Goal: Task Accomplishment & Management: Manage account settings

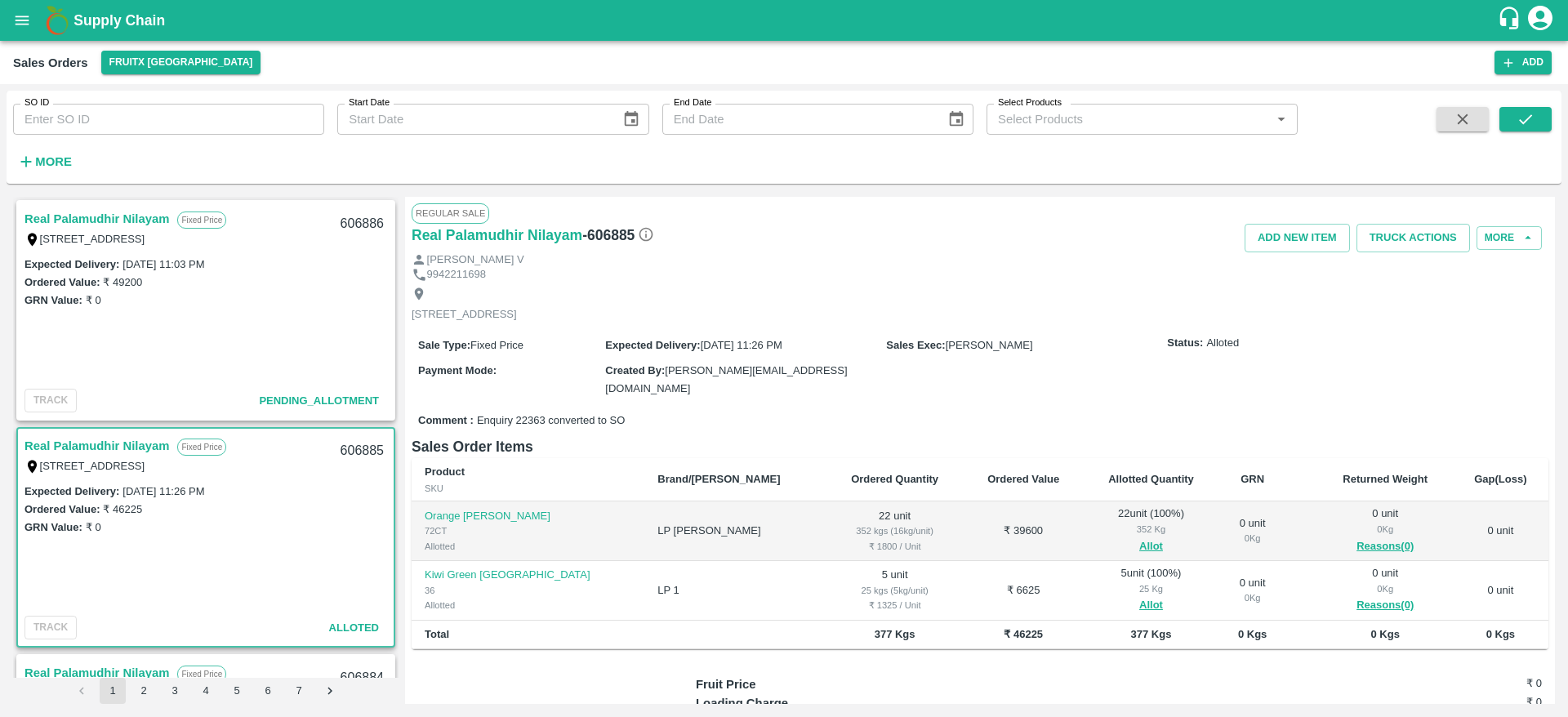
scroll to position [129, 0]
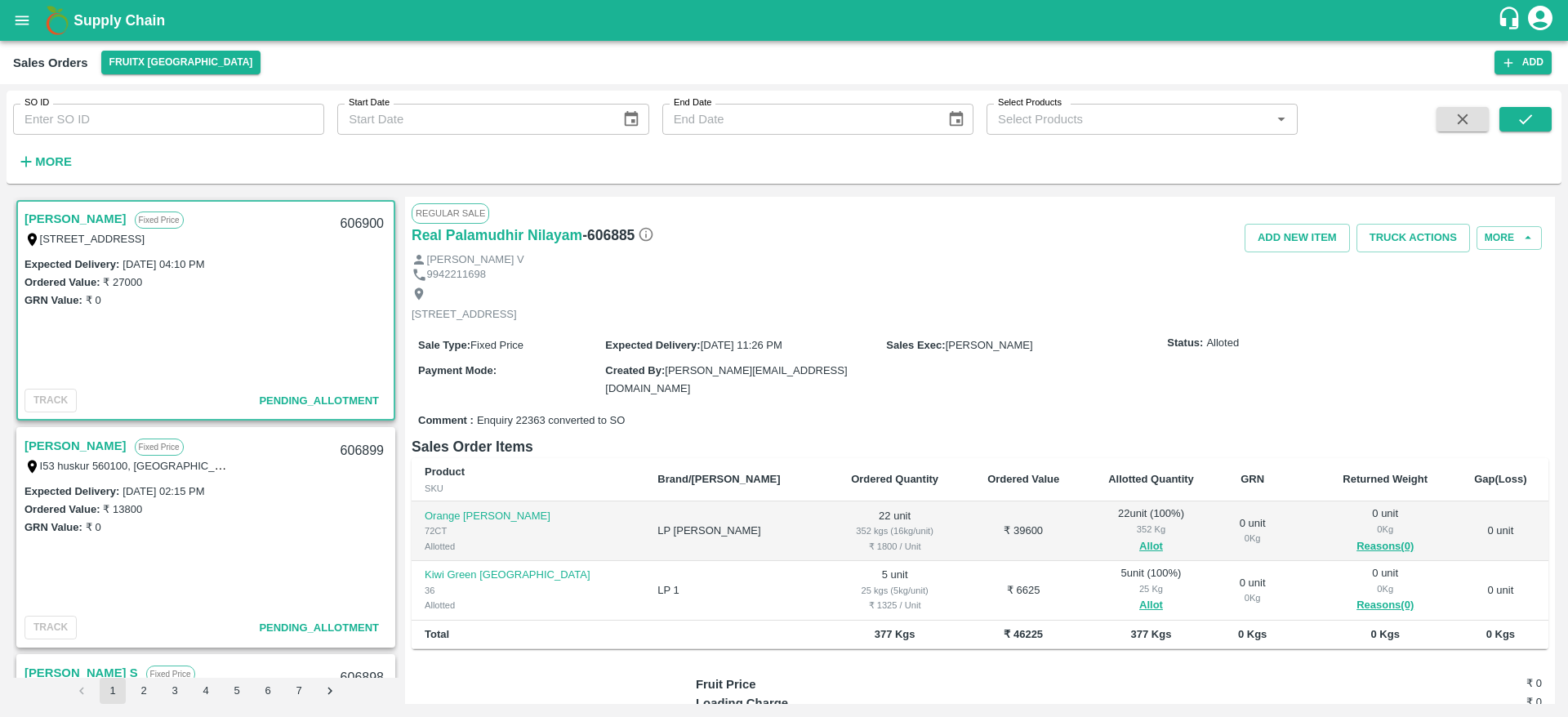
click at [89, 218] on link "[PERSON_NAME]" at bounding box center [76, 219] width 103 height 21
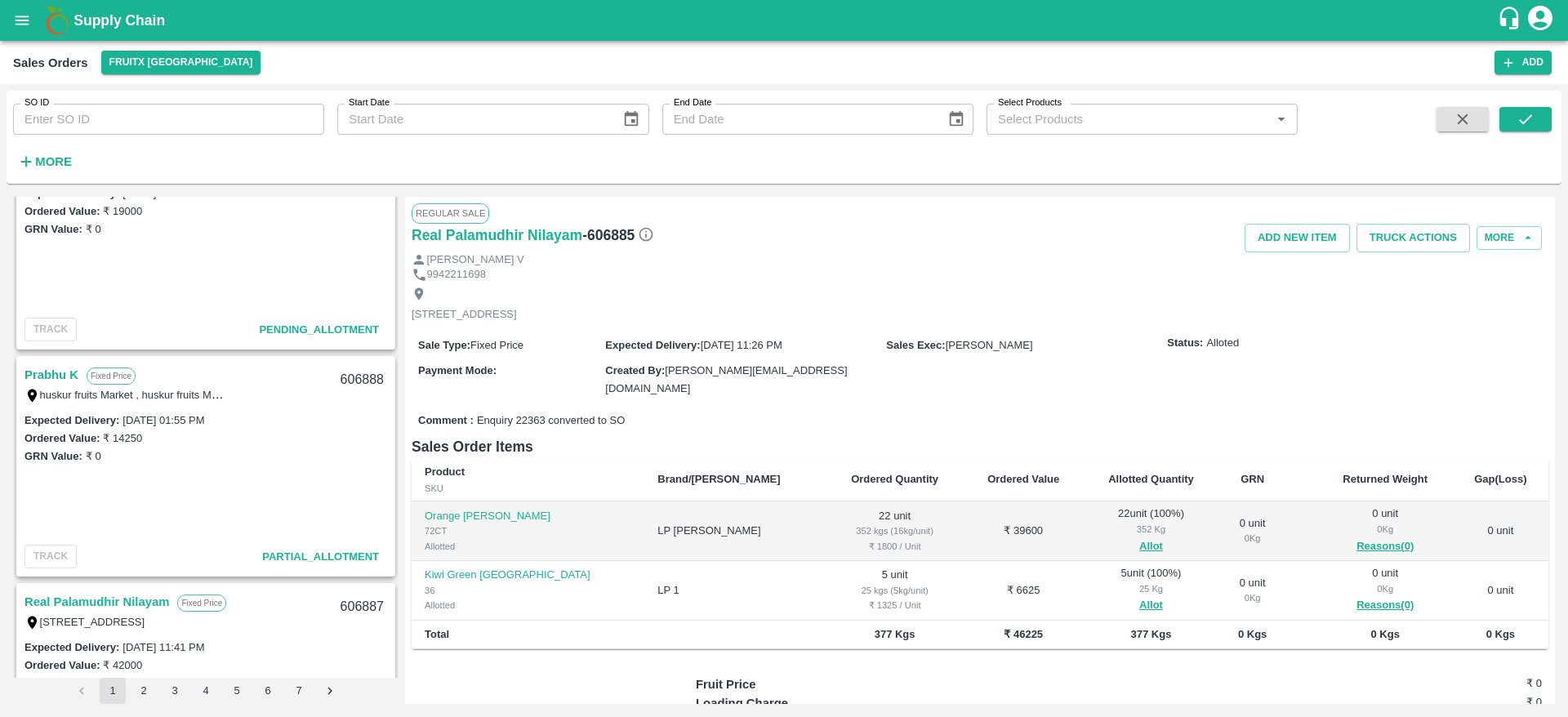
scroll to position [1659, 0]
click at [49, 377] on link "Prabhu K" at bounding box center [51, 376] width 54 height 21
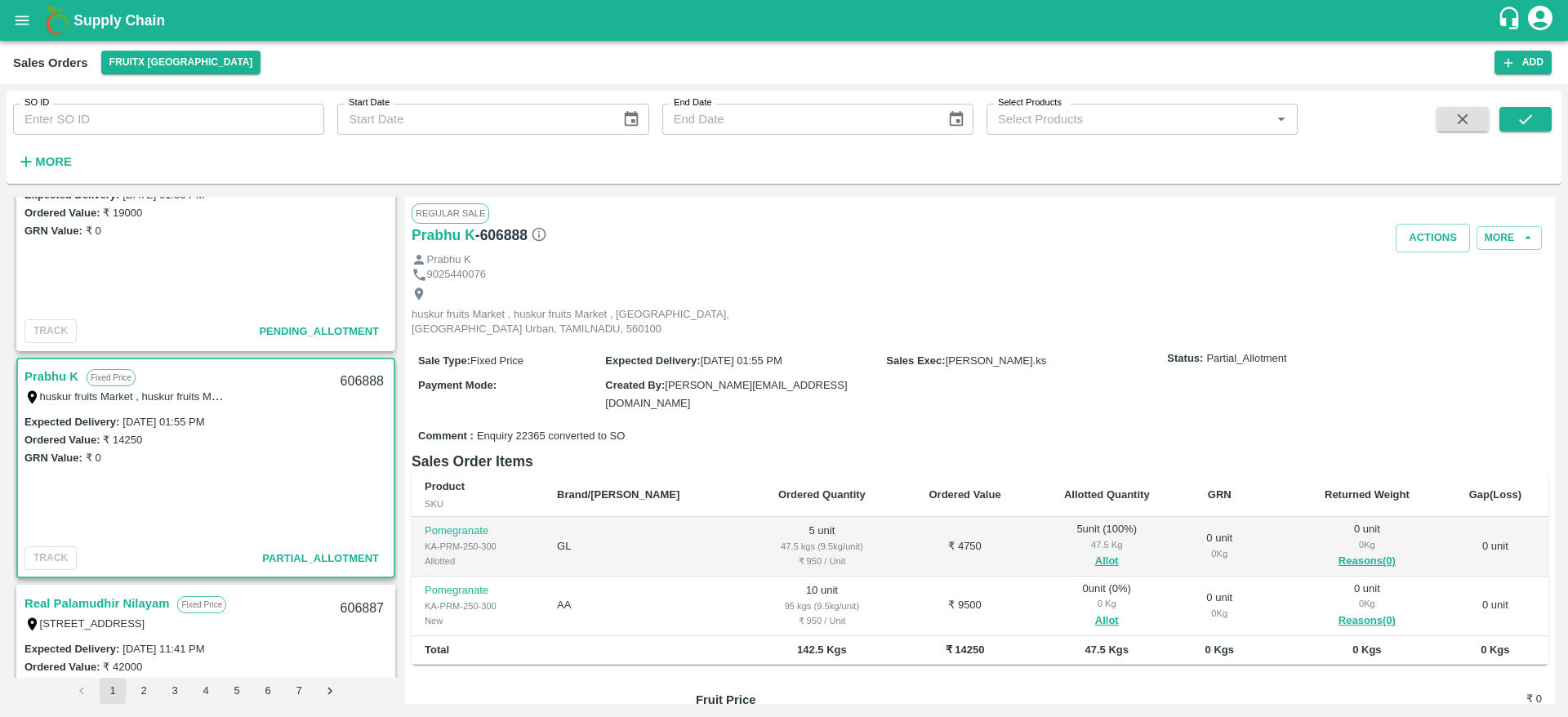
scroll to position [129, 0]
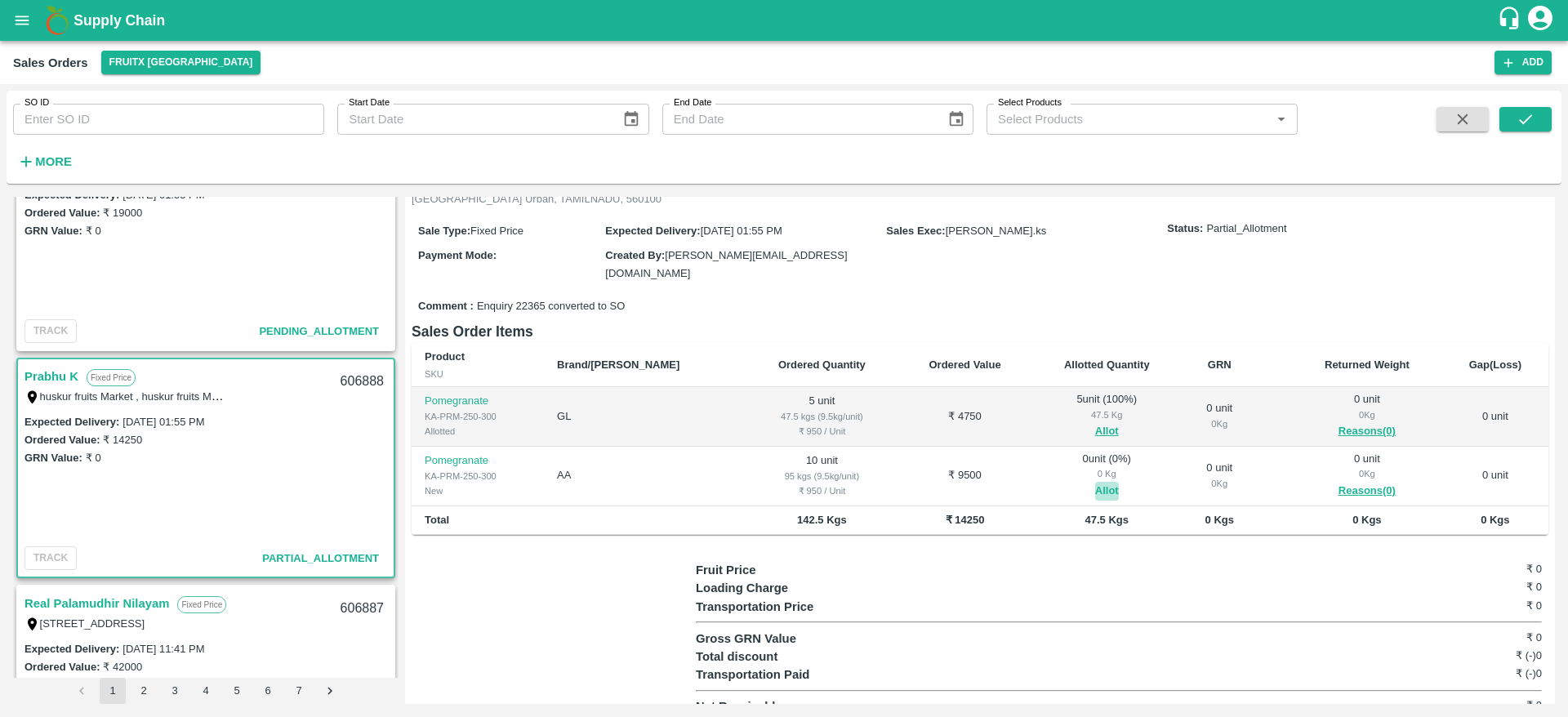
click at [1095, 482] on button "Allot" at bounding box center [1107, 492] width 23 height 19
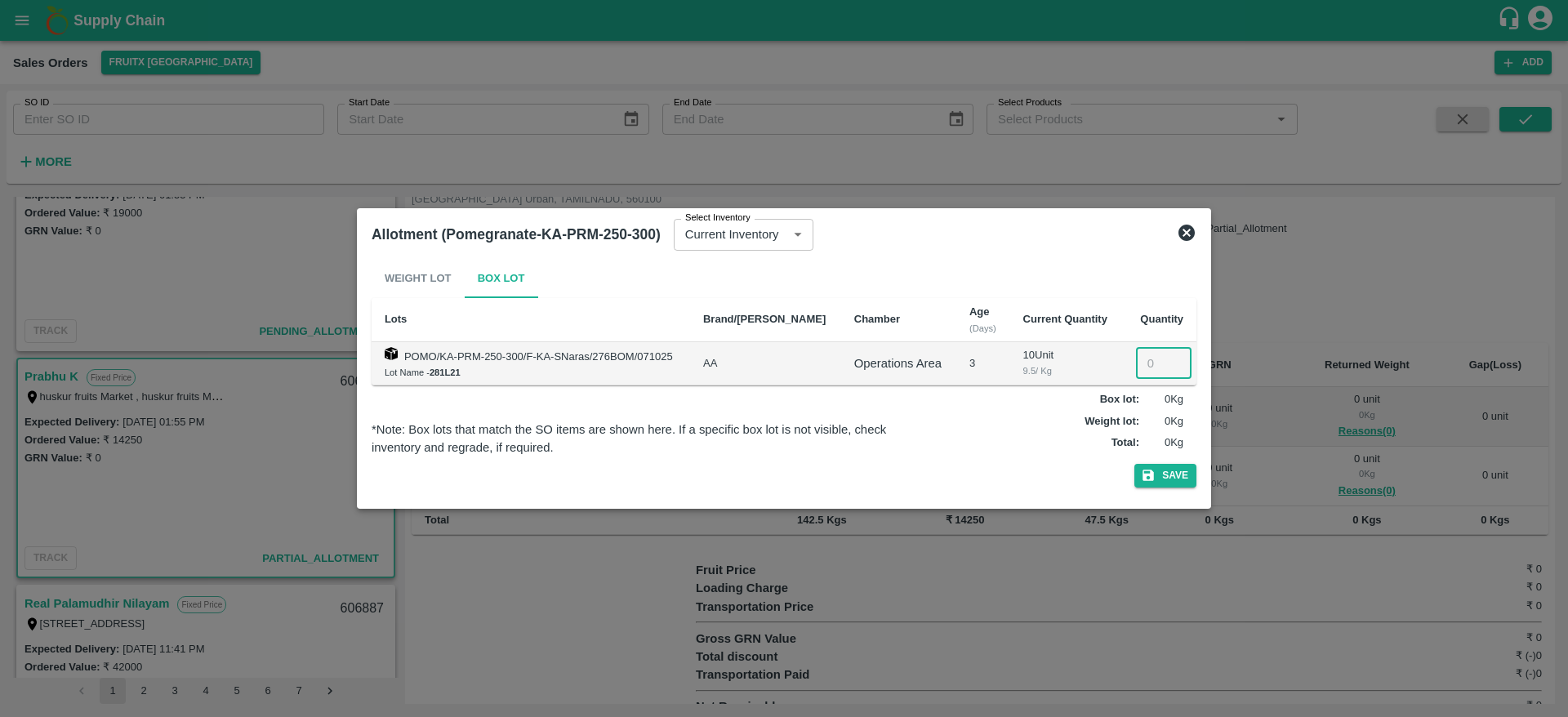
click at [1138, 356] on input "number" at bounding box center [1164, 364] width 56 height 31
type input "10"
click at [1181, 482] on button "Save" at bounding box center [1165, 475] width 62 height 23
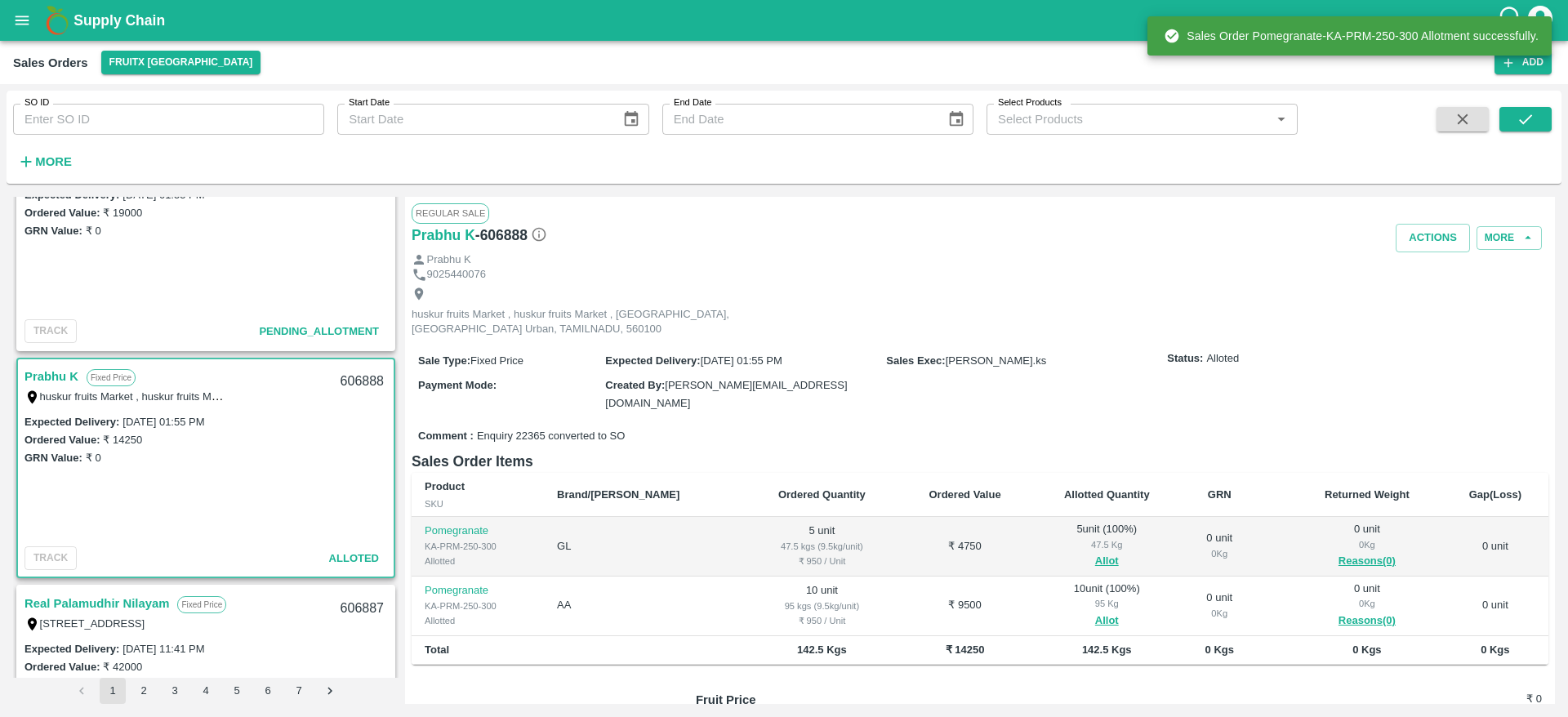
click at [346, 382] on div "606888" at bounding box center [362, 382] width 63 height 38
copy div "606888"
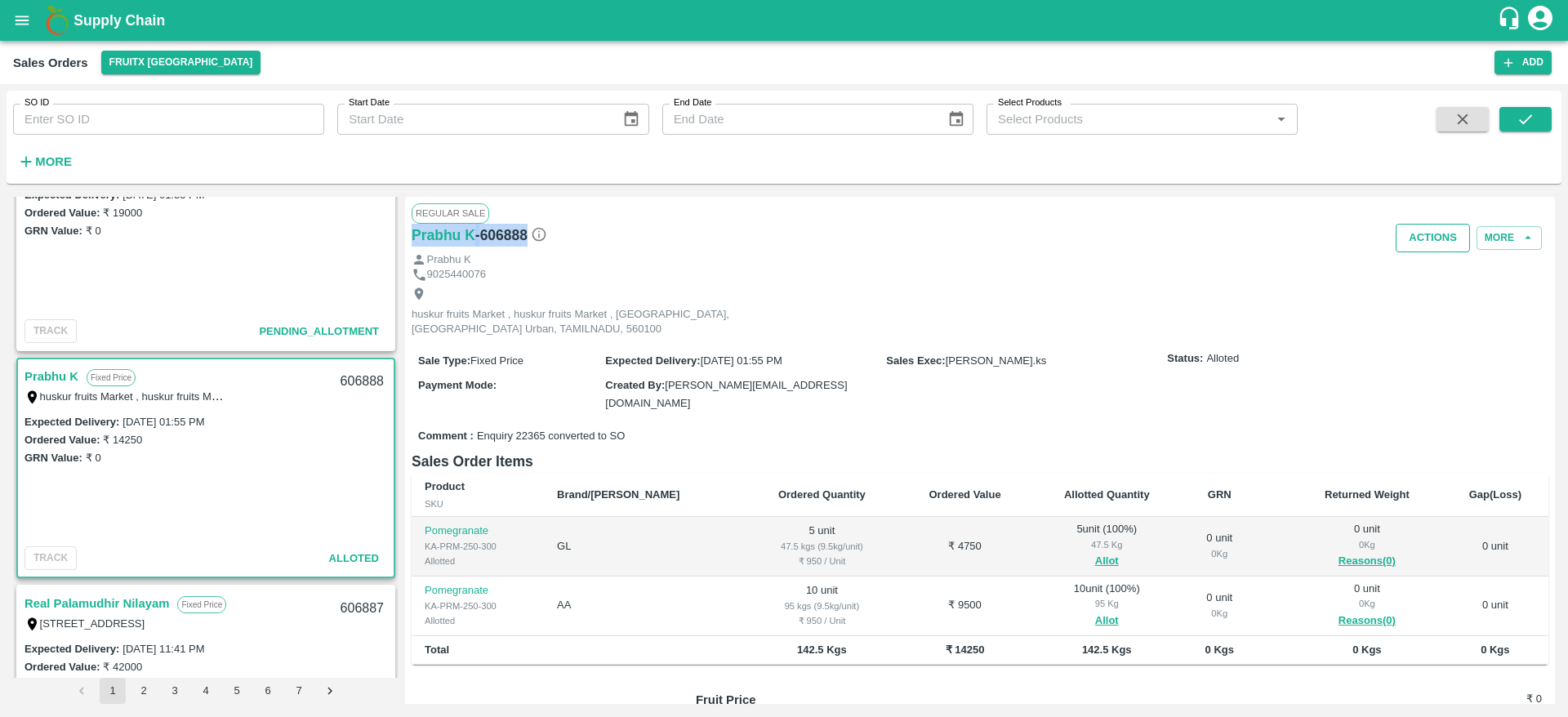
drag, startPoint x: 1424, startPoint y: 215, endPoint x: 1419, endPoint y: 236, distance: 21.6
click at [1419, 236] on div "Regular Sale Prabhu K - 606888 Actions More Prabhu K 9025440076 huskur fruits M…" at bounding box center [980, 451] width 1150 height 508
click at [1419, 236] on button "Actions" at bounding box center [1433, 238] width 75 height 29
click at [1410, 296] on li "Deliver" at bounding box center [1469, 301] width 172 height 28
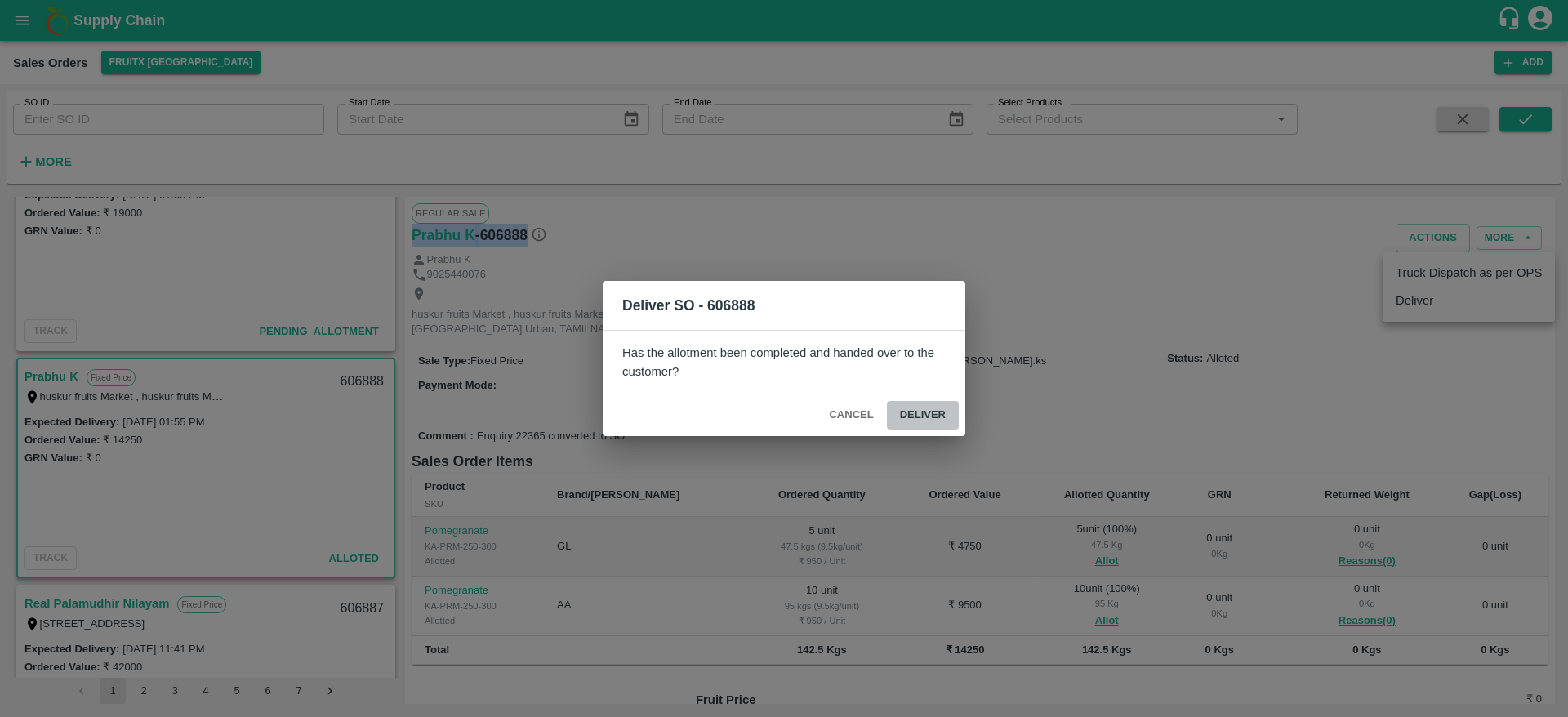
click at [925, 428] on button "Deliver" at bounding box center [923, 415] width 72 height 29
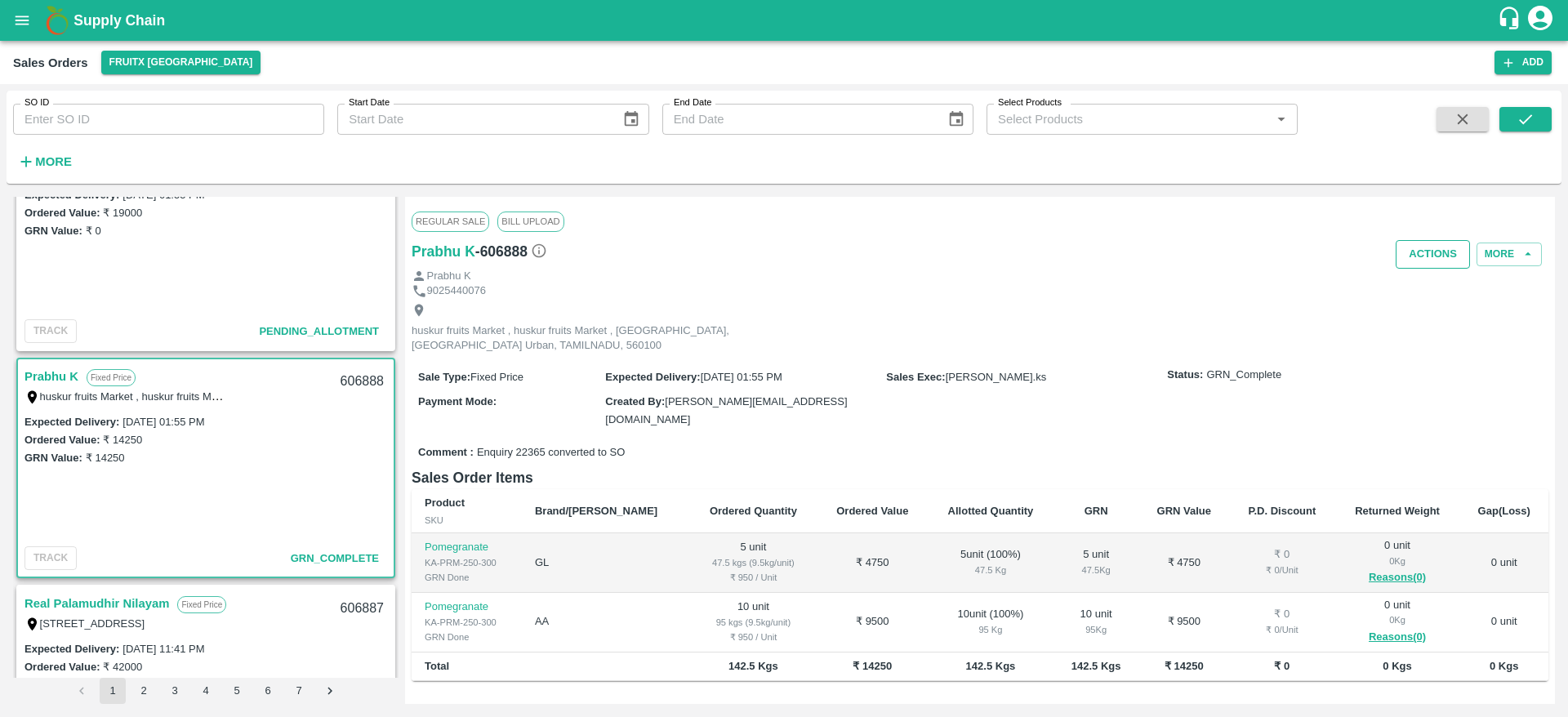
click at [1436, 249] on button "Actions" at bounding box center [1433, 254] width 75 height 29
click at [1426, 294] on li "Truck Dispatch as per OPS" at bounding box center [1469, 289] width 172 height 28
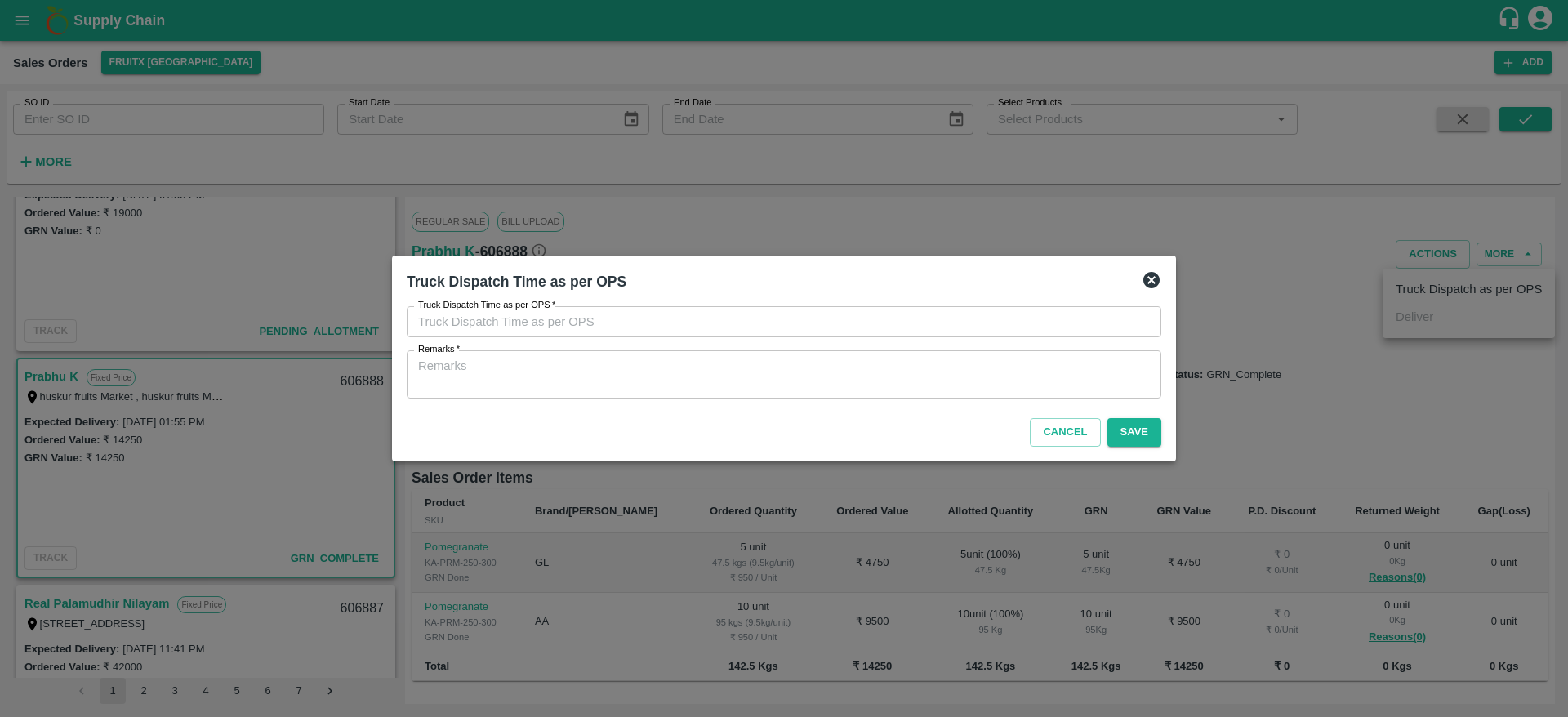
type input "10/10/2025 04:13 PM"
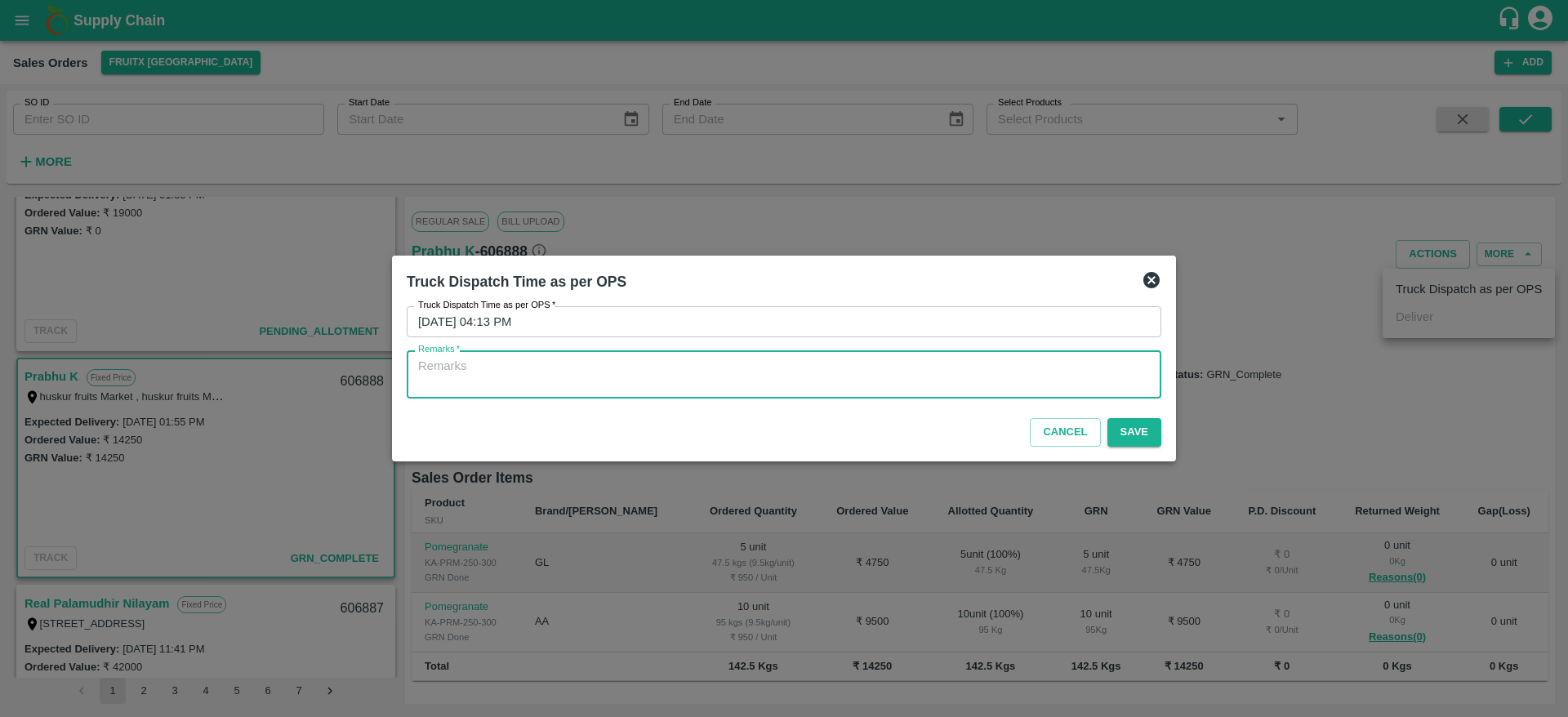
click at [859, 375] on textarea "Remarks   *" at bounding box center [784, 375] width 731 height 34
type textarea "OTD"
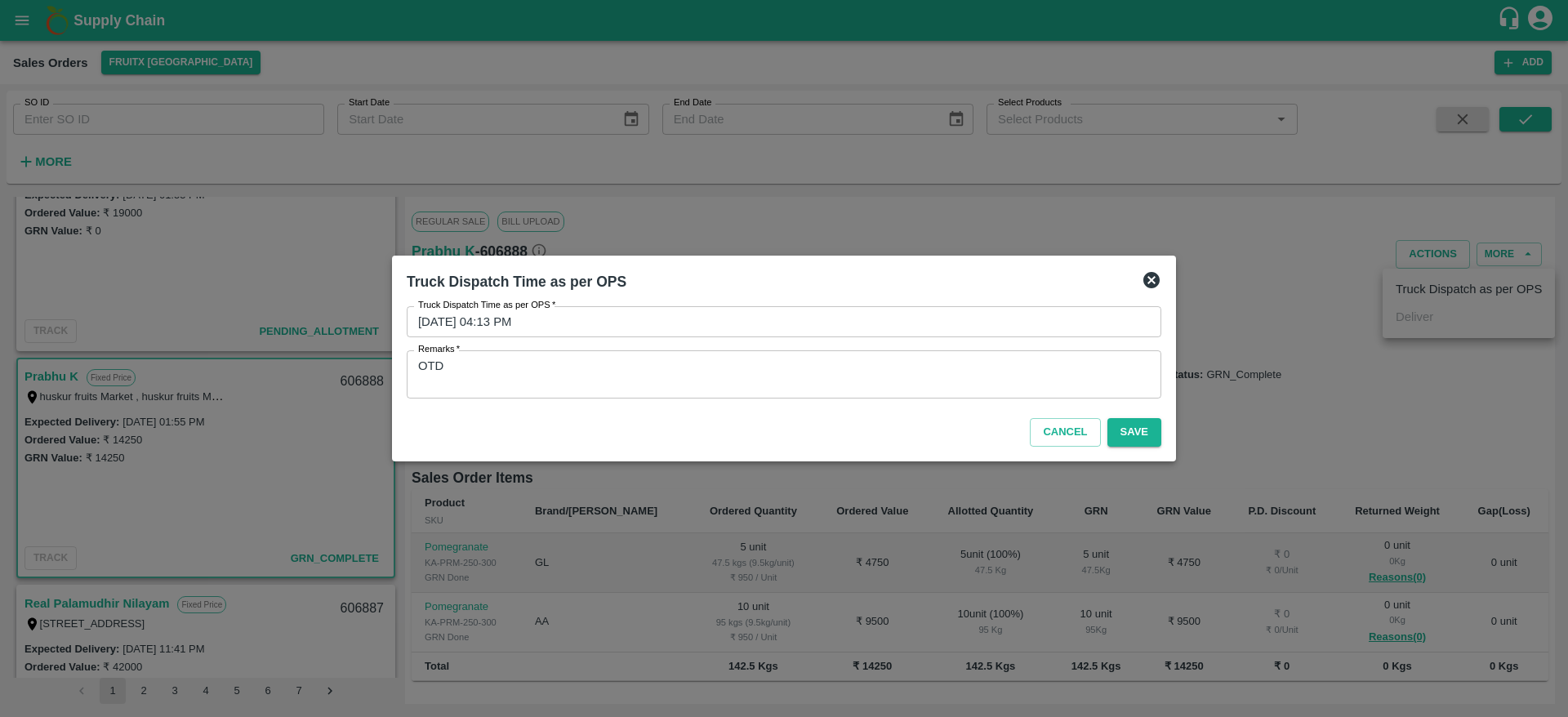
click at [1118, 447] on div "Cancel Save" at bounding box center [784, 428] width 768 height 48
click at [1133, 432] on button "Save" at bounding box center [1135, 432] width 54 height 29
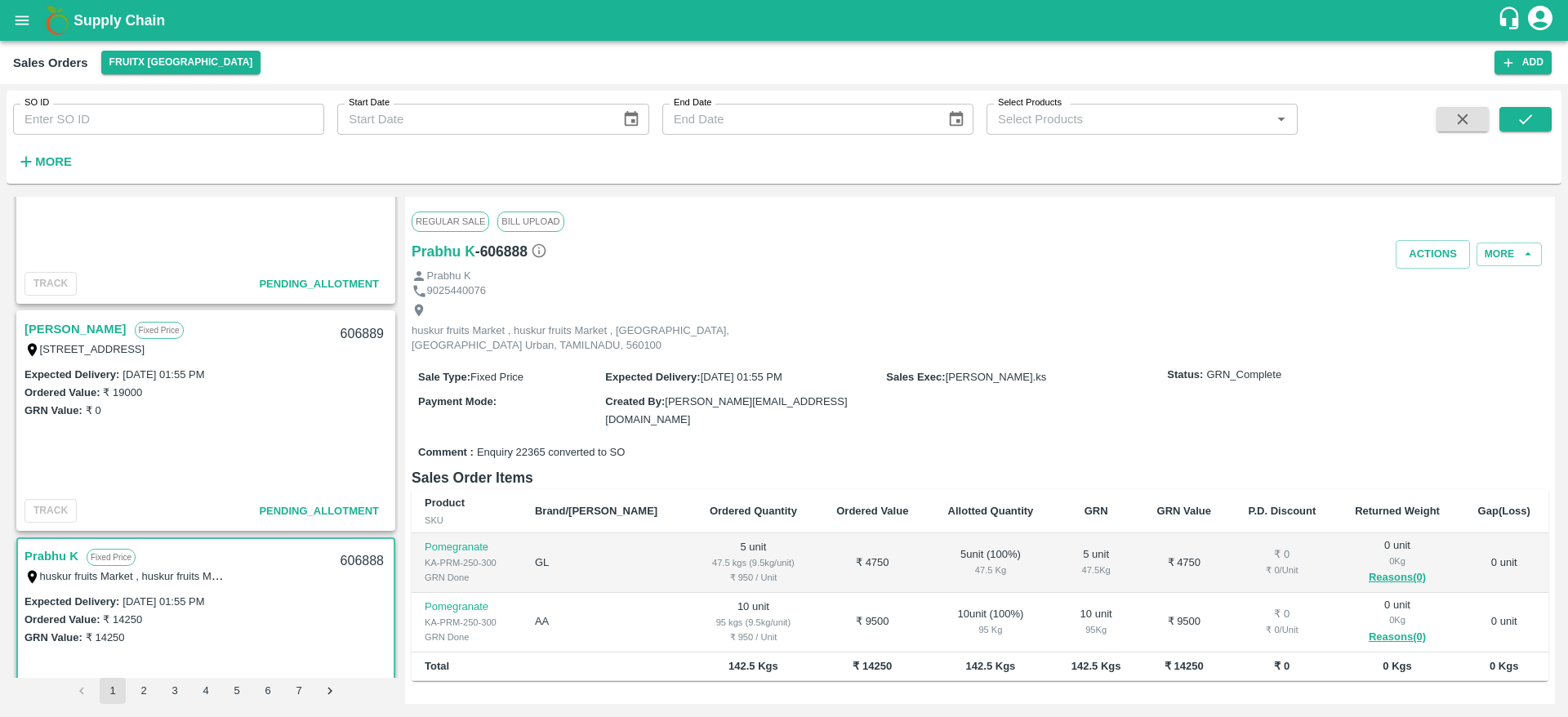
scroll to position [1472, 0]
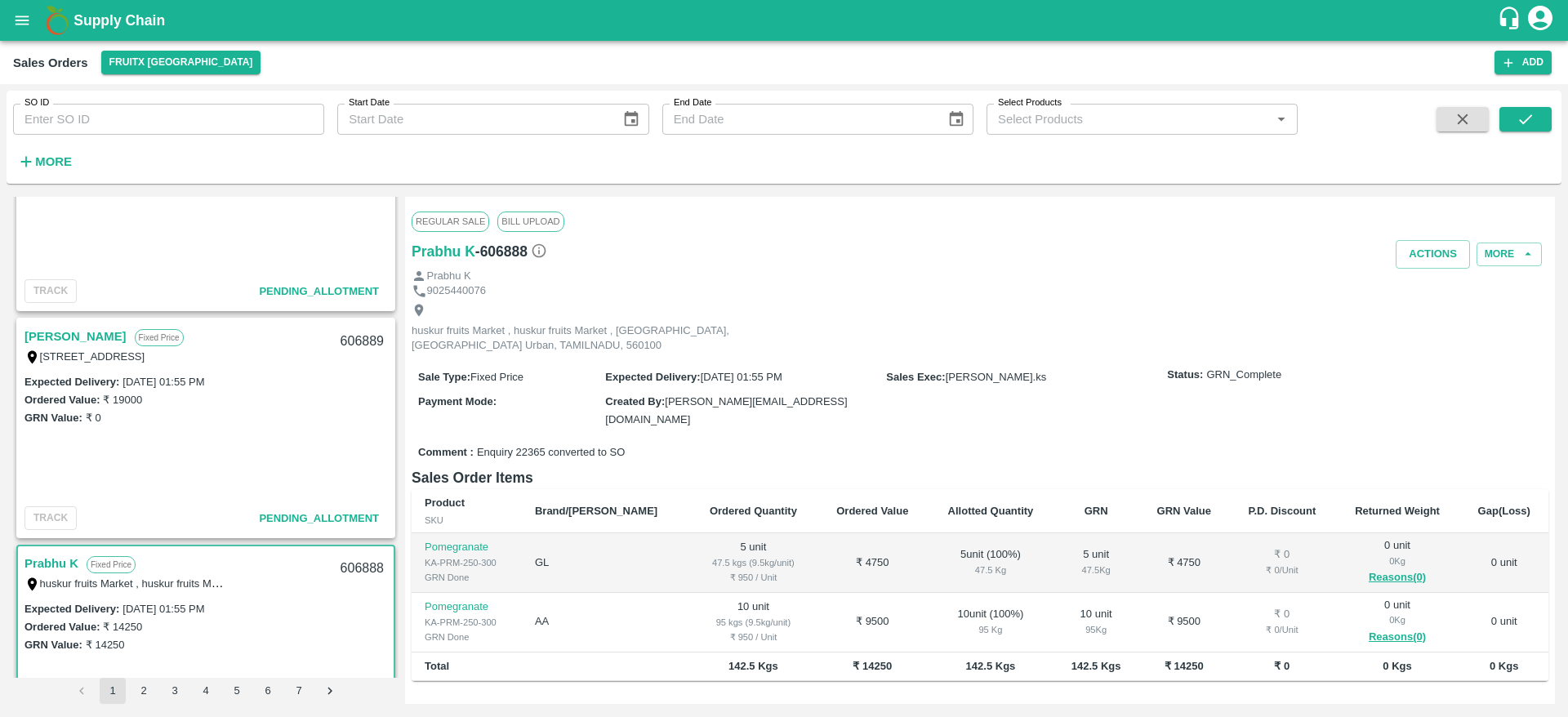
click at [63, 342] on link "[PERSON_NAME]" at bounding box center [76, 336] width 103 height 21
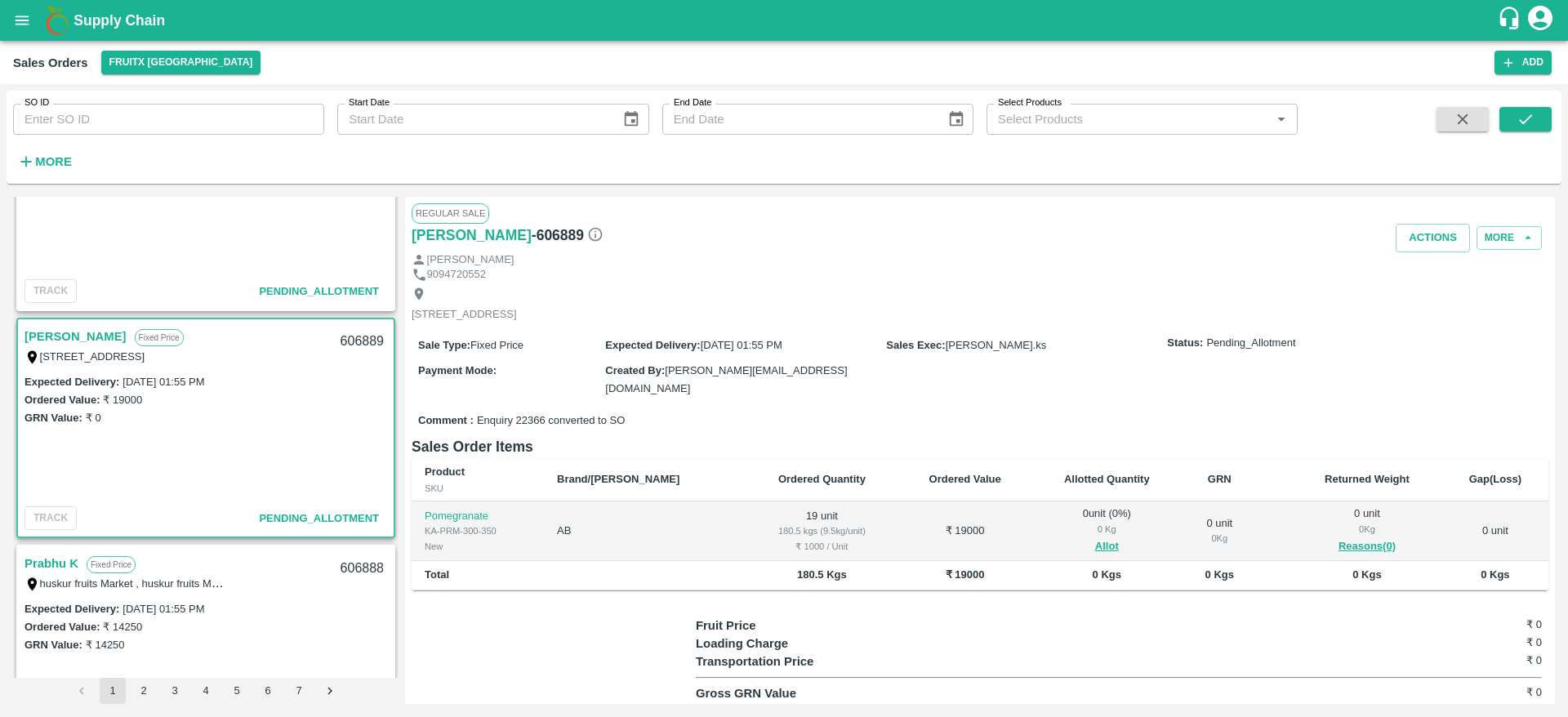
click at [354, 338] on div "606889" at bounding box center [362, 342] width 63 height 38
copy div "606889"
click at [1095, 542] on button "Allot" at bounding box center [1107, 548] width 23 height 19
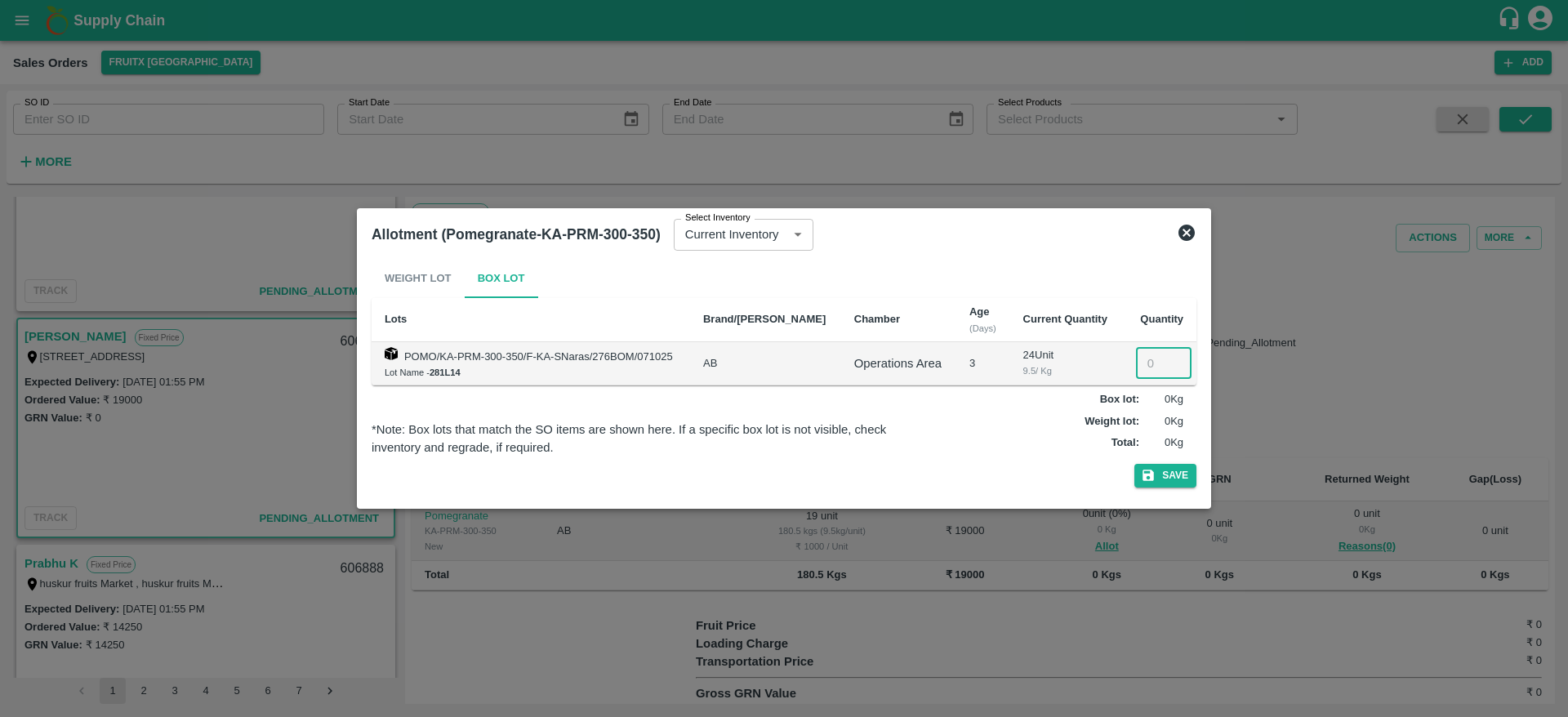
click at [1143, 359] on input "number" at bounding box center [1164, 364] width 56 height 31
type input "19"
click at [1169, 483] on button "Save" at bounding box center [1165, 475] width 62 height 23
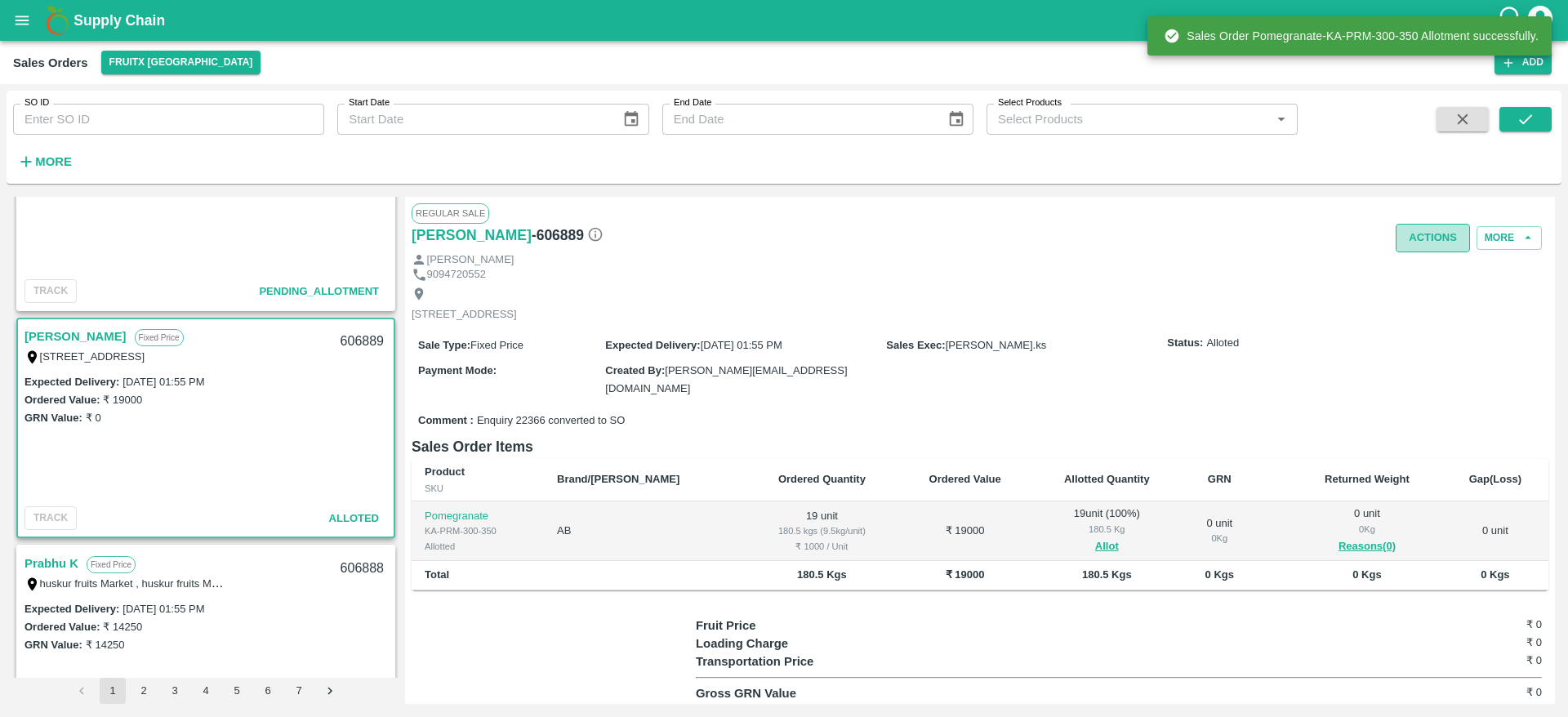
click at [1426, 236] on button "Actions" at bounding box center [1433, 238] width 75 height 29
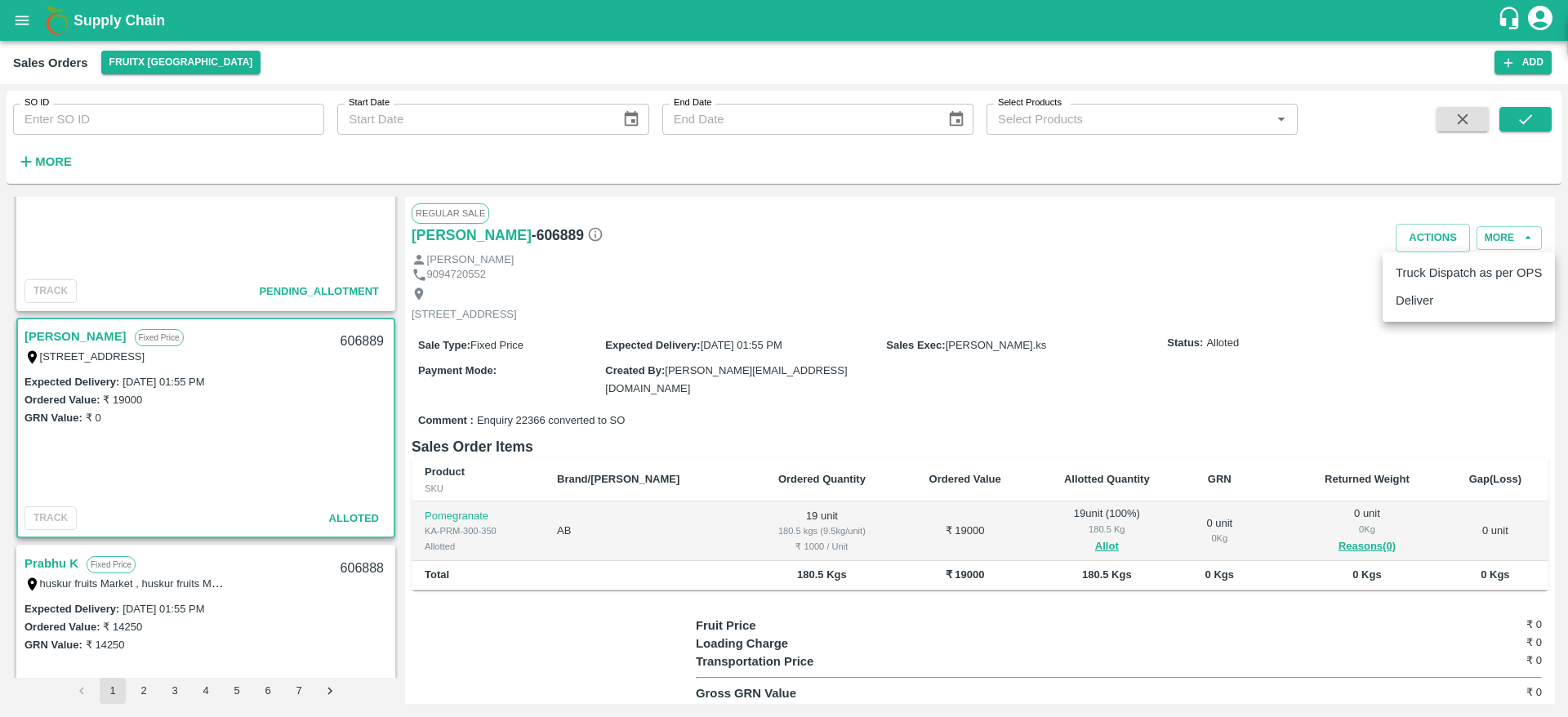
click at [1414, 299] on li "Deliver" at bounding box center [1469, 301] width 172 height 28
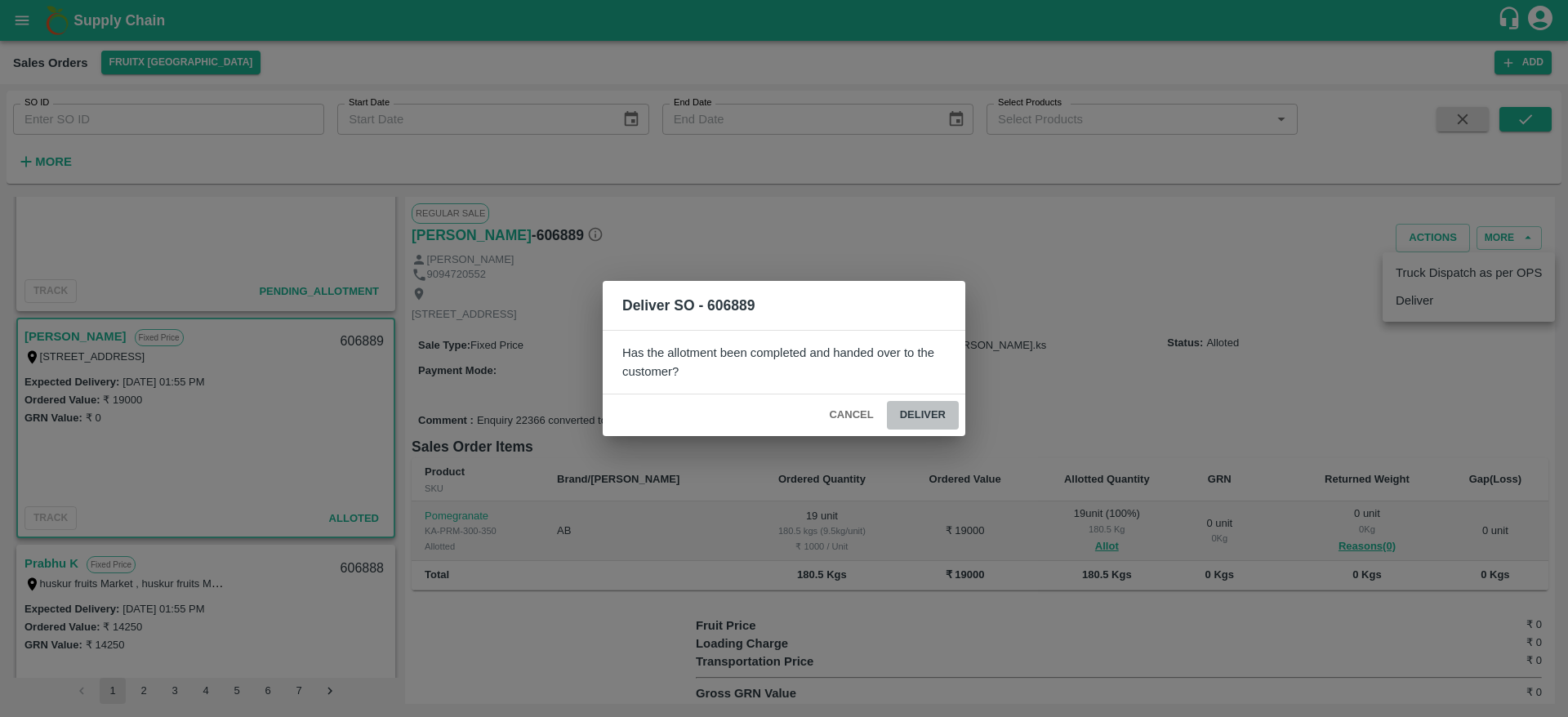
click at [936, 407] on button "Deliver" at bounding box center [923, 415] width 72 height 29
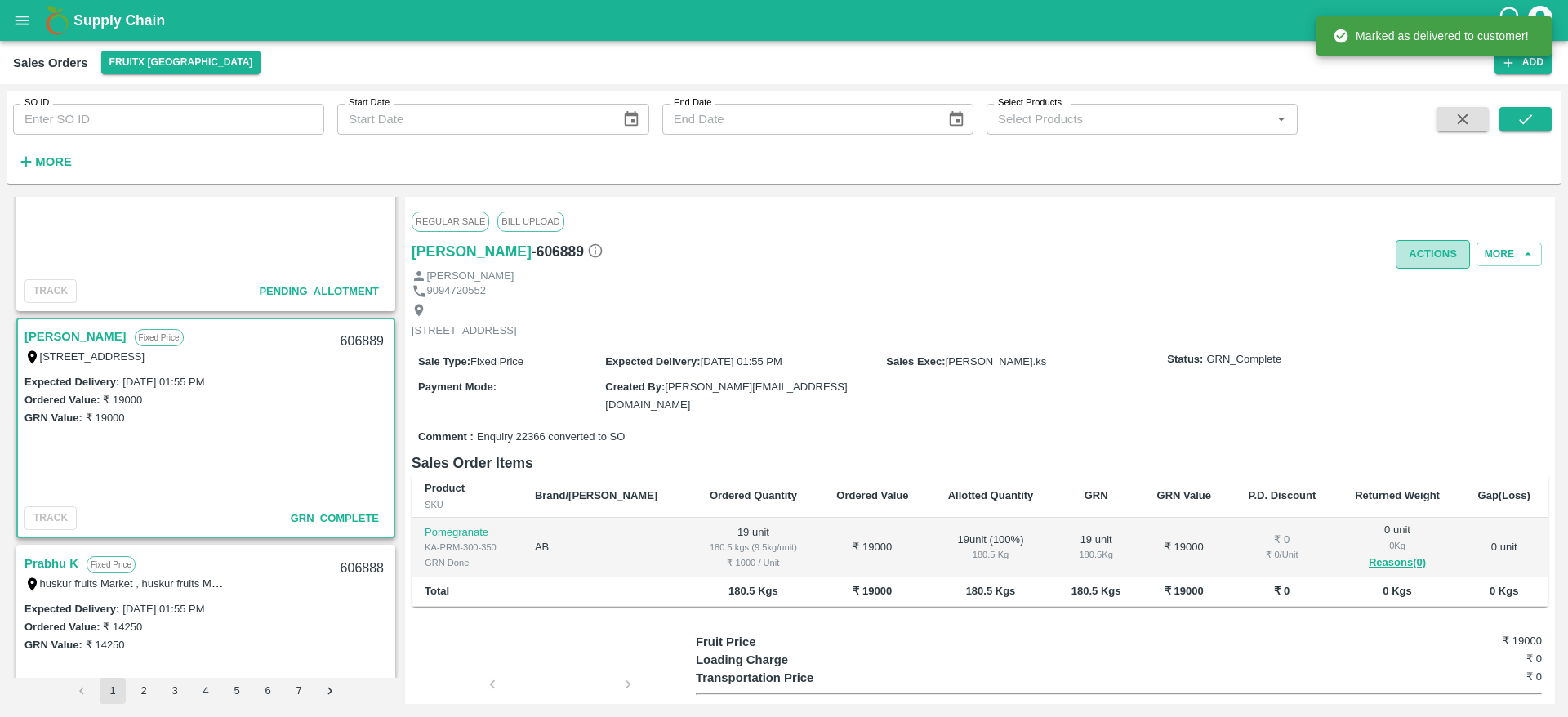
click at [1419, 262] on button "Actions" at bounding box center [1433, 254] width 75 height 29
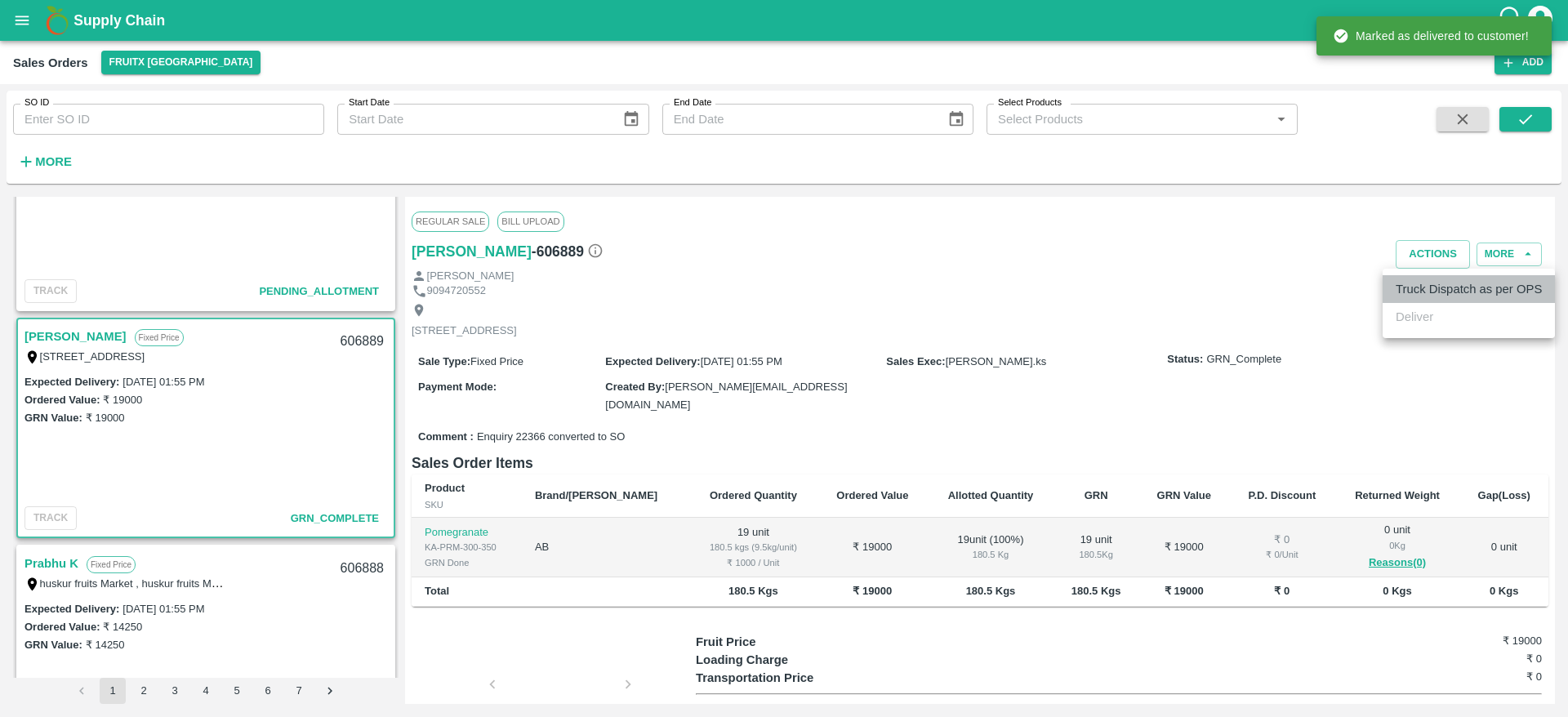
click at [1437, 300] on li "Truck Dispatch as per OPS" at bounding box center [1469, 289] width 172 height 28
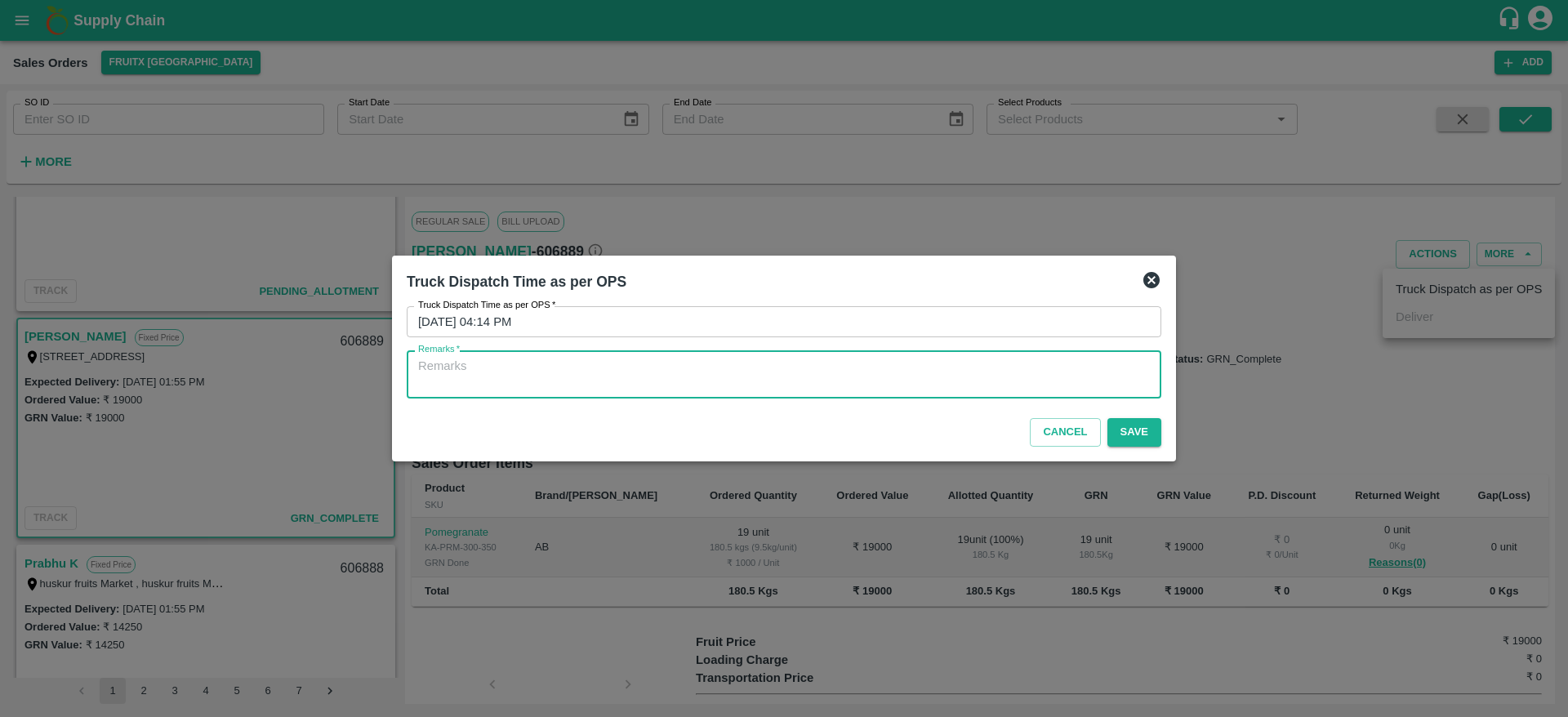
click at [867, 365] on textarea "Remarks   *" at bounding box center [784, 375] width 731 height 34
type textarea "OTD"
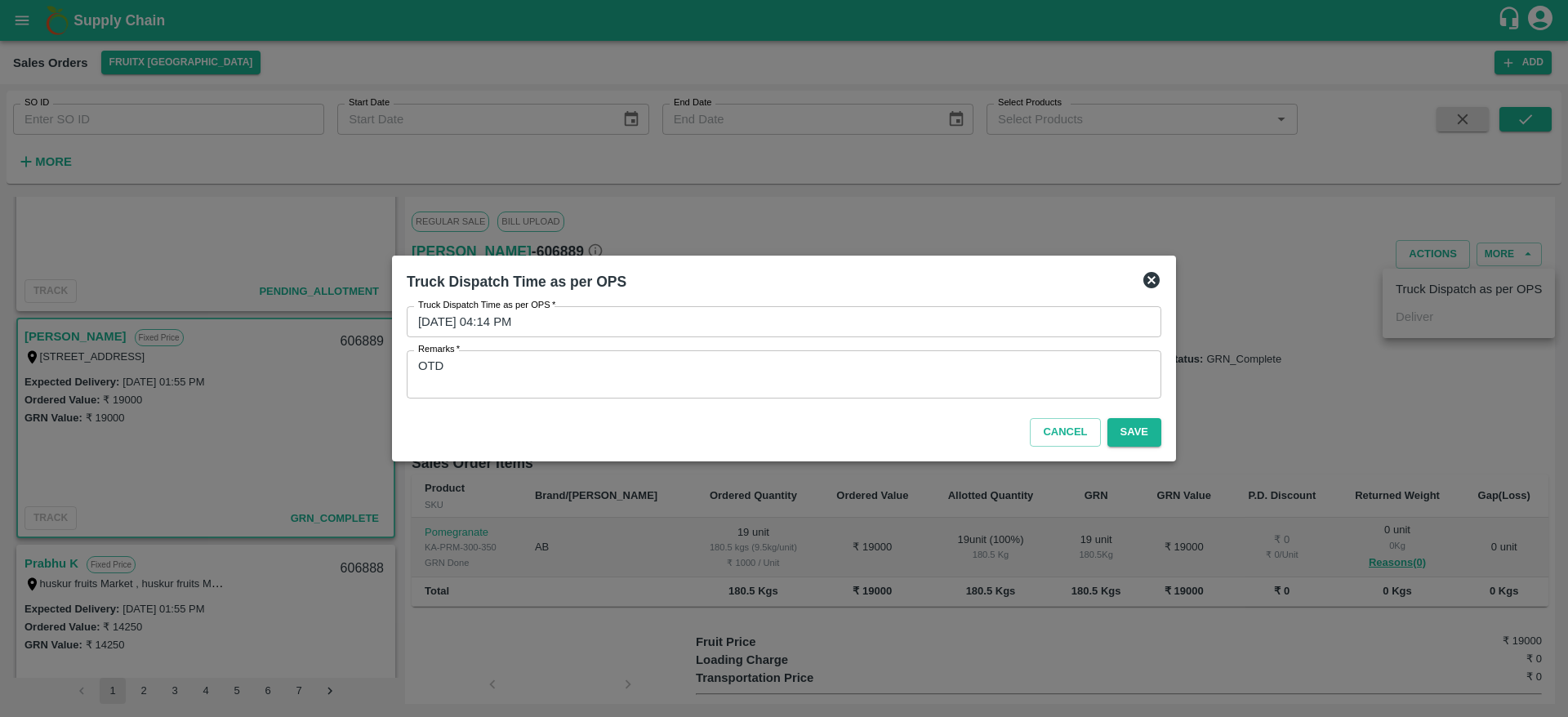
click at [1129, 415] on div "Cancel Save" at bounding box center [784, 428] width 768 height 48
click at [1145, 427] on button "Save" at bounding box center [1135, 432] width 54 height 29
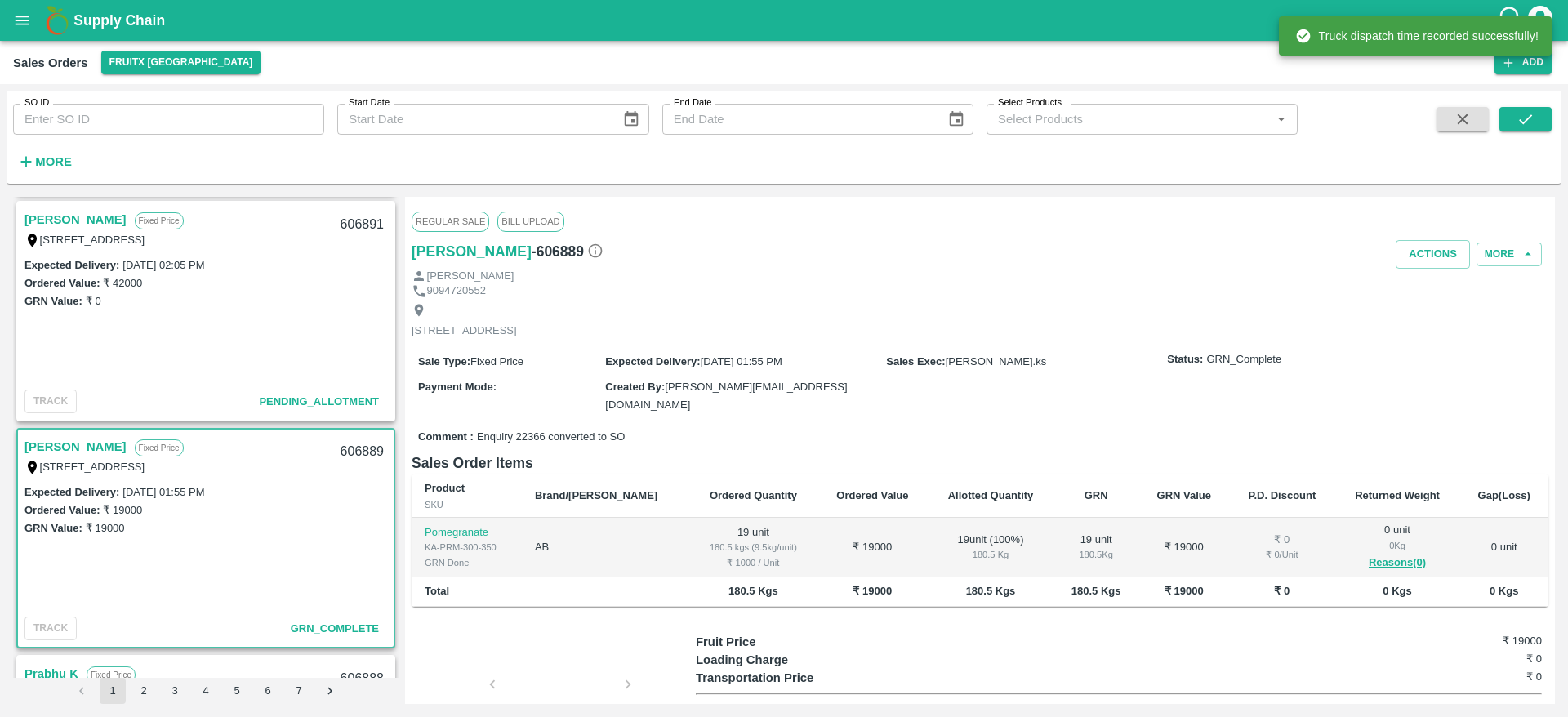
scroll to position [1320, 0]
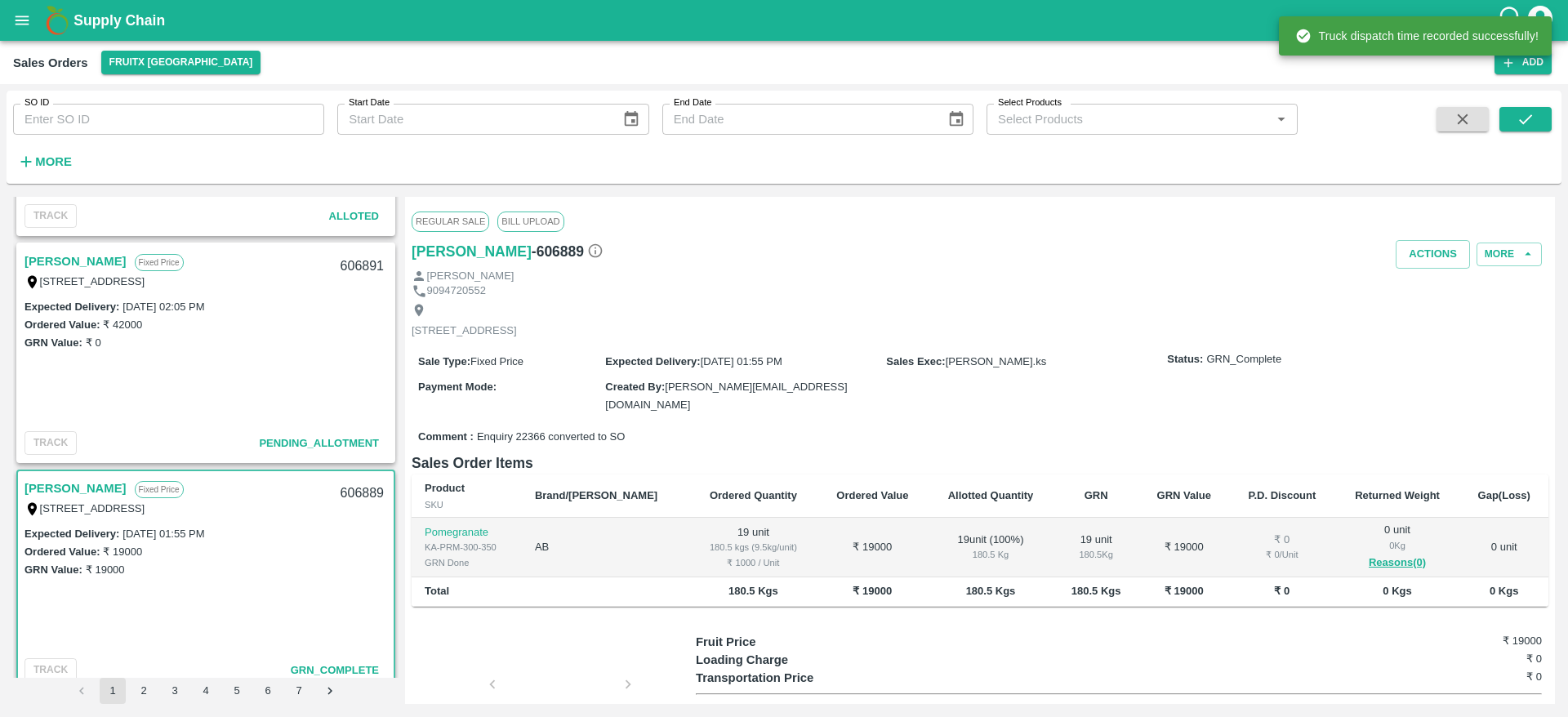
click at [64, 264] on link "[PERSON_NAME]" at bounding box center [76, 262] width 103 height 21
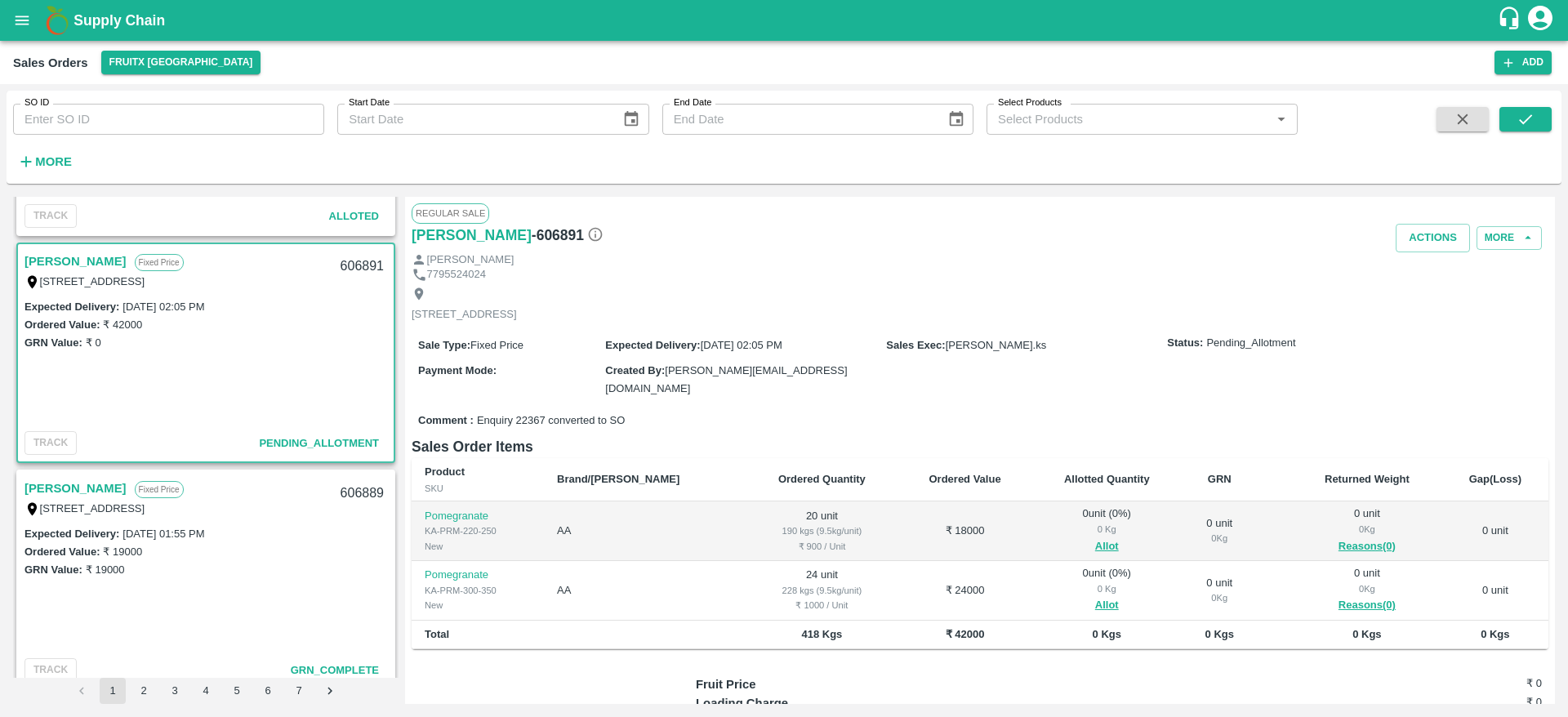
click at [41, 269] on link "[PERSON_NAME]" at bounding box center [76, 262] width 103 height 21
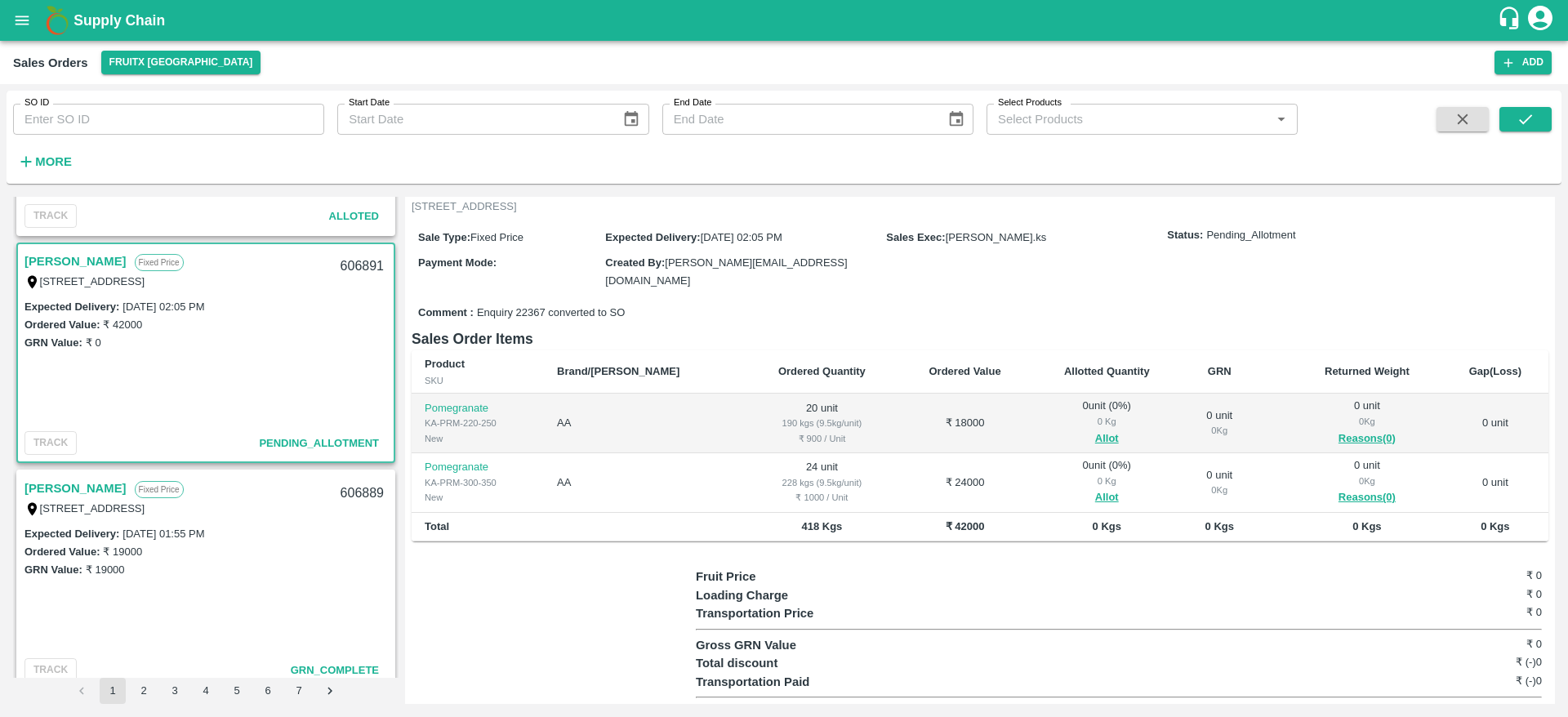
scroll to position [110, 0]
click at [75, 263] on link "[PERSON_NAME]" at bounding box center [76, 262] width 103 height 21
click at [365, 262] on div "606891" at bounding box center [362, 267] width 63 height 38
copy div "606891"
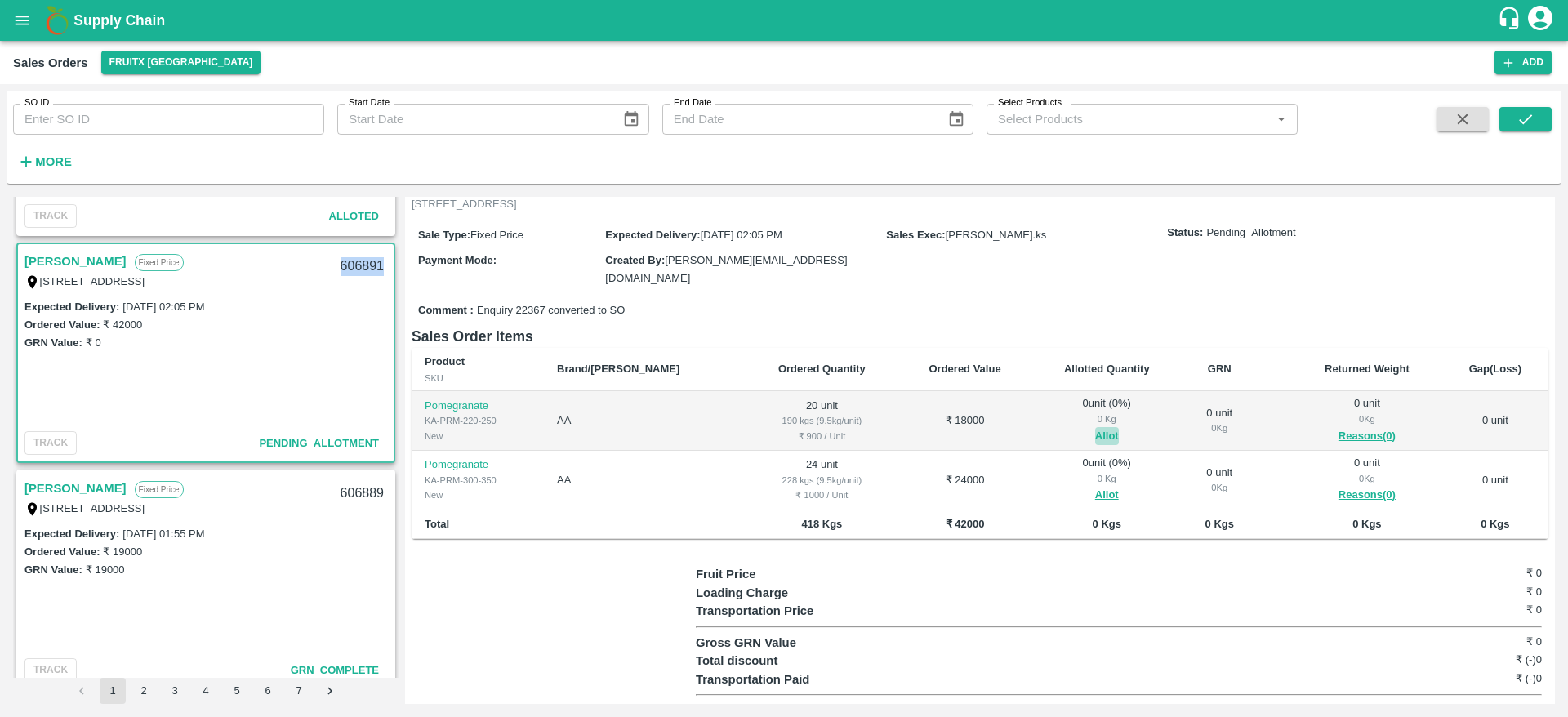
click at [1095, 435] on button "Allot" at bounding box center [1107, 437] width 23 height 19
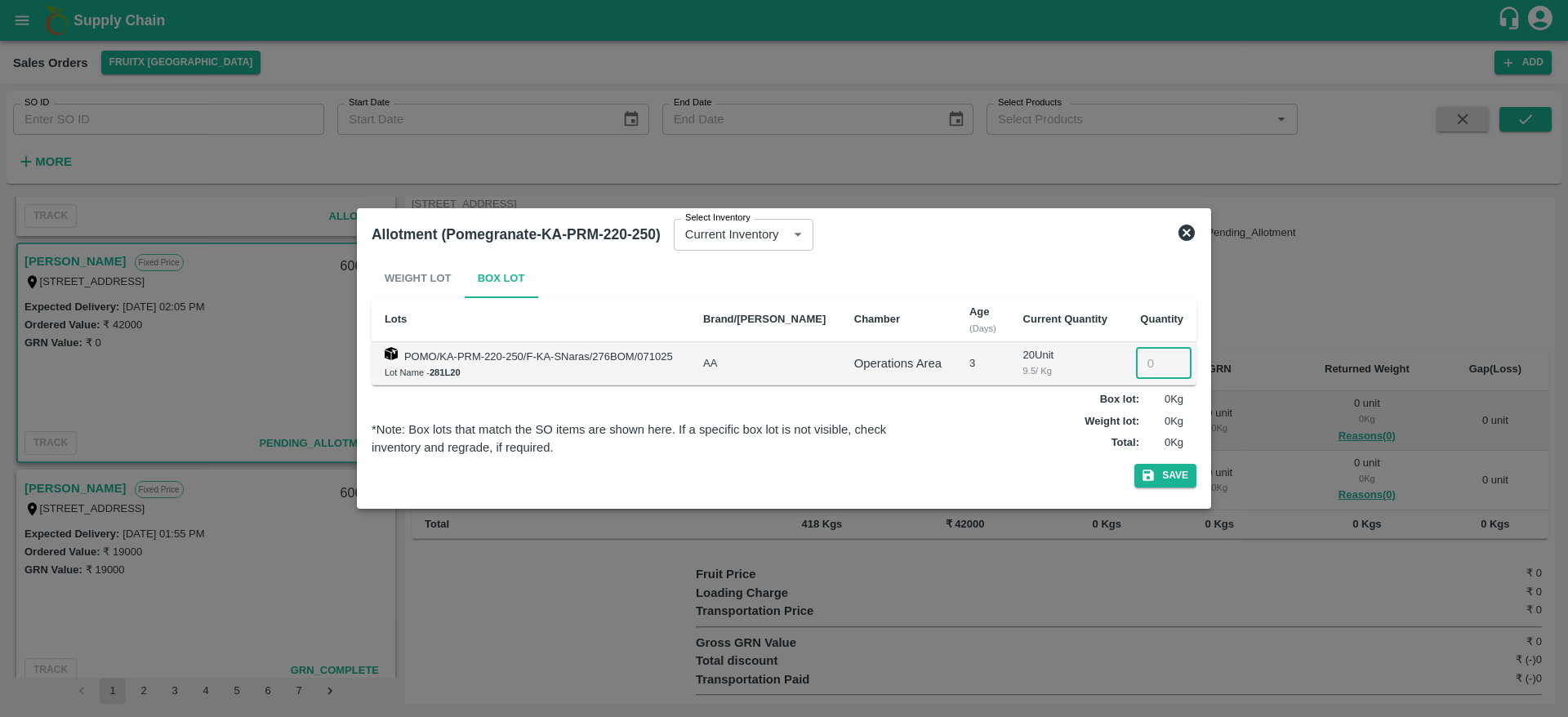
click at [1149, 362] on input "number" at bounding box center [1164, 364] width 56 height 31
type input "20"
click at [1181, 477] on button "Save" at bounding box center [1165, 475] width 62 height 23
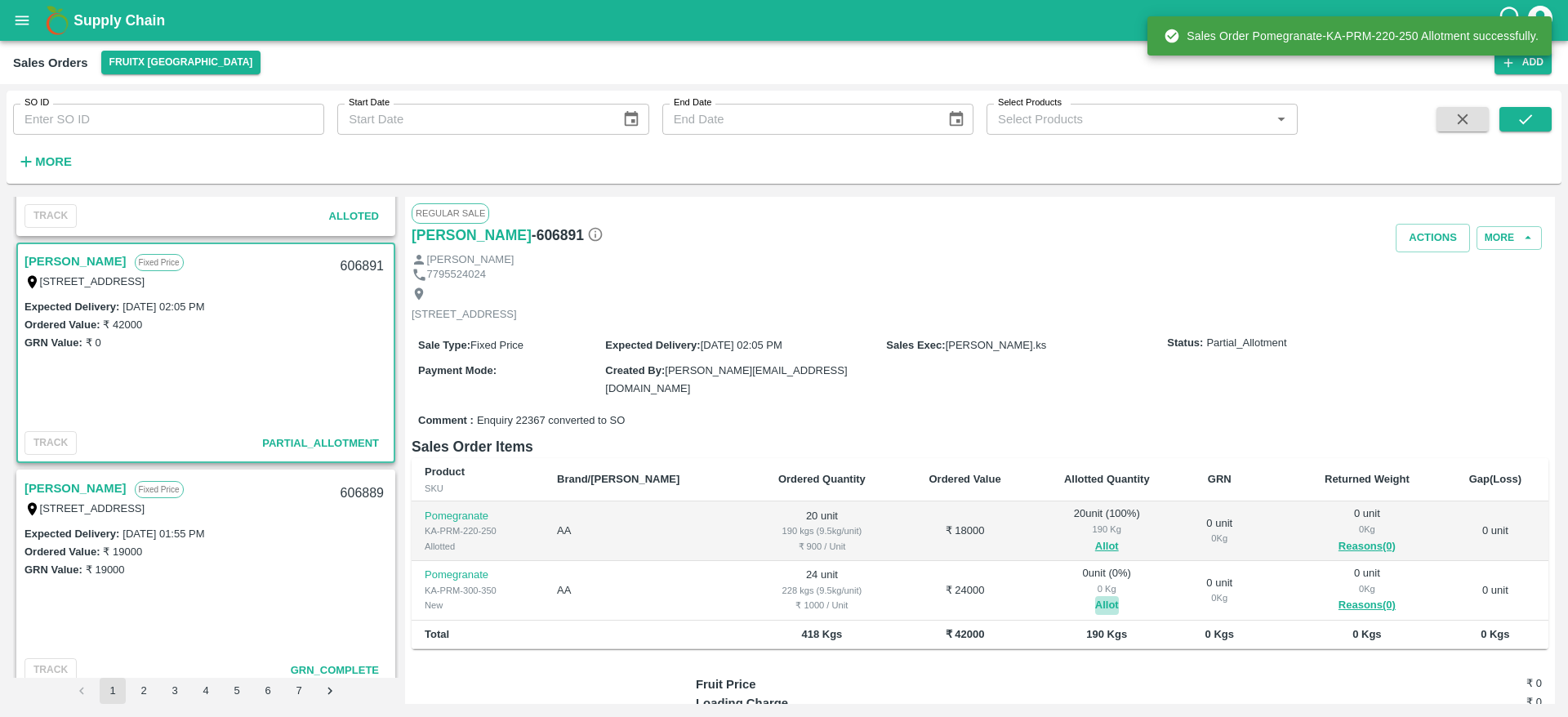
click at [1095, 604] on button "Allot" at bounding box center [1107, 606] width 23 height 19
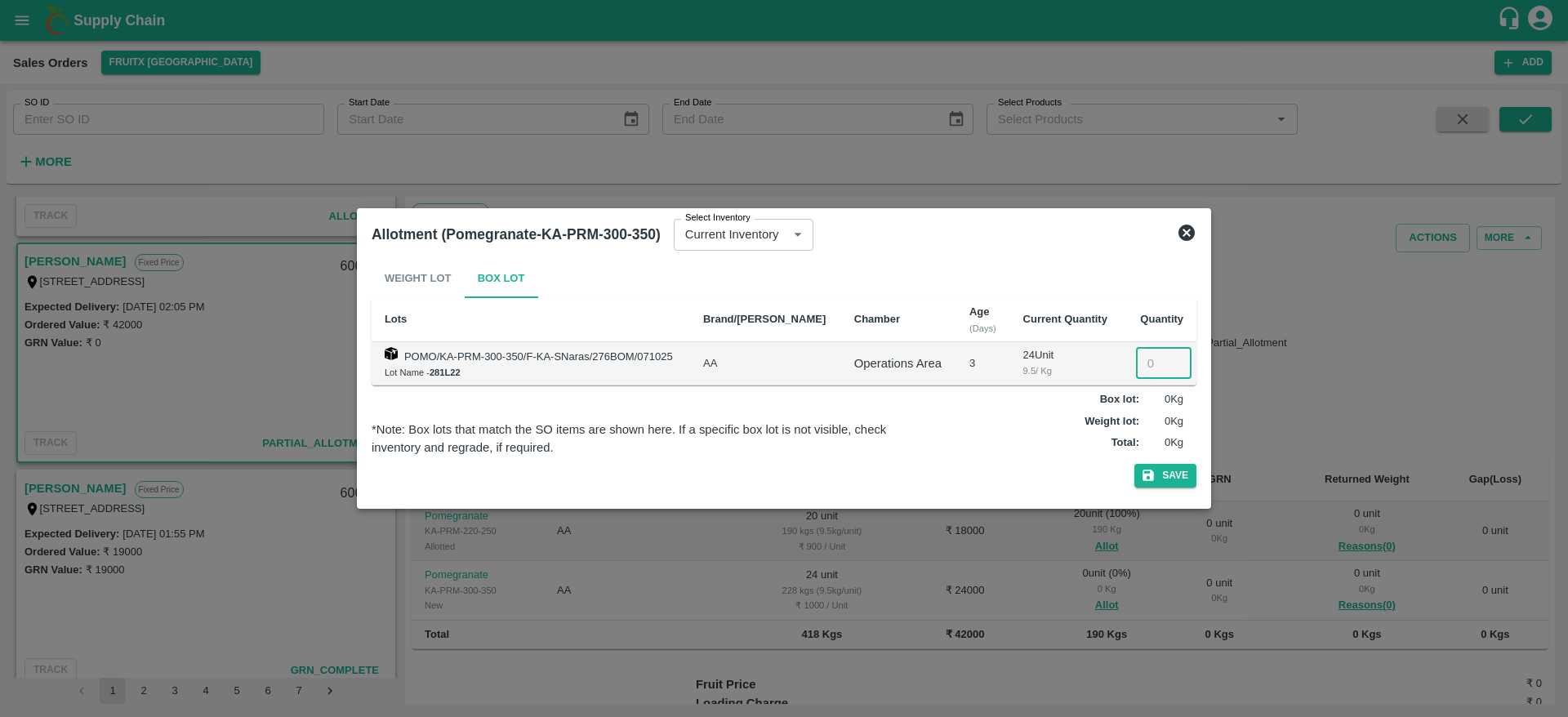
click at [1136, 359] on input "number" at bounding box center [1164, 364] width 56 height 31
type input "24"
click at [1181, 475] on button "Save" at bounding box center [1165, 475] width 62 height 23
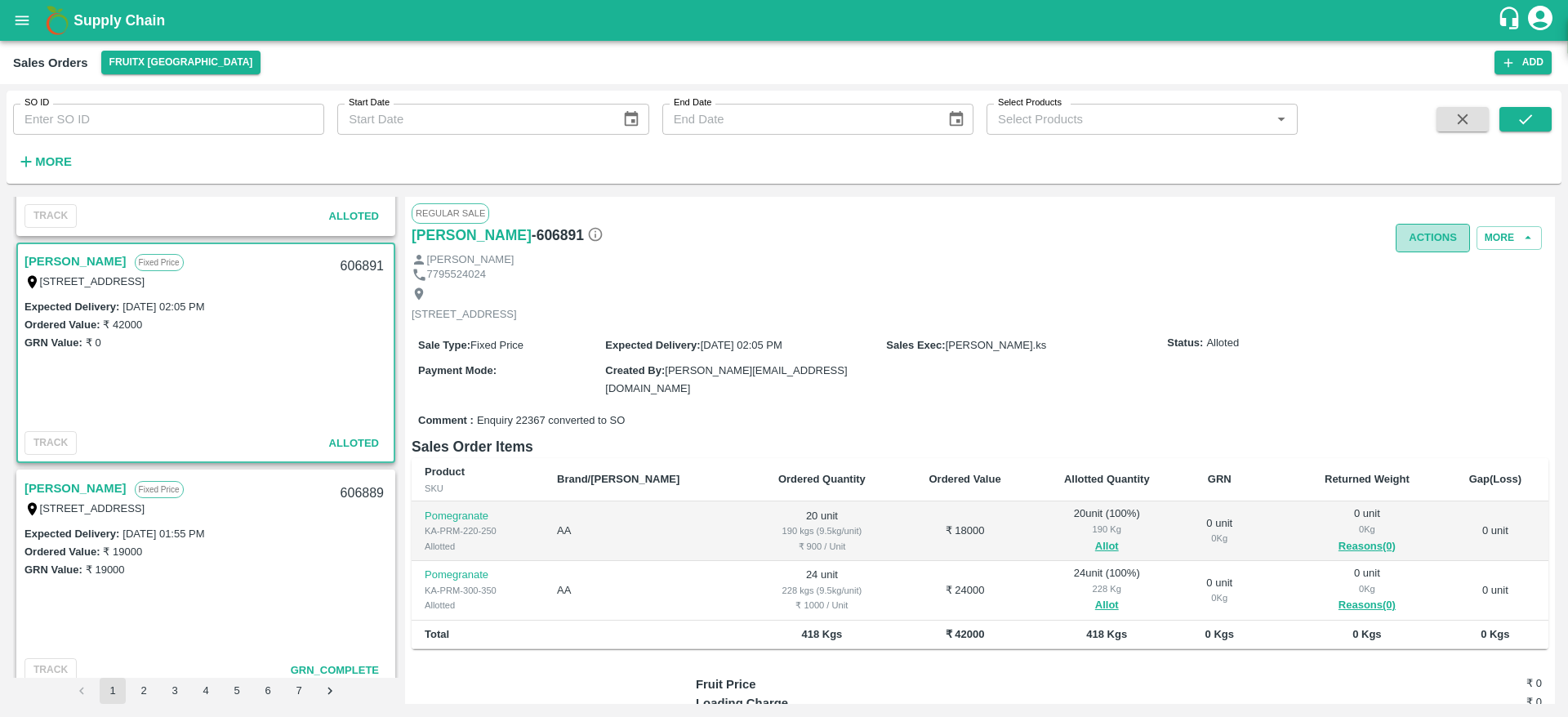
click at [1419, 248] on button "Actions" at bounding box center [1433, 238] width 75 height 29
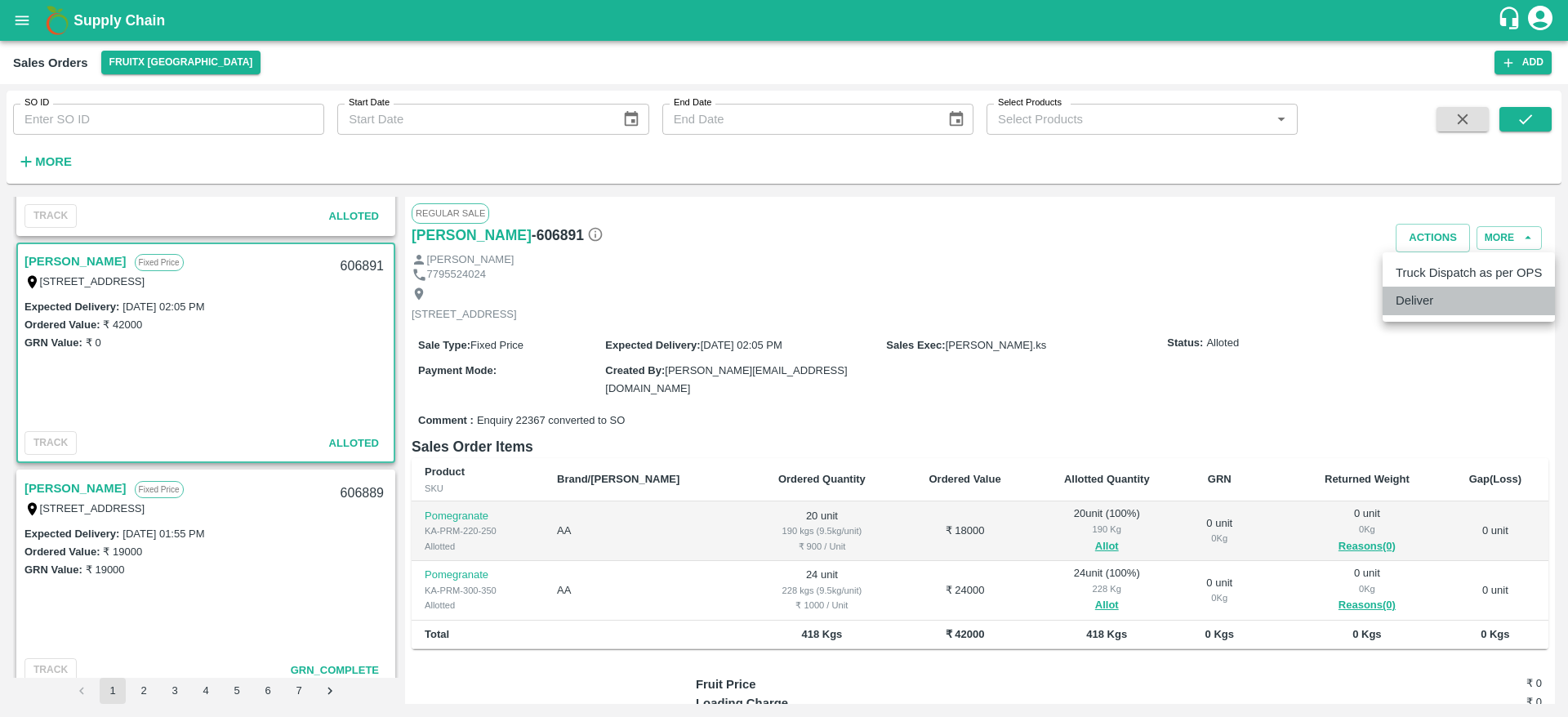
click at [1413, 302] on li "Deliver" at bounding box center [1469, 301] width 172 height 28
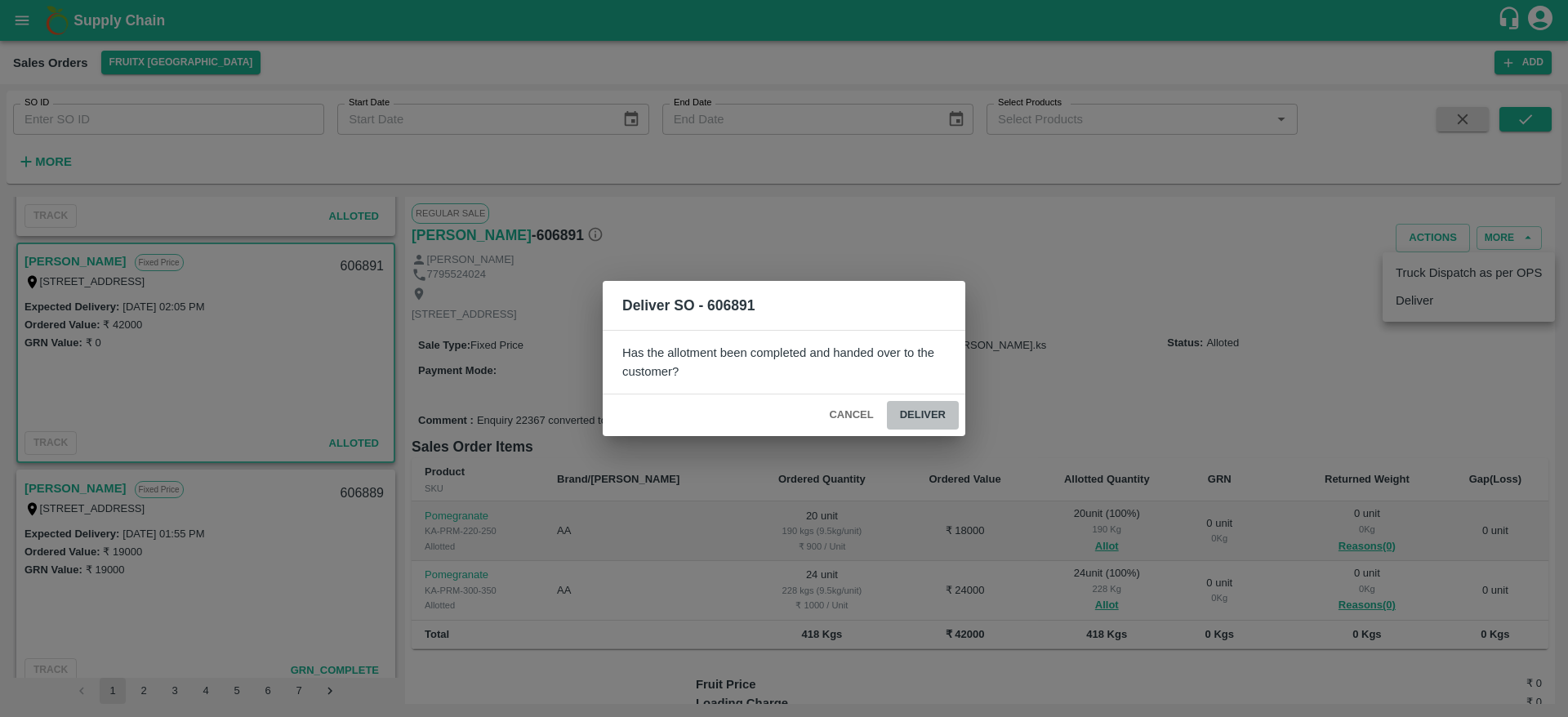
click at [934, 412] on button "Deliver" at bounding box center [923, 415] width 72 height 29
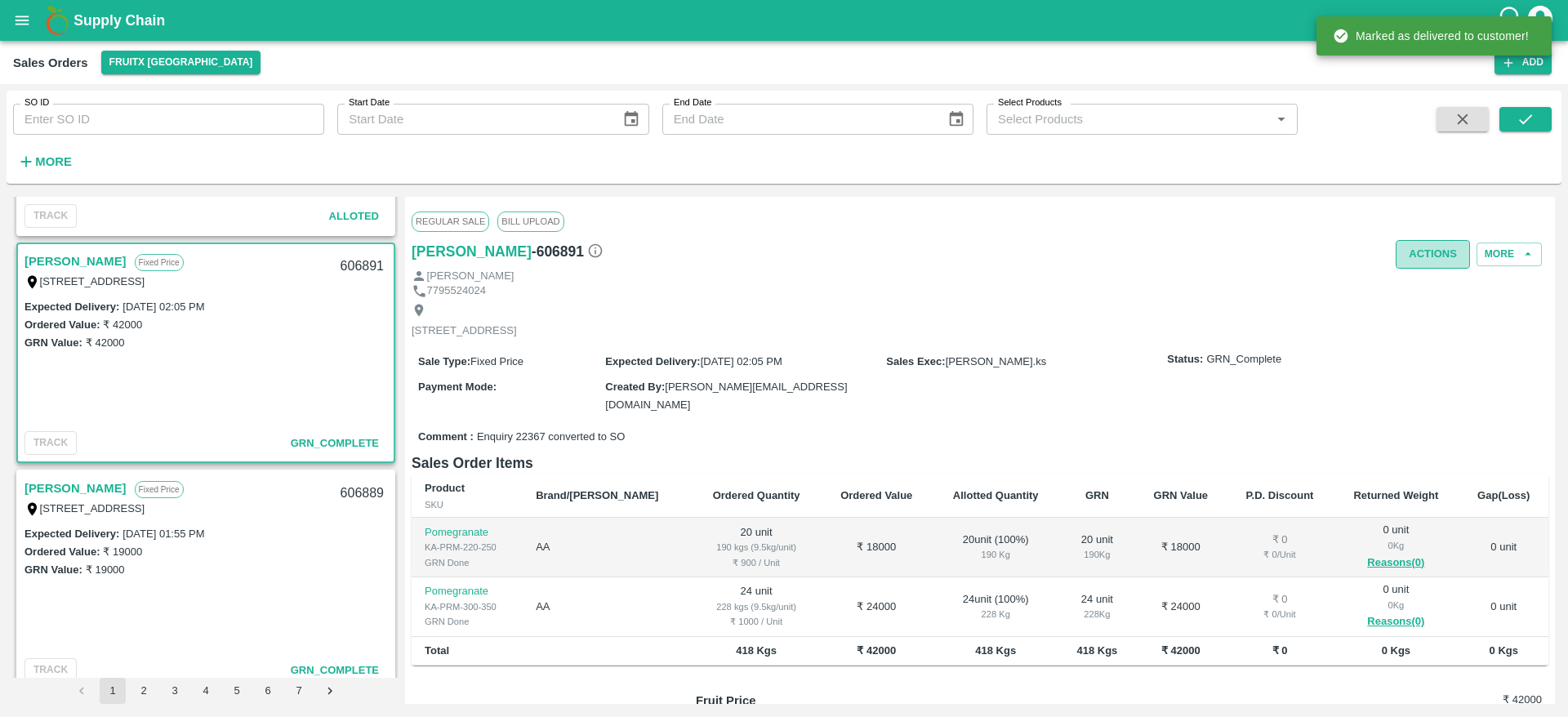
click at [1435, 257] on button "Actions" at bounding box center [1433, 254] width 75 height 29
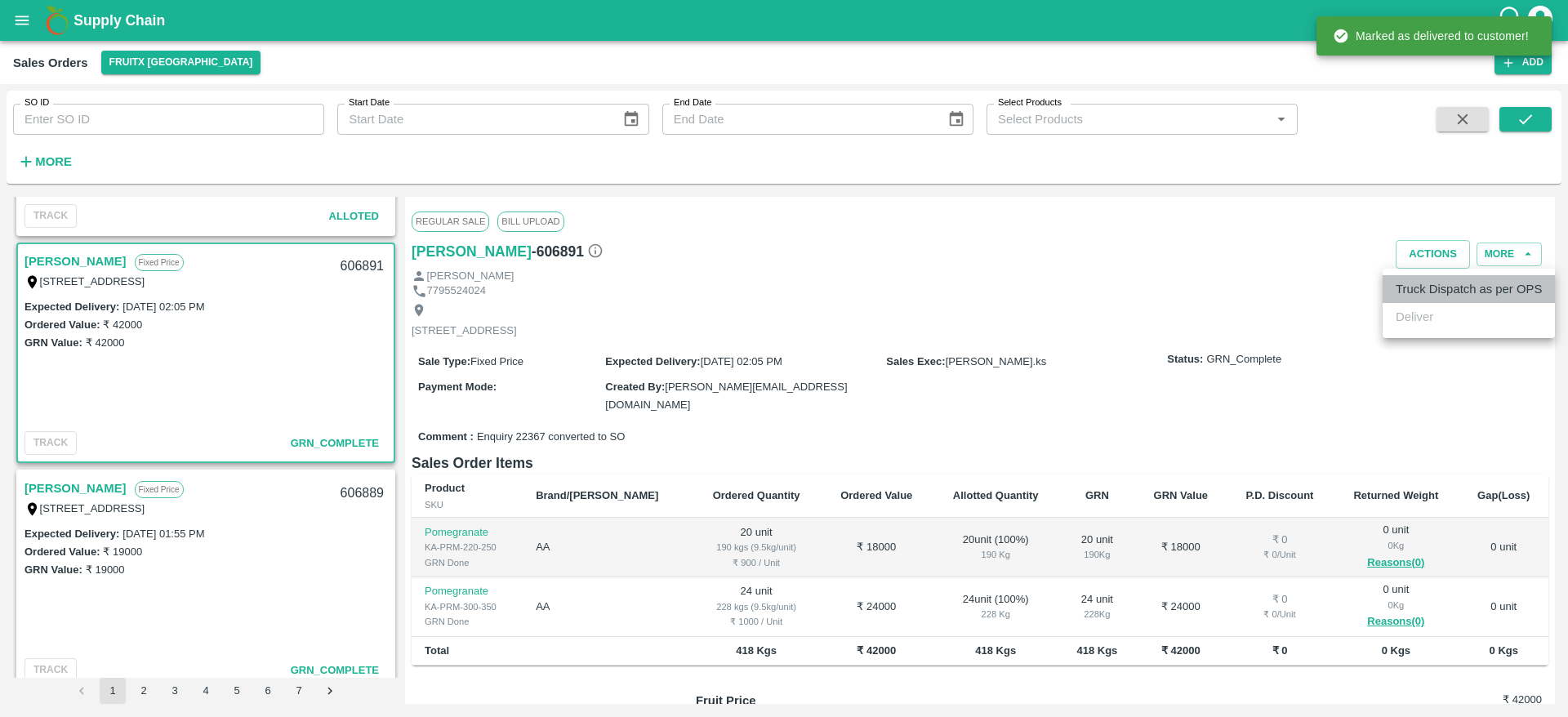
click at [1430, 286] on li "Truck Dispatch as per OPS" at bounding box center [1469, 289] width 172 height 28
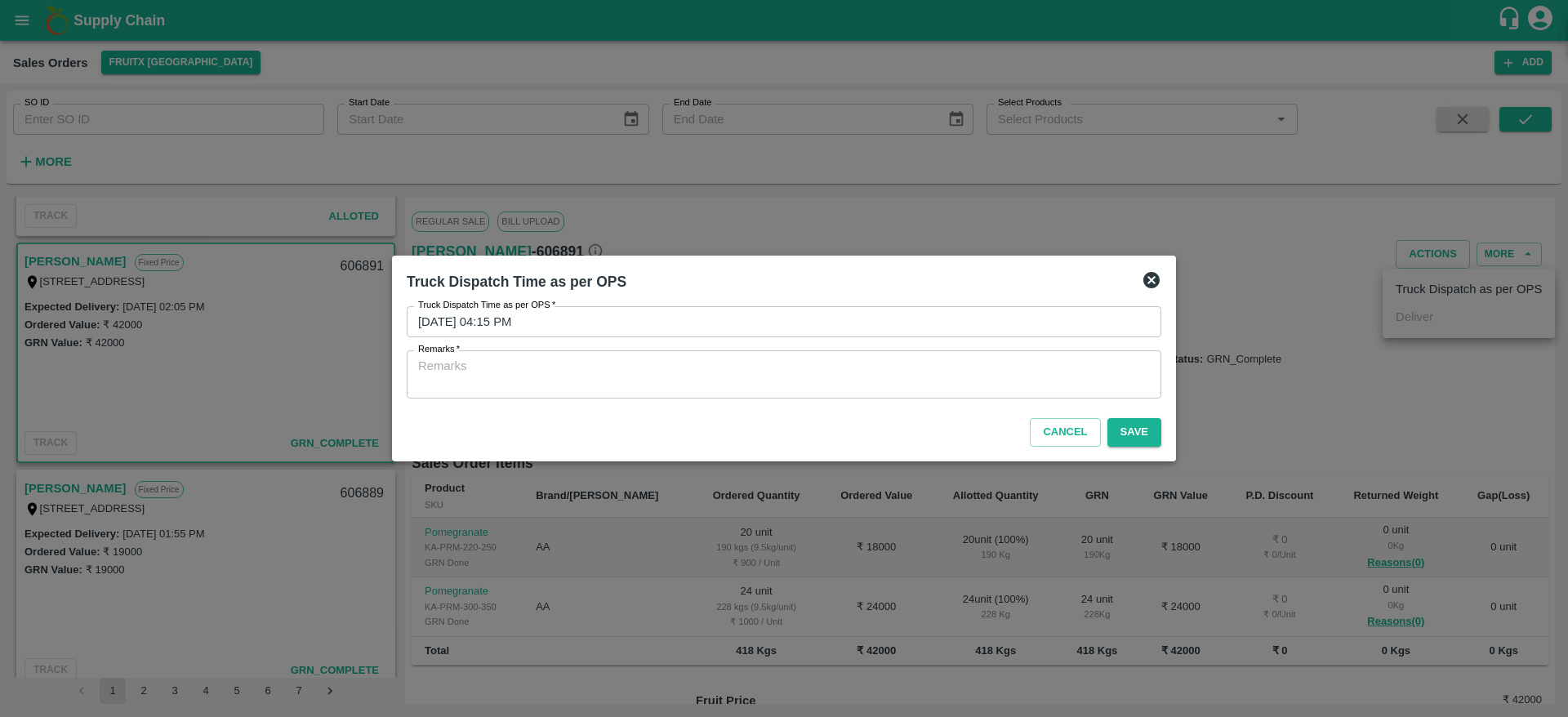
click at [871, 371] on textarea "Remarks   *" at bounding box center [784, 375] width 731 height 34
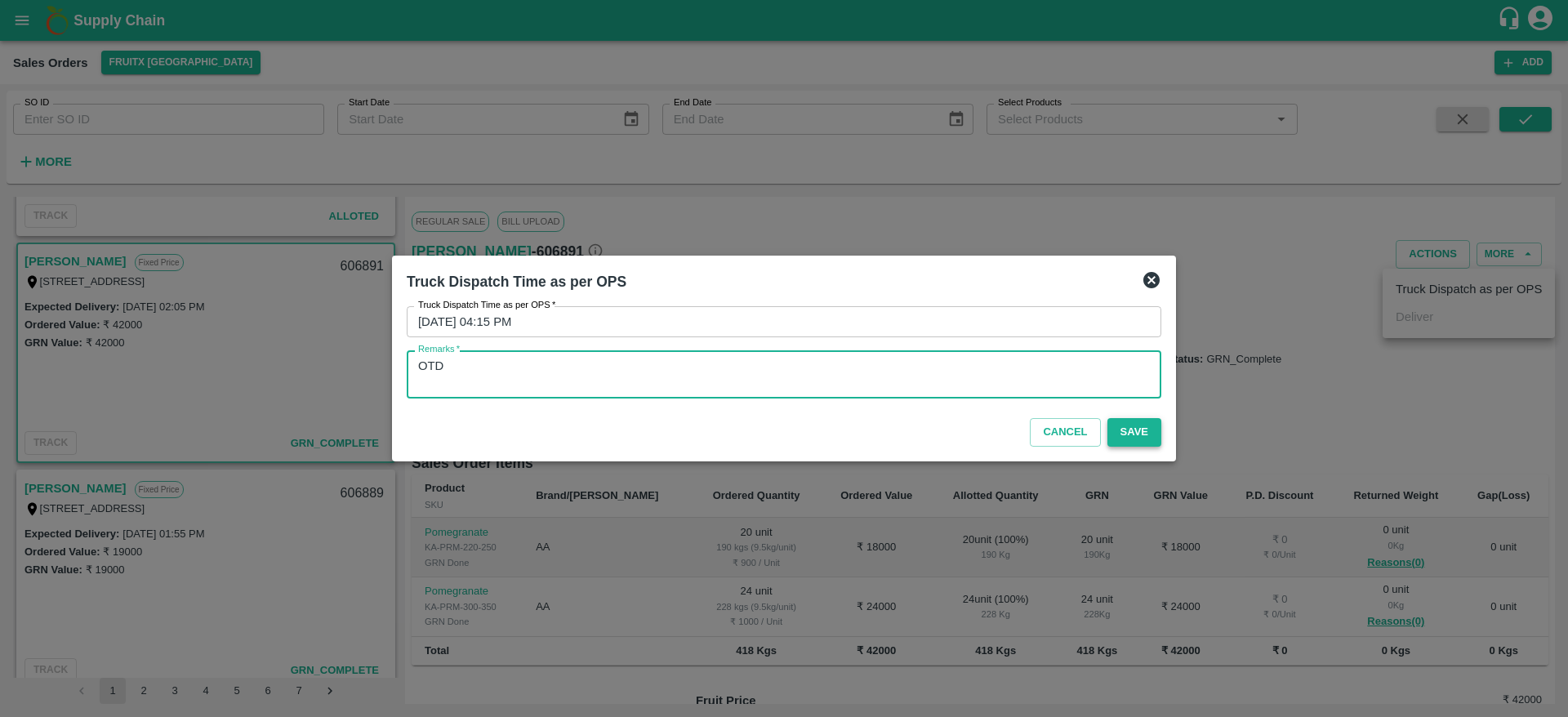
type textarea "OTD"
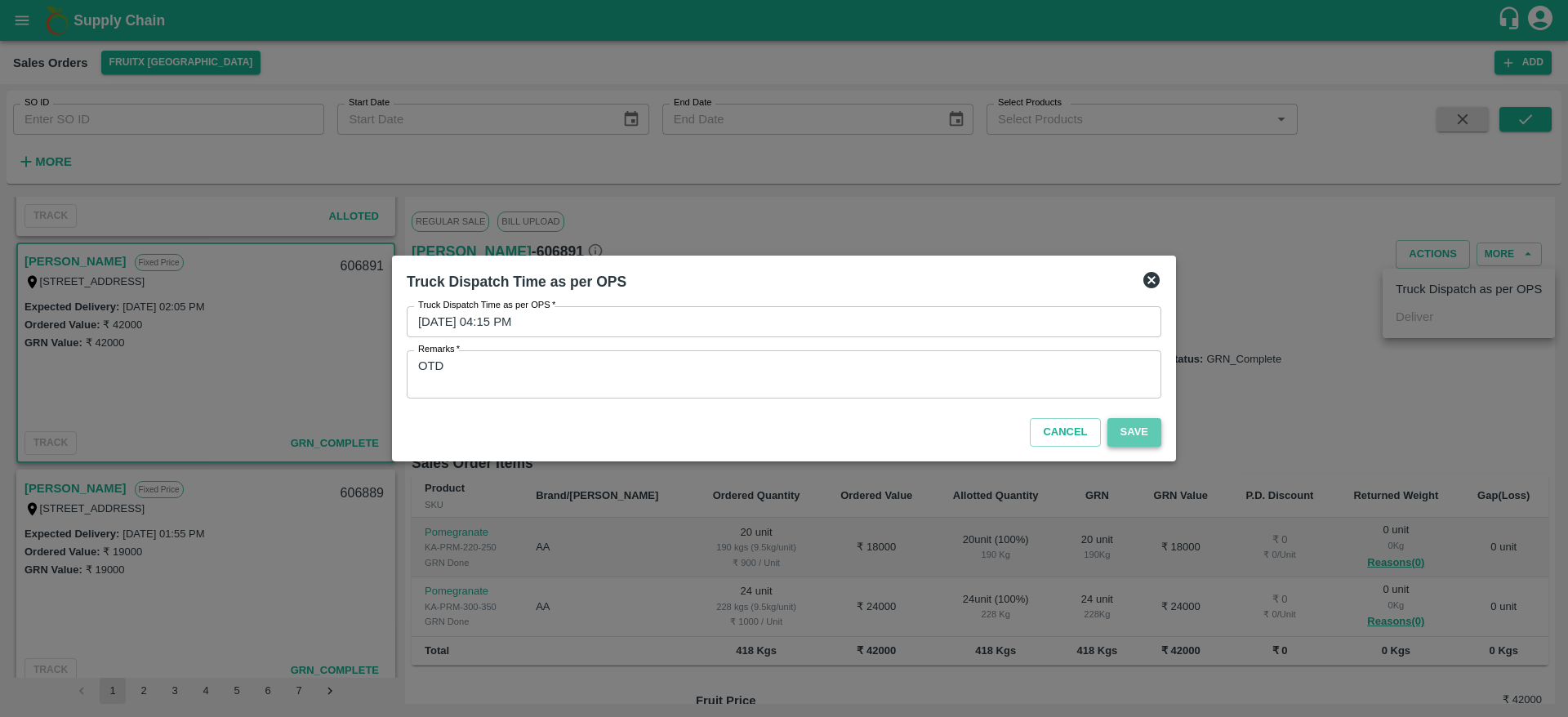
click at [1123, 431] on button "Save" at bounding box center [1135, 432] width 54 height 29
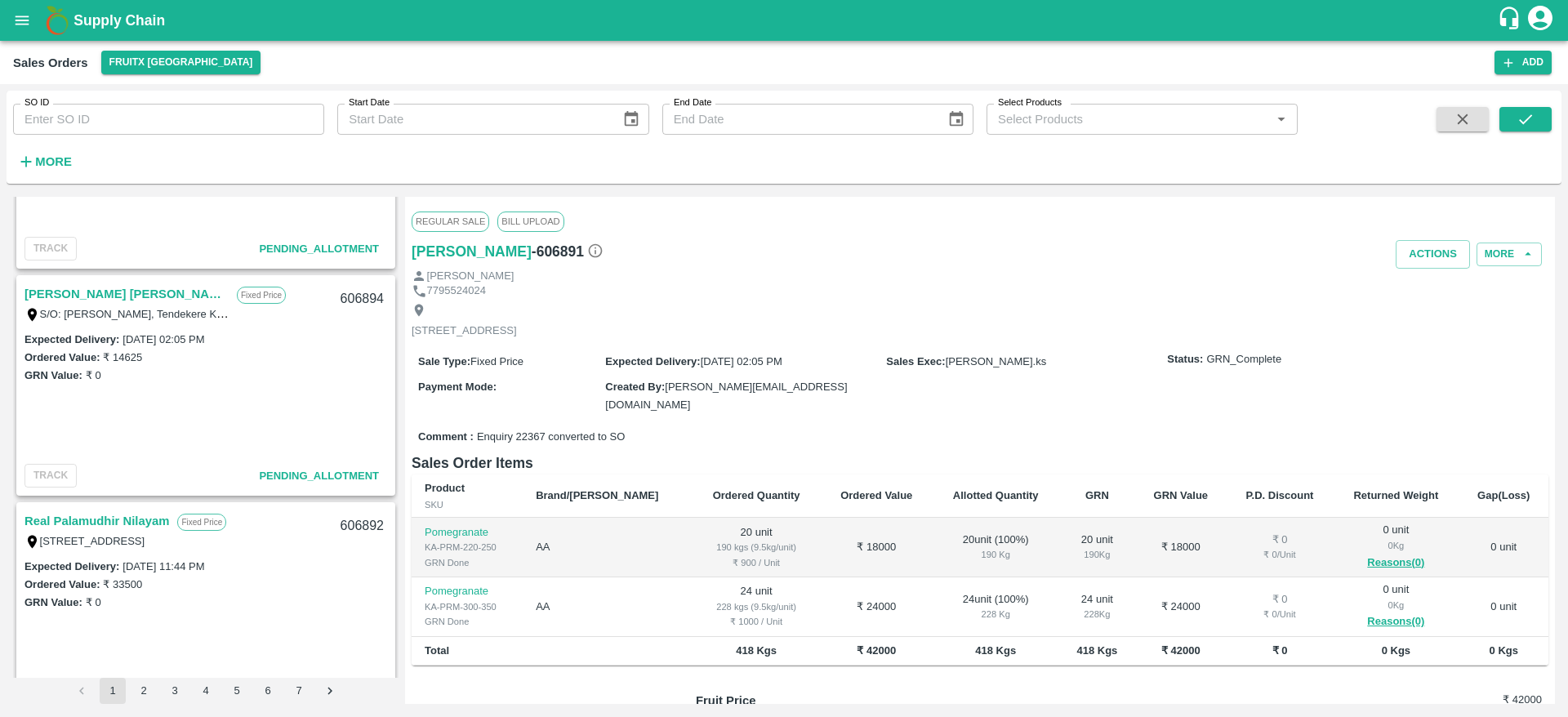
scroll to position [833, 0]
click at [80, 291] on link "[PERSON_NAME] [PERSON_NAME]" at bounding box center [126, 295] width 204 height 21
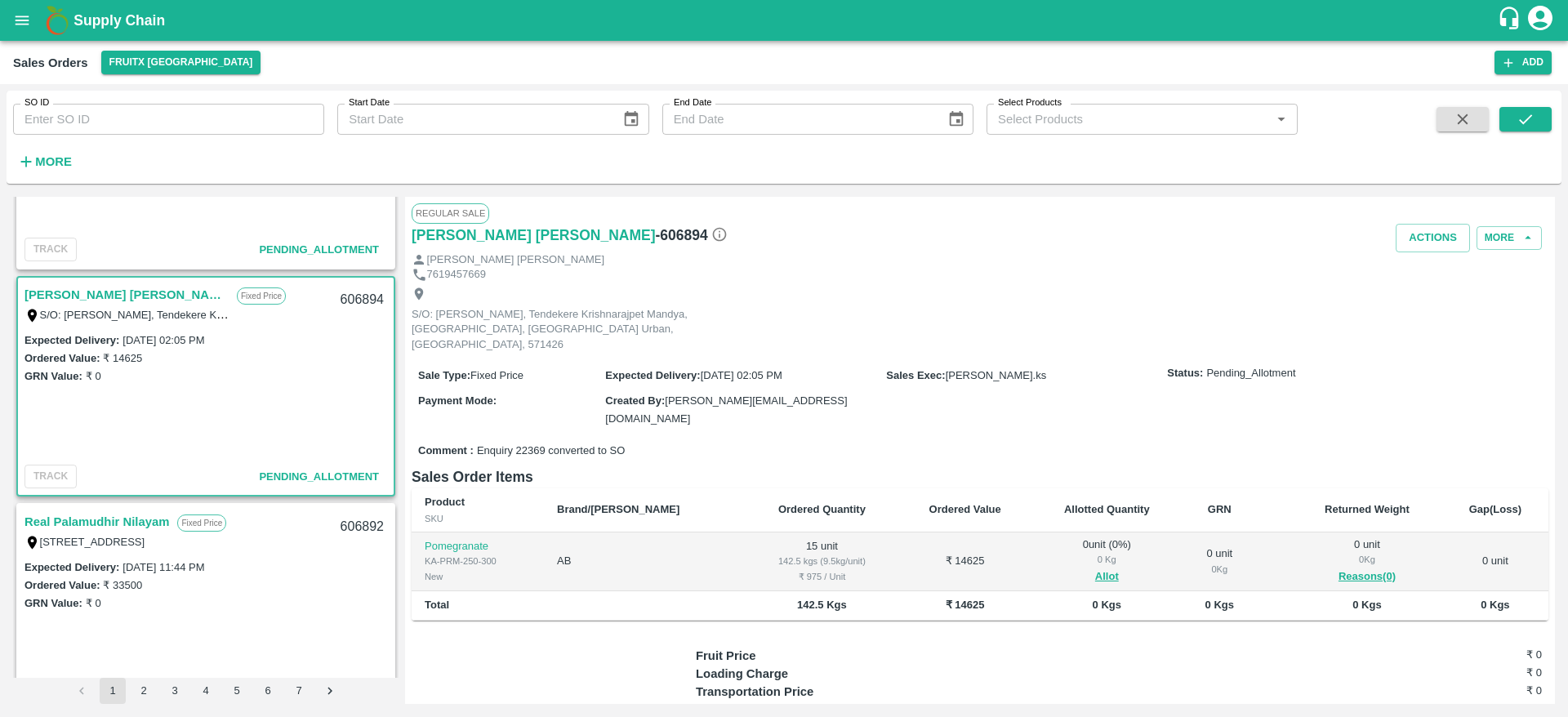
click at [346, 289] on div "606894" at bounding box center [362, 300] width 63 height 38
copy div "606894"
click at [1095, 568] on button "Allot" at bounding box center [1107, 577] width 23 height 19
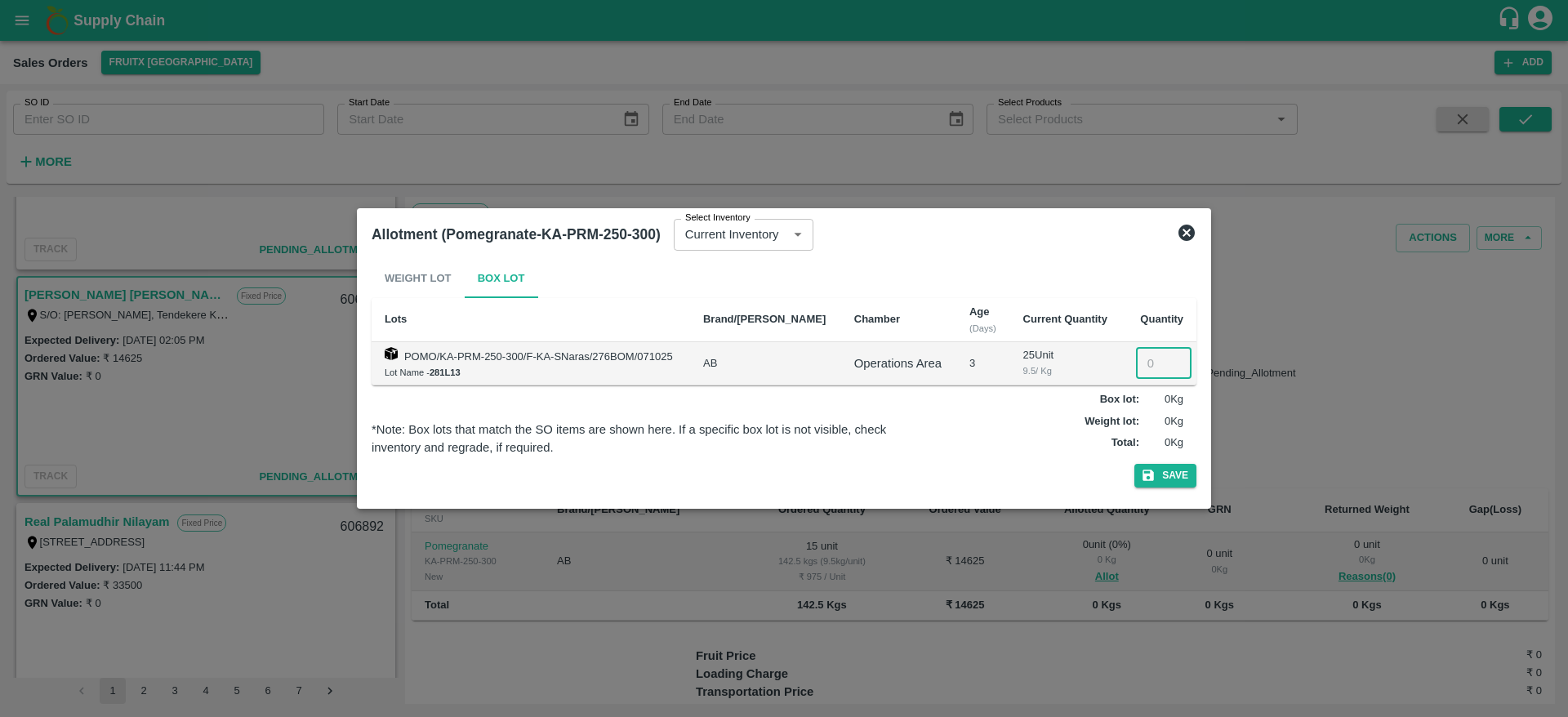
click at [1141, 371] on input "number" at bounding box center [1164, 364] width 56 height 31
type input "15"
click at [1181, 471] on button "Save" at bounding box center [1165, 475] width 62 height 23
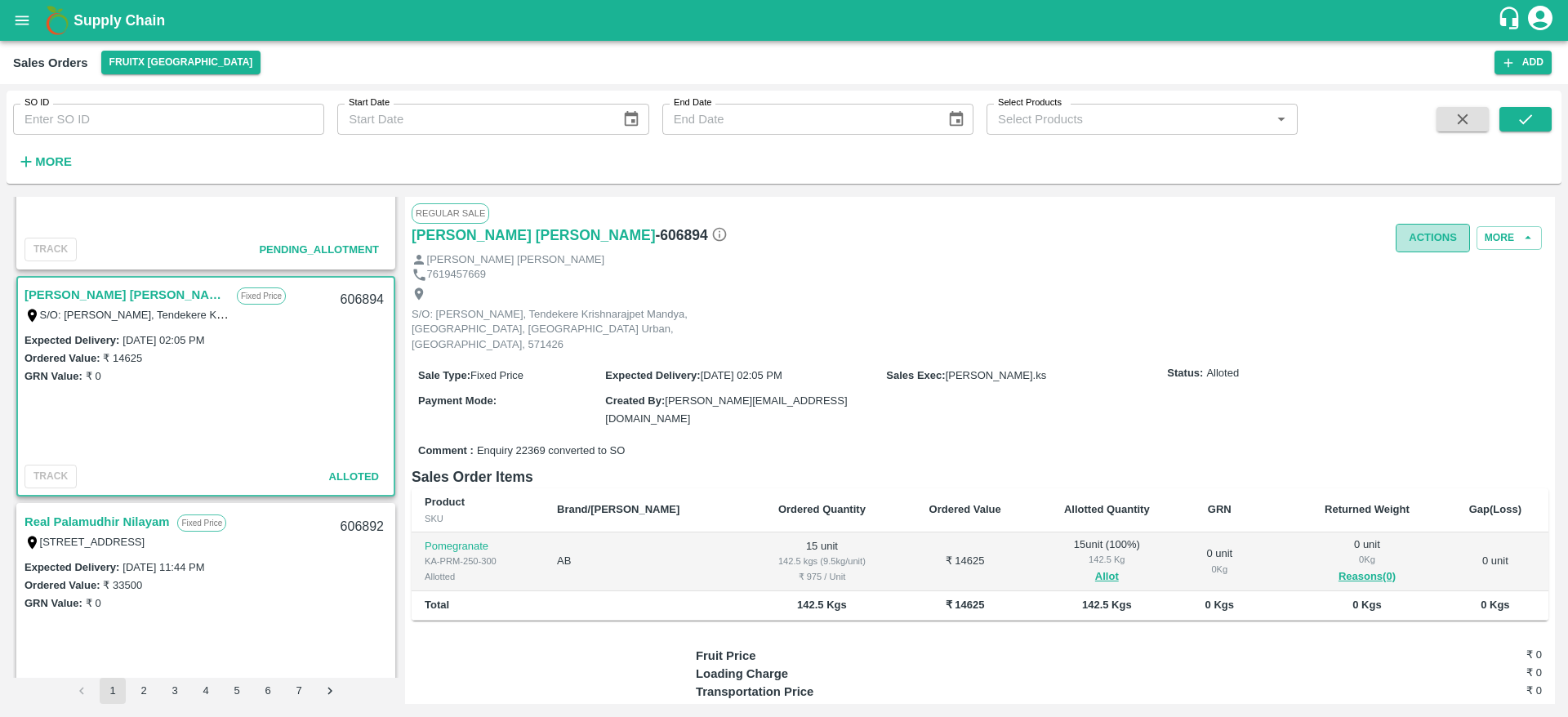
click at [1425, 225] on button "Actions" at bounding box center [1433, 238] width 75 height 29
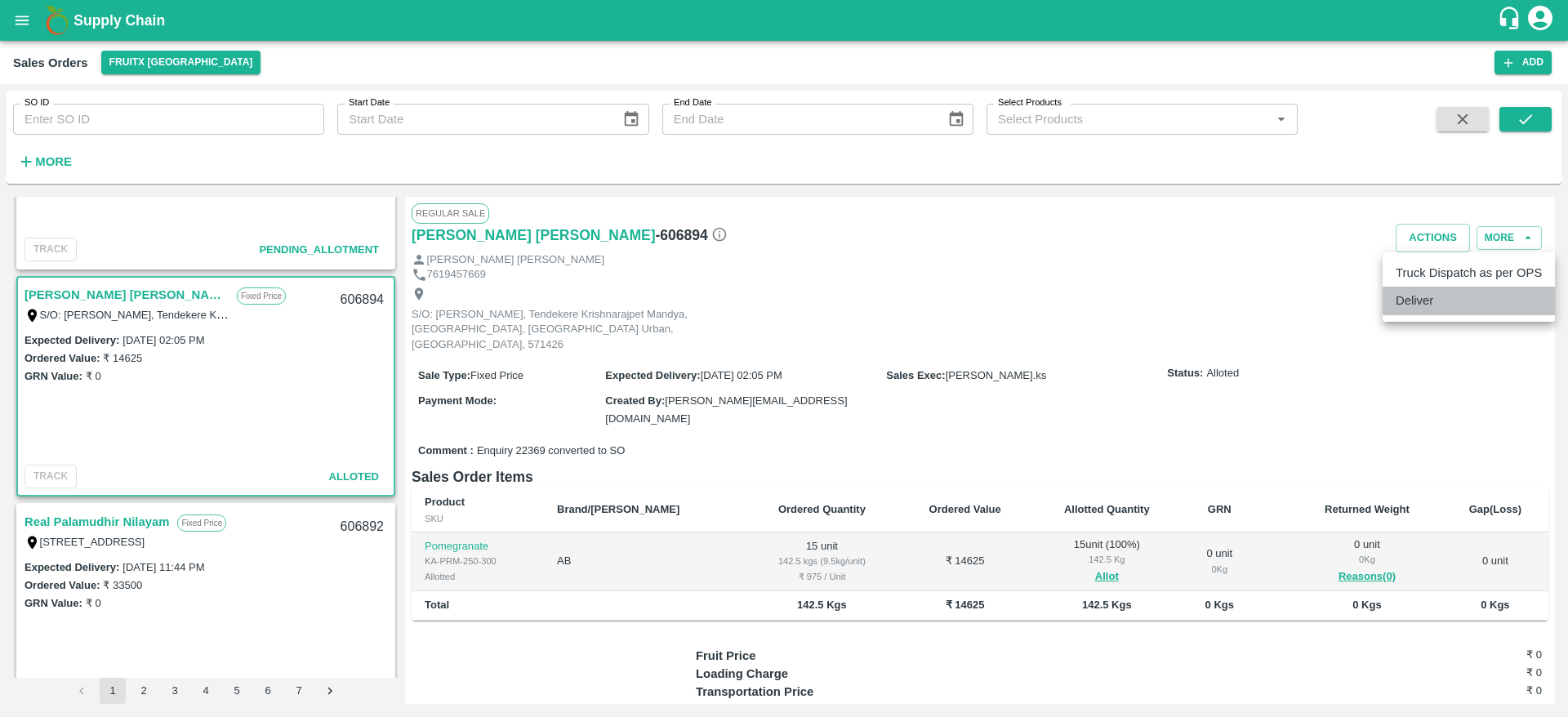
click at [1413, 309] on li "Deliver" at bounding box center [1469, 301] width 172 height 28
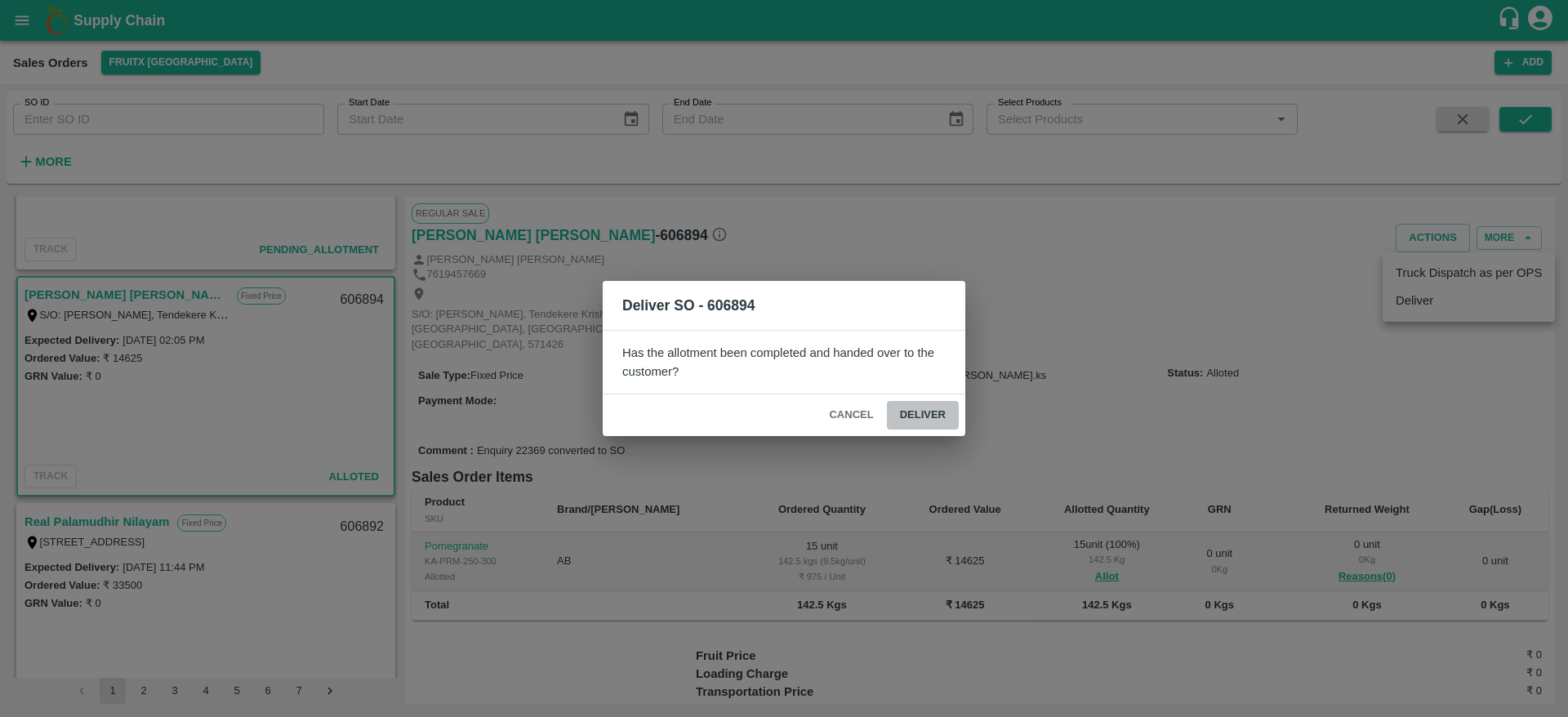
click at [921, 415] on button "Deliver" at bounding box center [923, 415] width 72 height 29
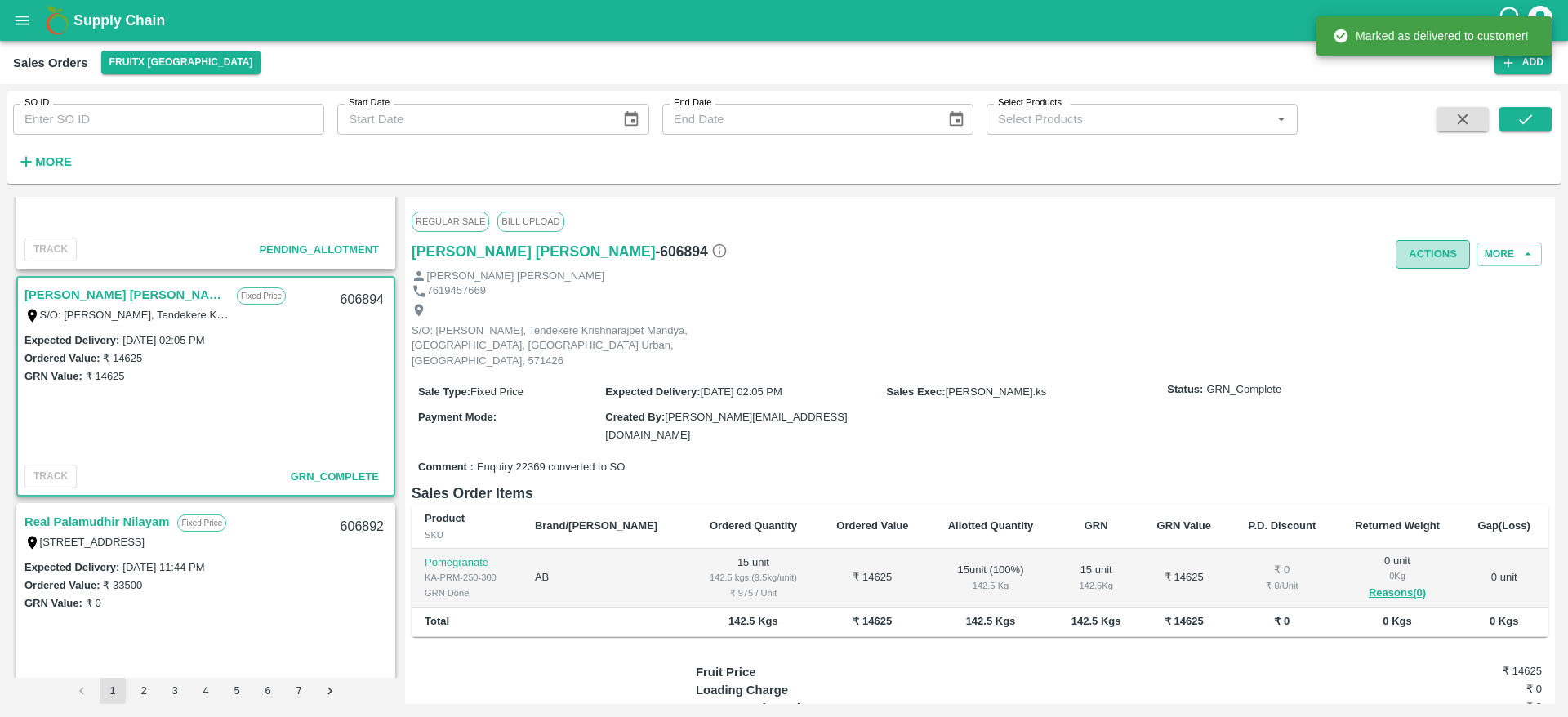
click at [1432, 252] on button "Actions" at bounding box center [1433, 254] width 75 height 29
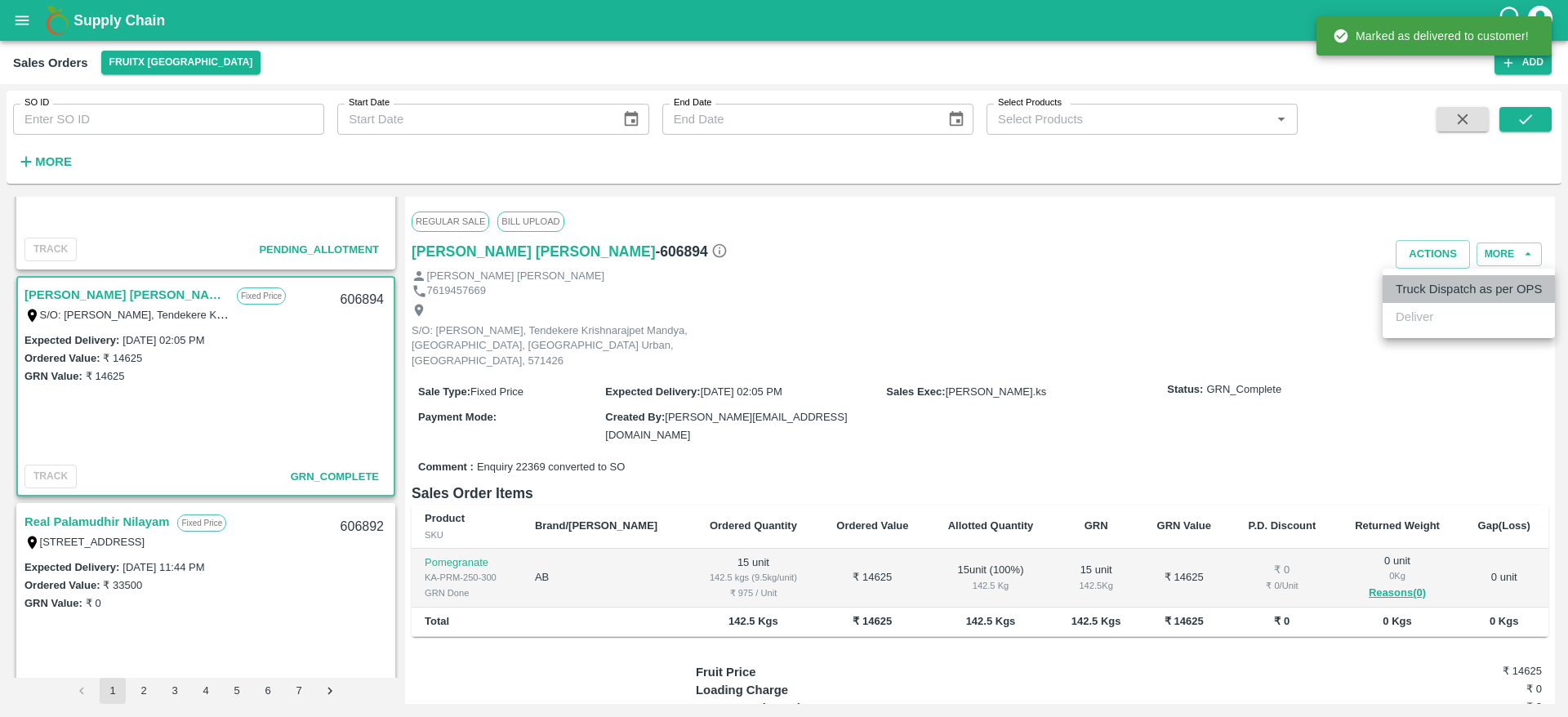
click at [1432, 297] on li "Truck Dispatch as per OPS" at bounding box center [1469, 289] width 172 height 28
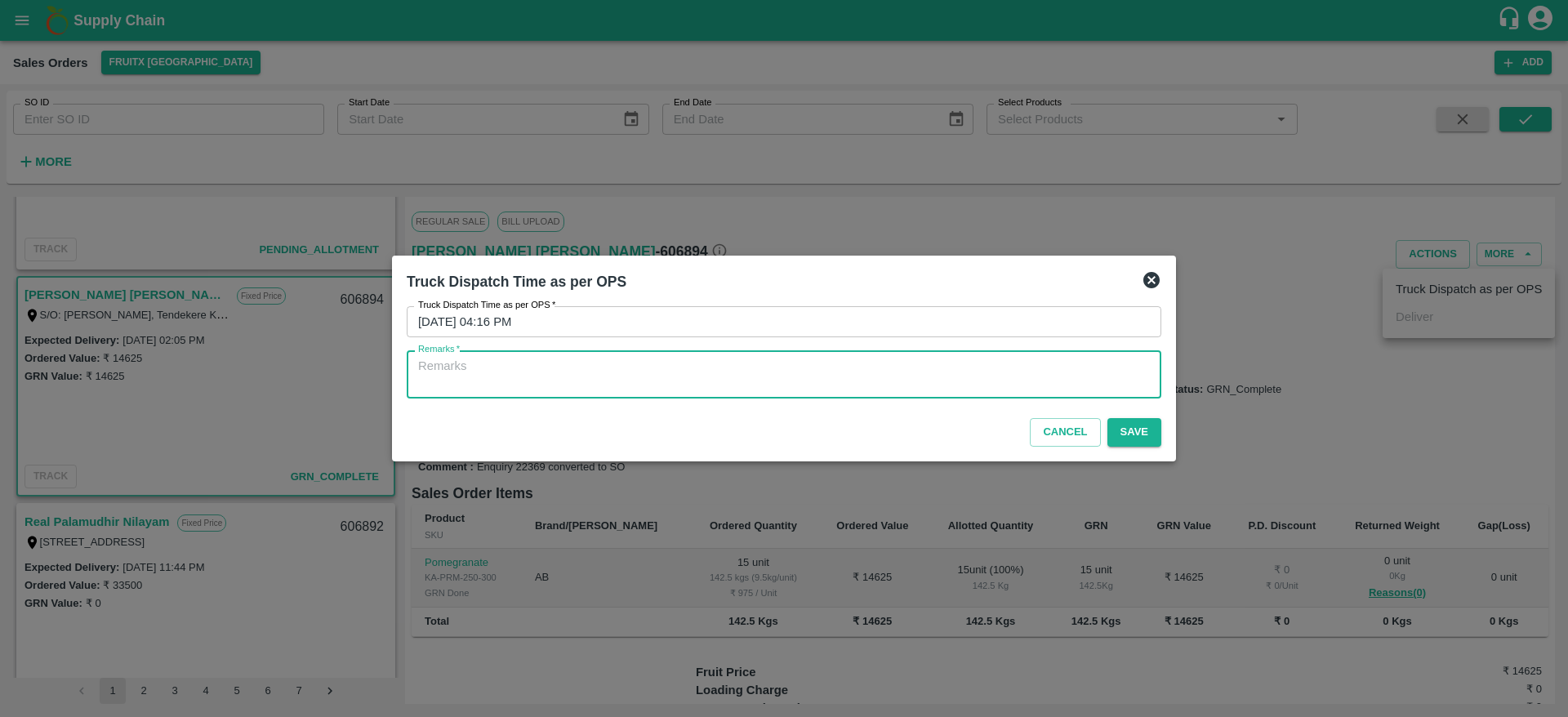
click at [749, 373] on textarea "Remarks   *" at bounding box center [784, 375] width 731 height 34
type textarea "OTD"
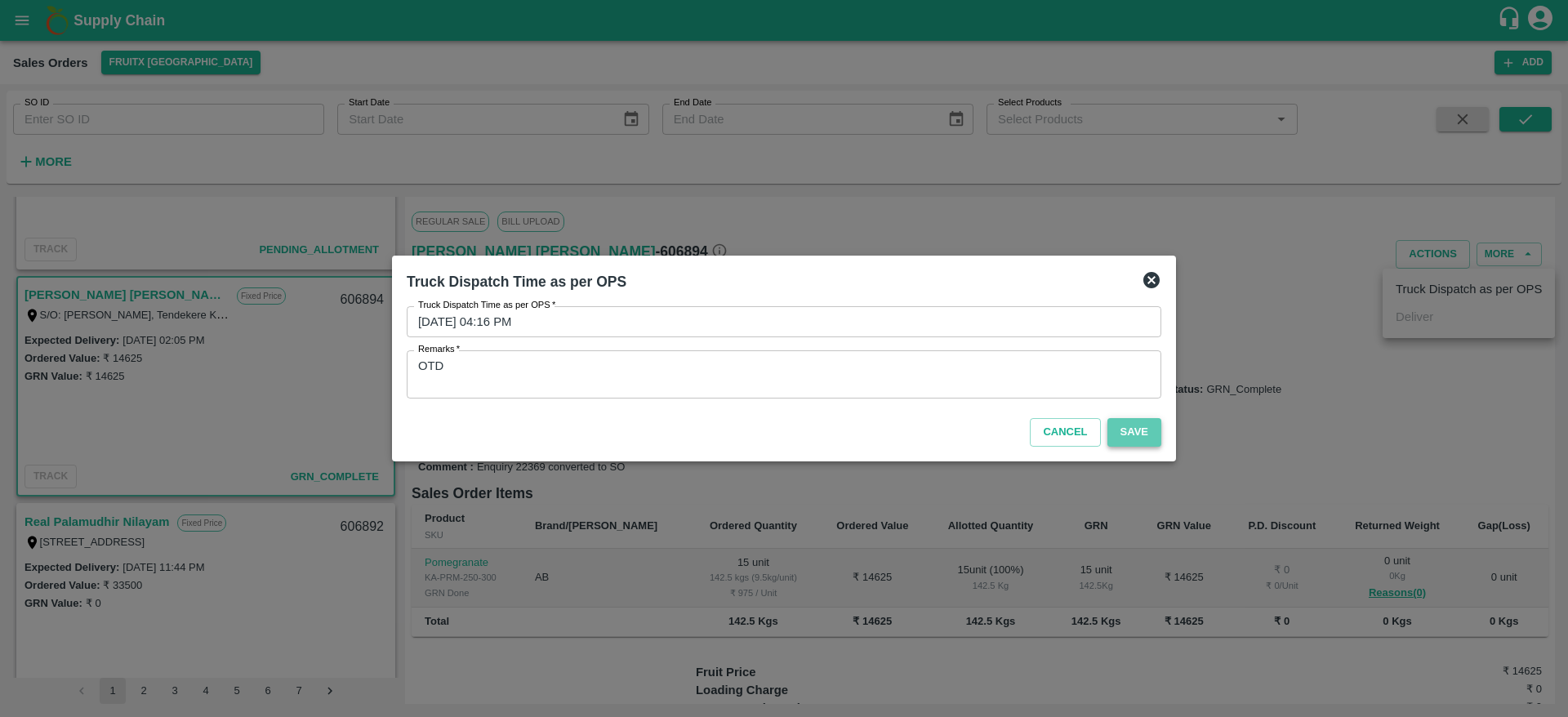
click at [1115, 418] on button "Save" at bounding box center [1135, 432] width 54 height 29
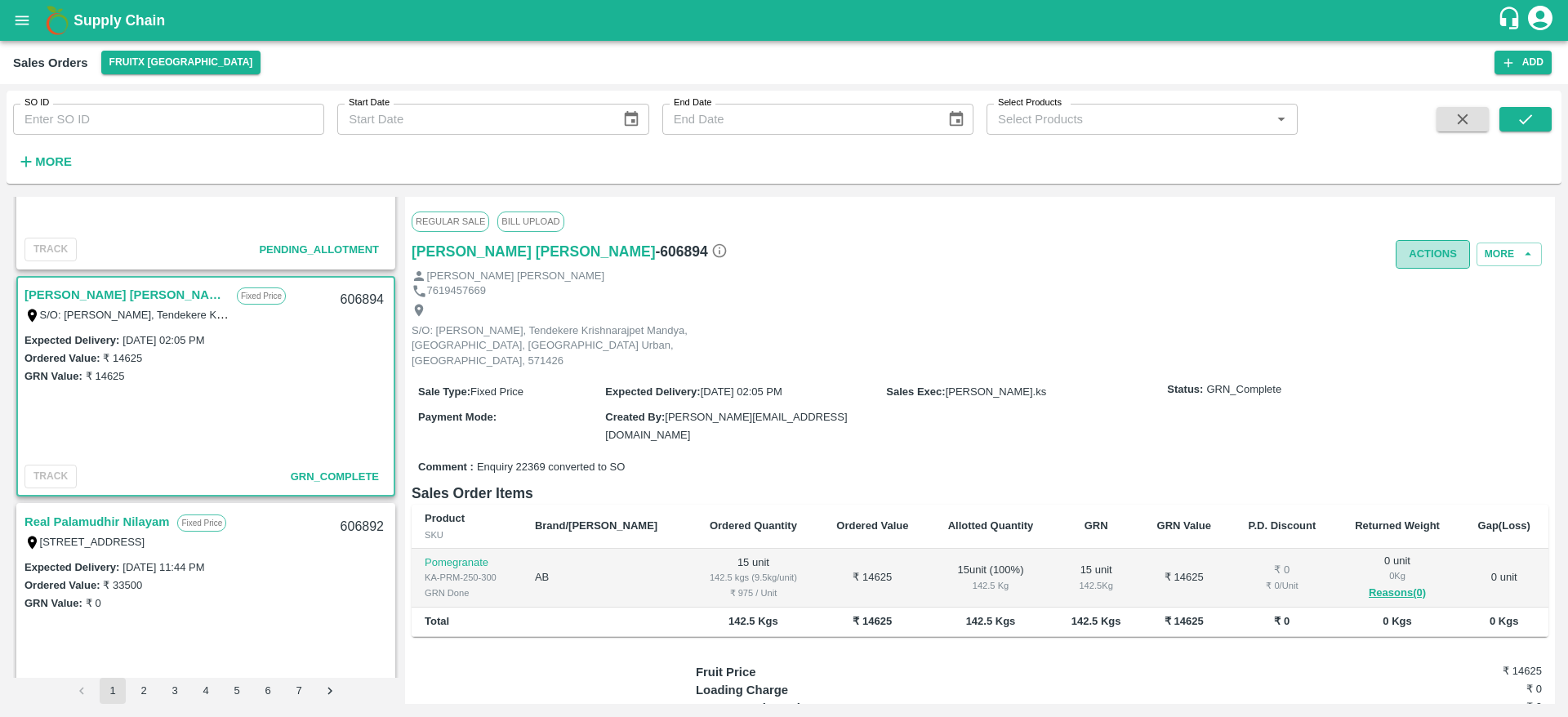
click at [1408, 264] on button "Actions" at bounding box center [1433, 254] width 75 height 29
click at [1137, 271] on div at bounding box center [784, 358] width 1568 height 717
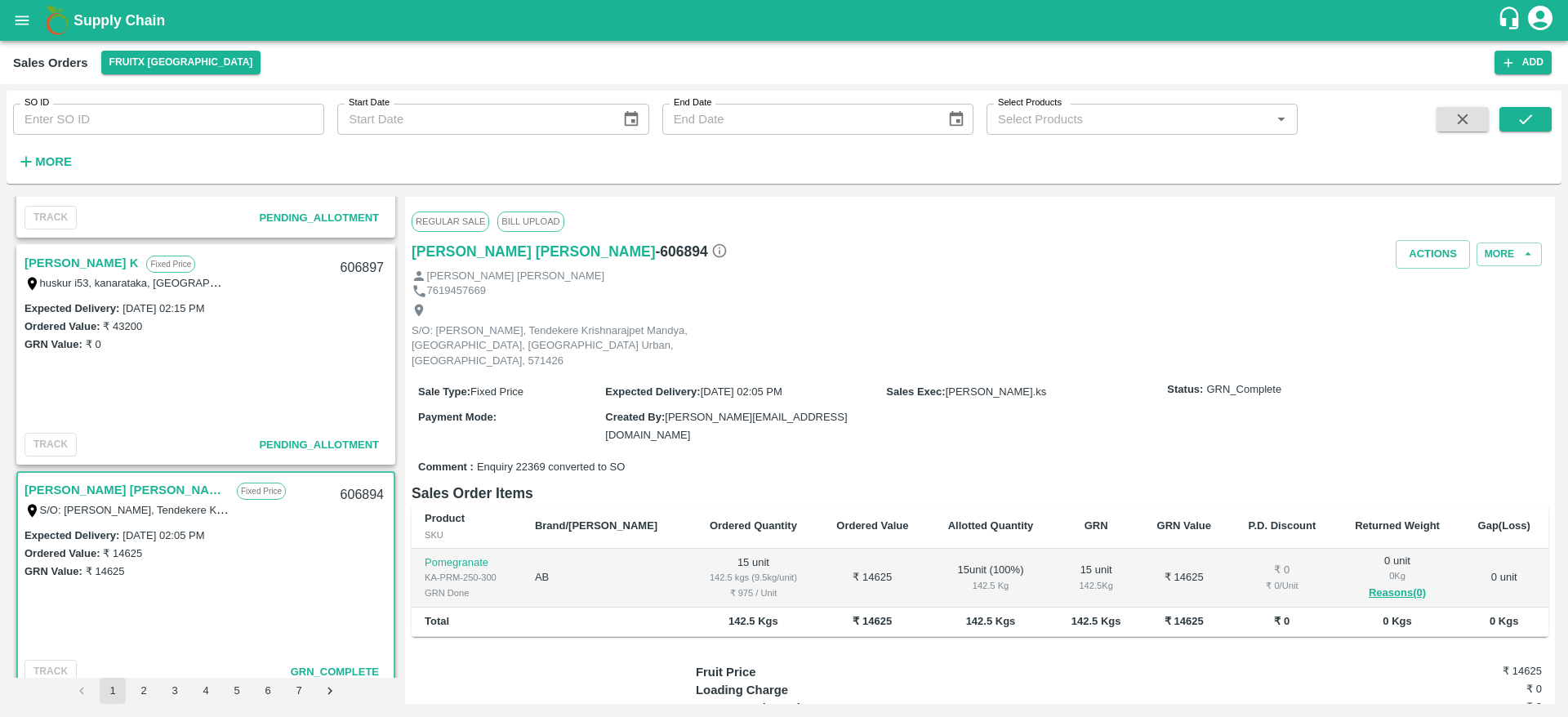
scroll to position [634, 0]
click at [65, 271] on link "[PERSON_NAME] K" at bounding box center [81, 266] width 114 height 21
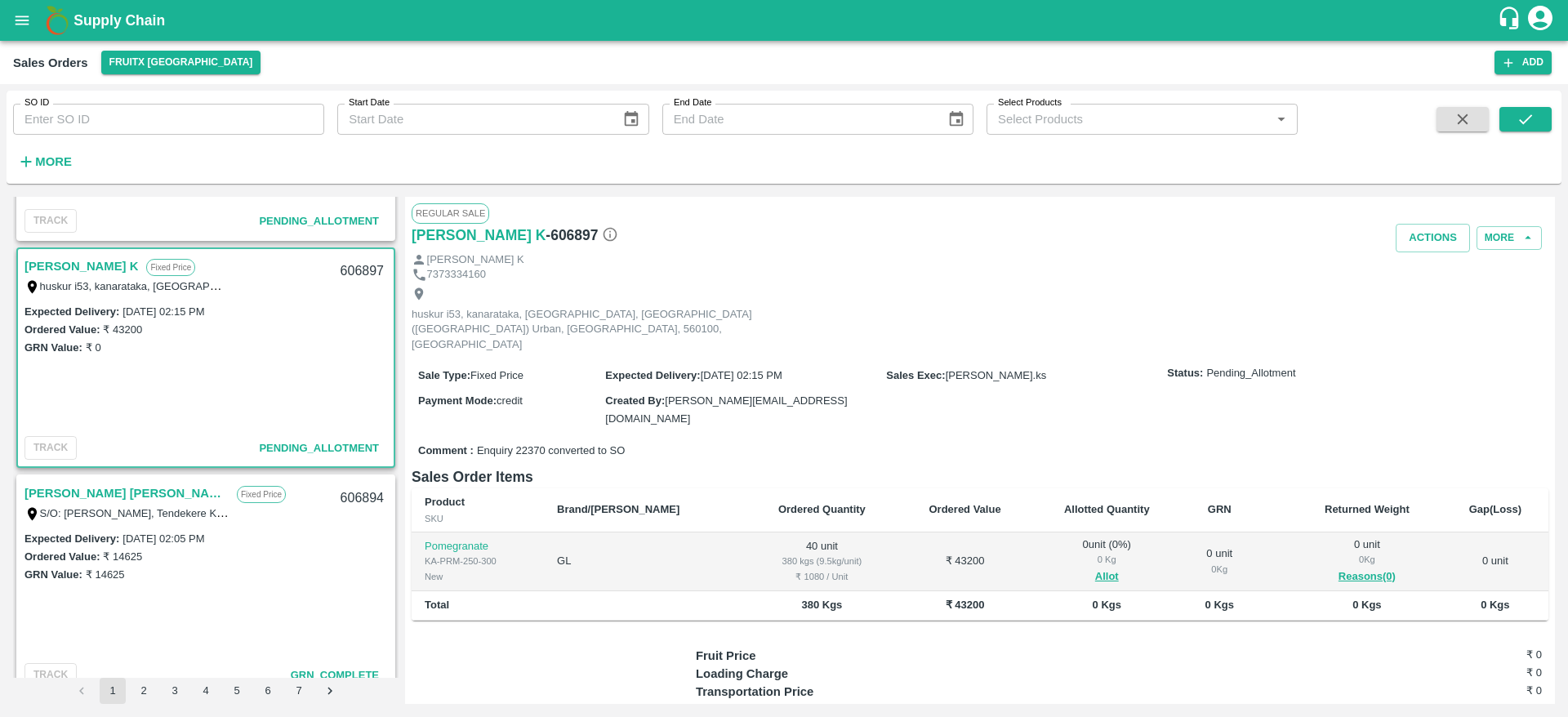
click at [62, 269] on link "[PERSON_NAME] K" at bounding box center [81, 266] width 114 height 21
click at [367, 264] on div "606897" at bounding box center [362, 272] width 63 height 38
copy div "606897"
click at [1095, 568] on button "Allot" at bounding box center [1107, 577] width 23 height 19
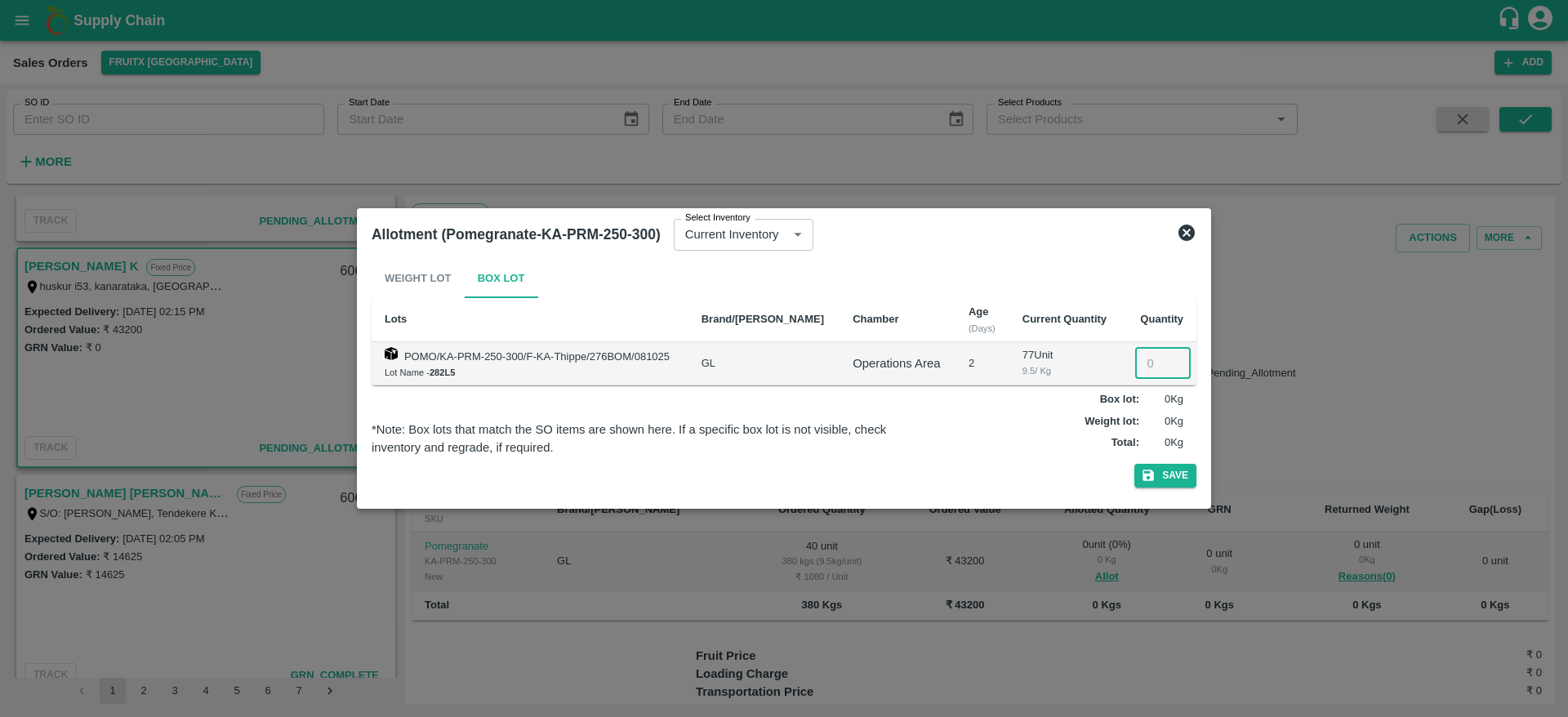
click at [1151, 373] on input "number" at bounding box center [1163, 364] width 56 height 31
type input "40"
click at [1179, 466] on button "Save" at bounding box center [1165, 475] width 62 height 23
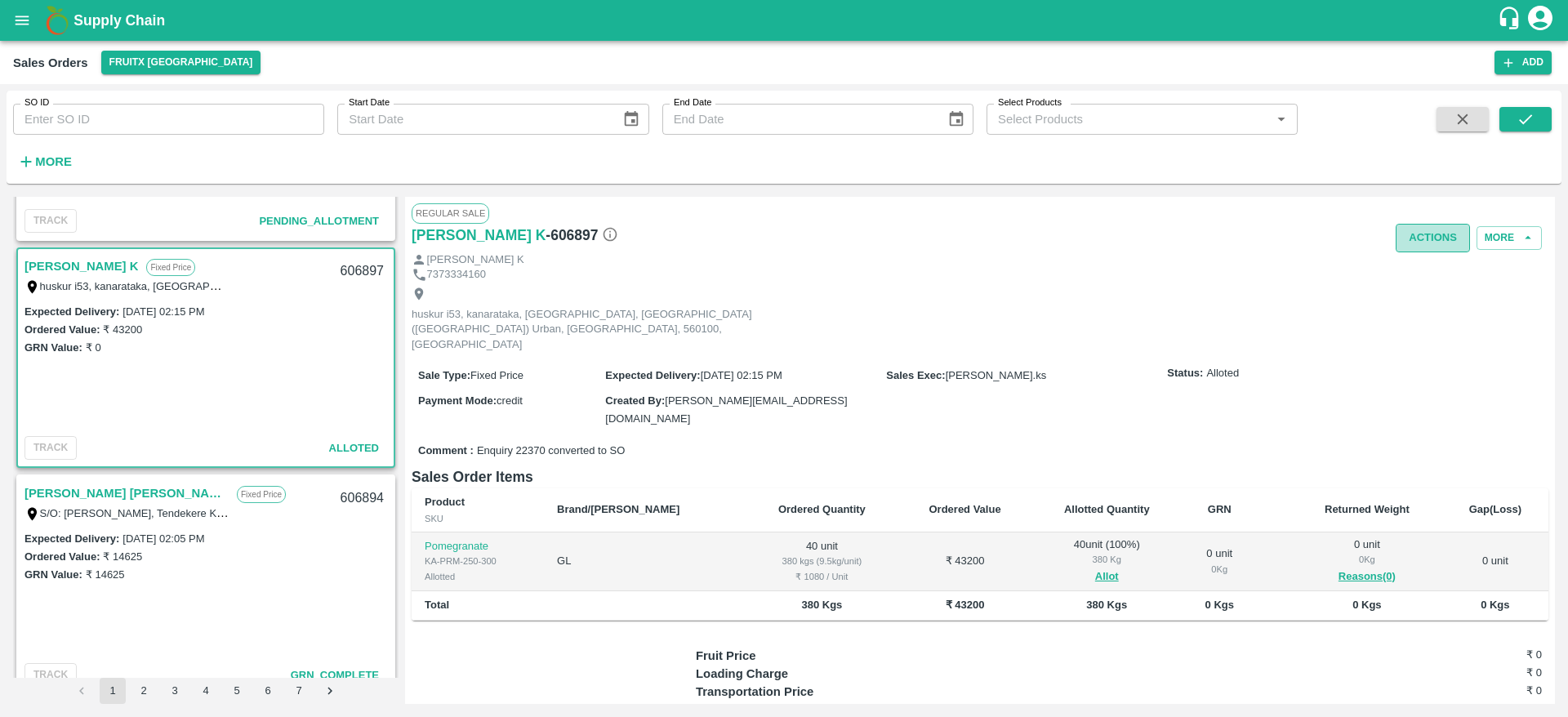
click at [1435, 229] on button "Actions" at bounding box center [1433, 238] width 75 height 29
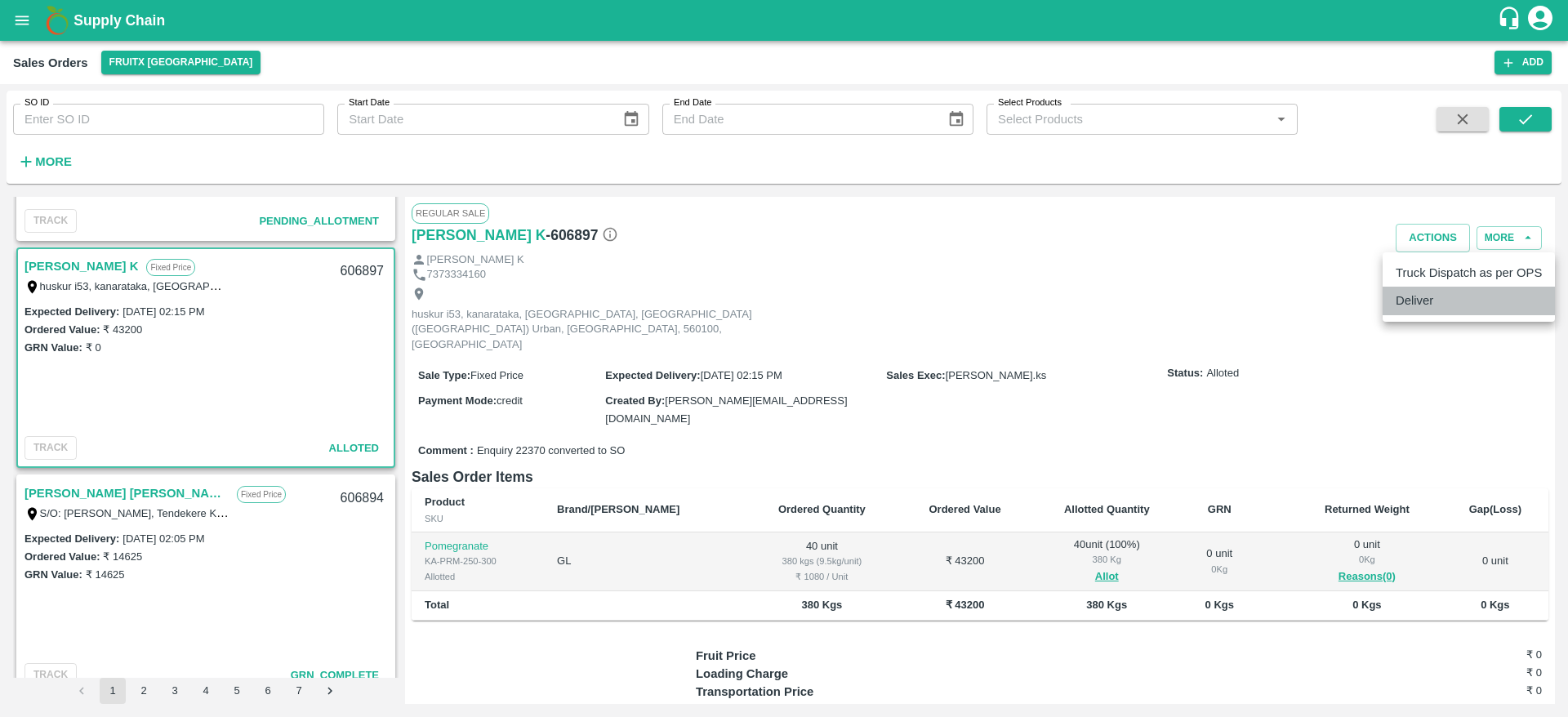
click at [1421, 300] on li "Deliver" at bounding box center [1469, 301] width 172 height 28
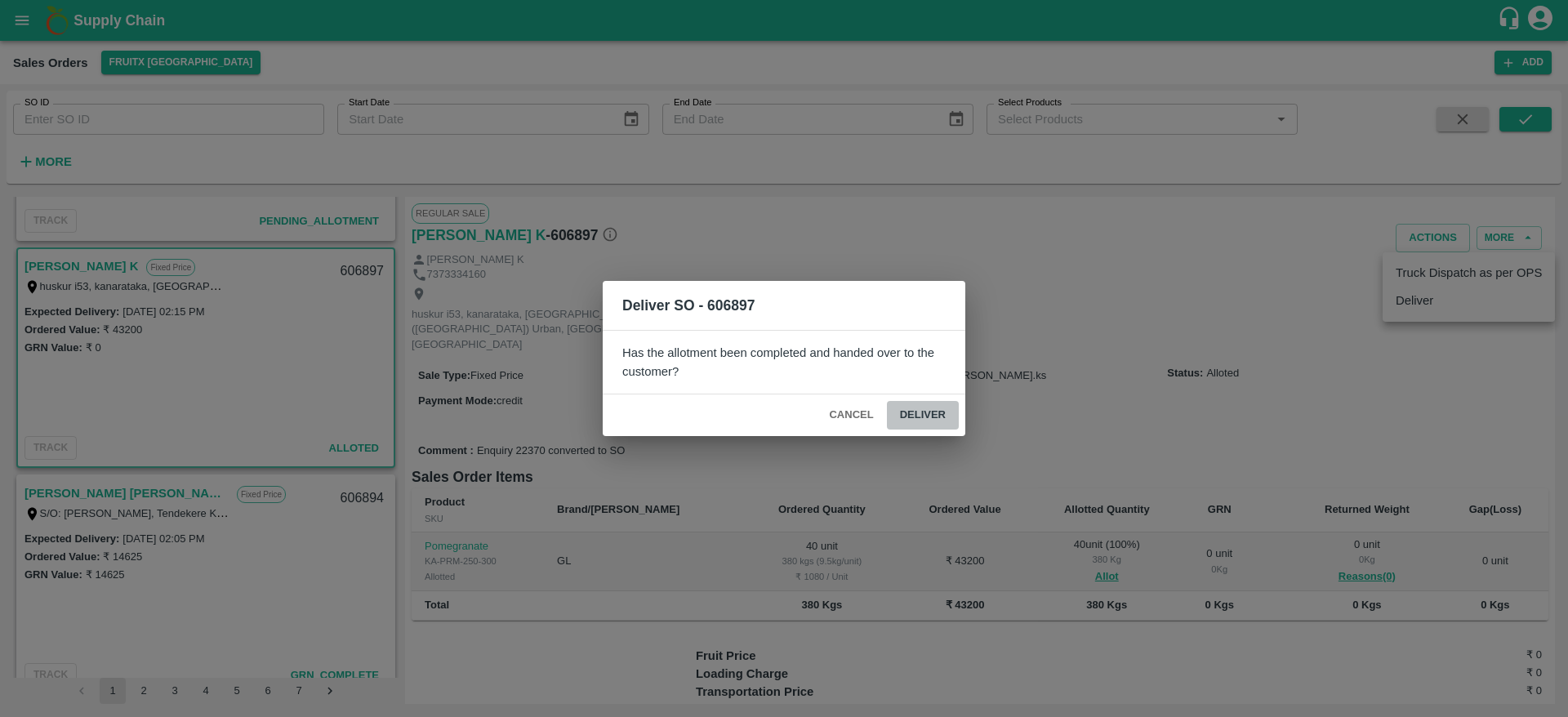
click at [888, 416] on button "Deliver" at bounding box center [923, 415] width 72 height 29
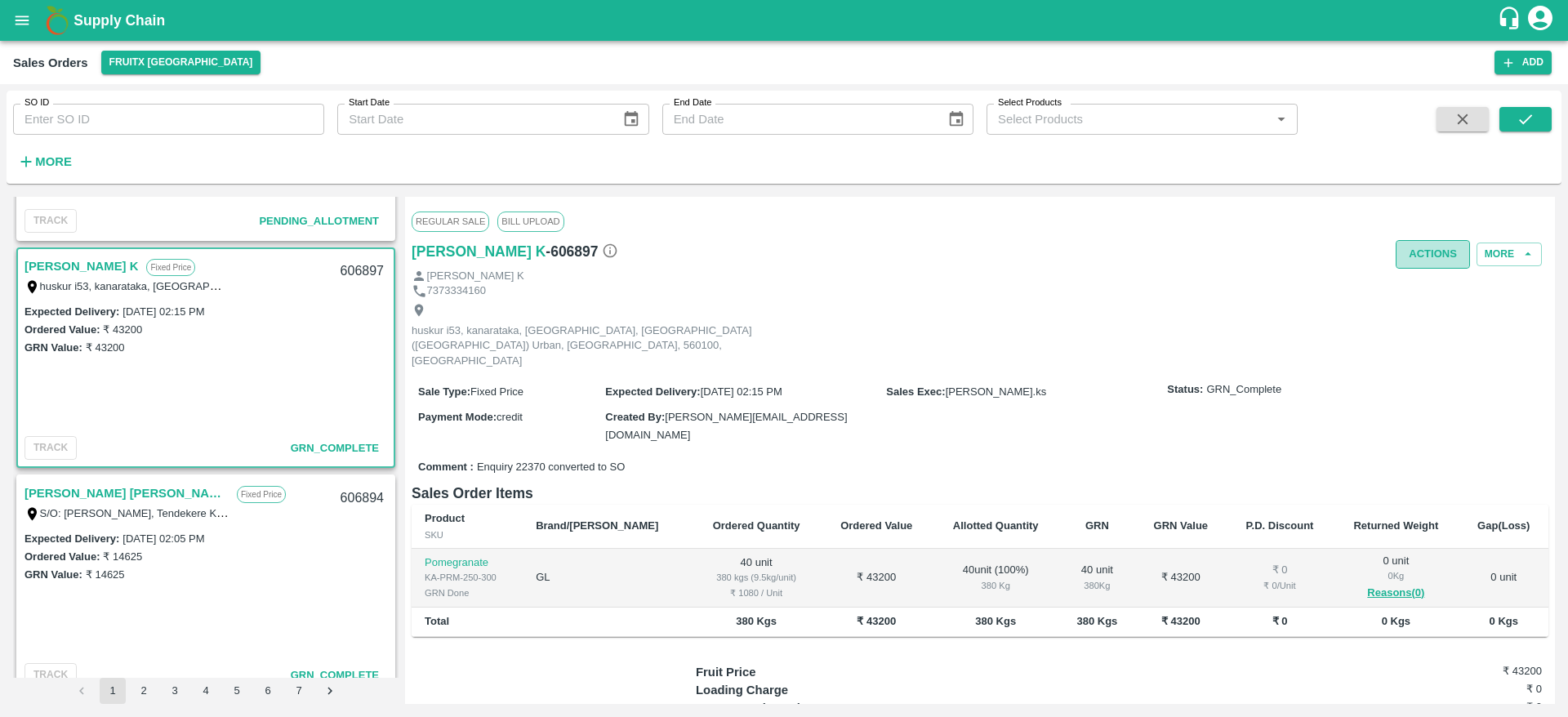
click at [1414, 258] on button "Actions" at bounding box center [1433, 254] width 75 height 29
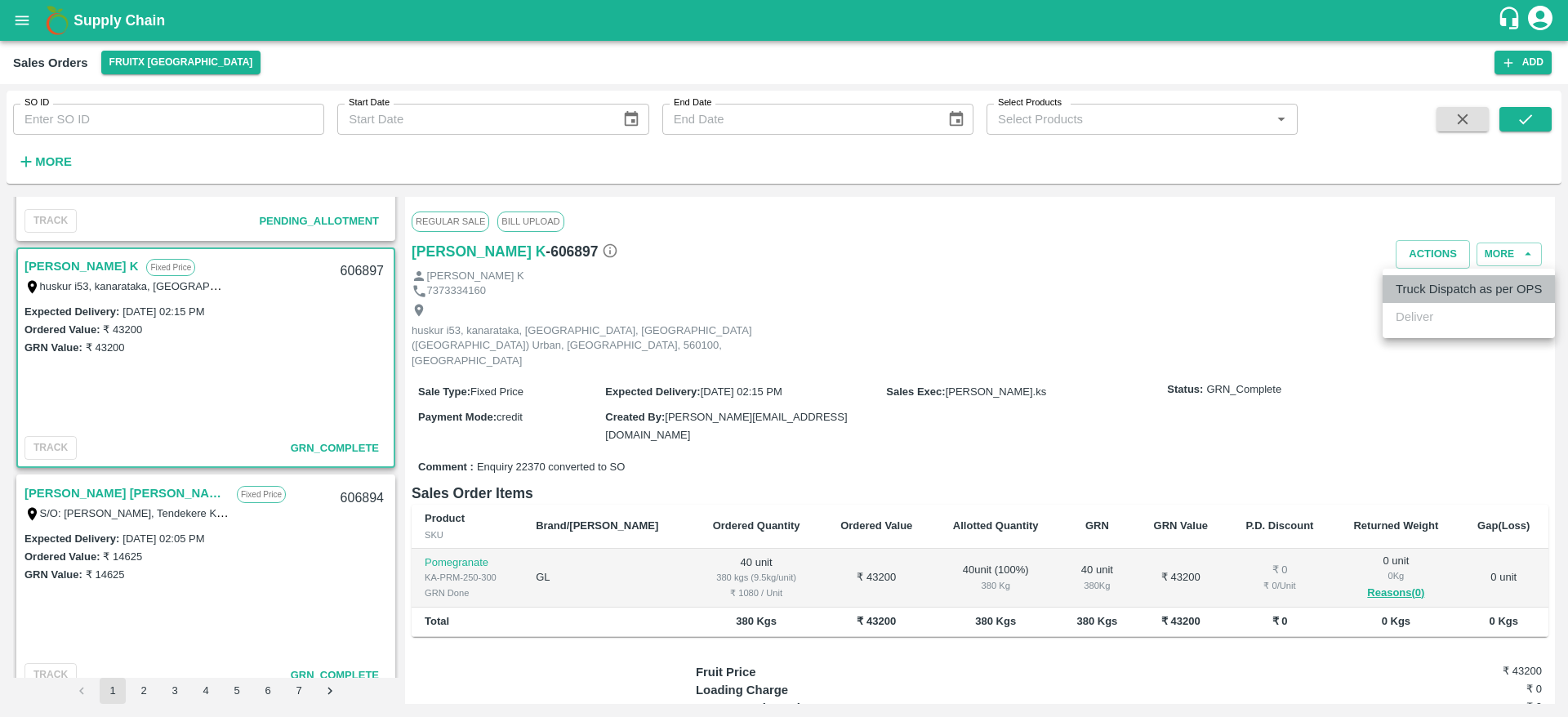
click at [1420, 279] on li "Truck Dispatch as per OPS" at bounding box center [1469, 289] width 172 height 28
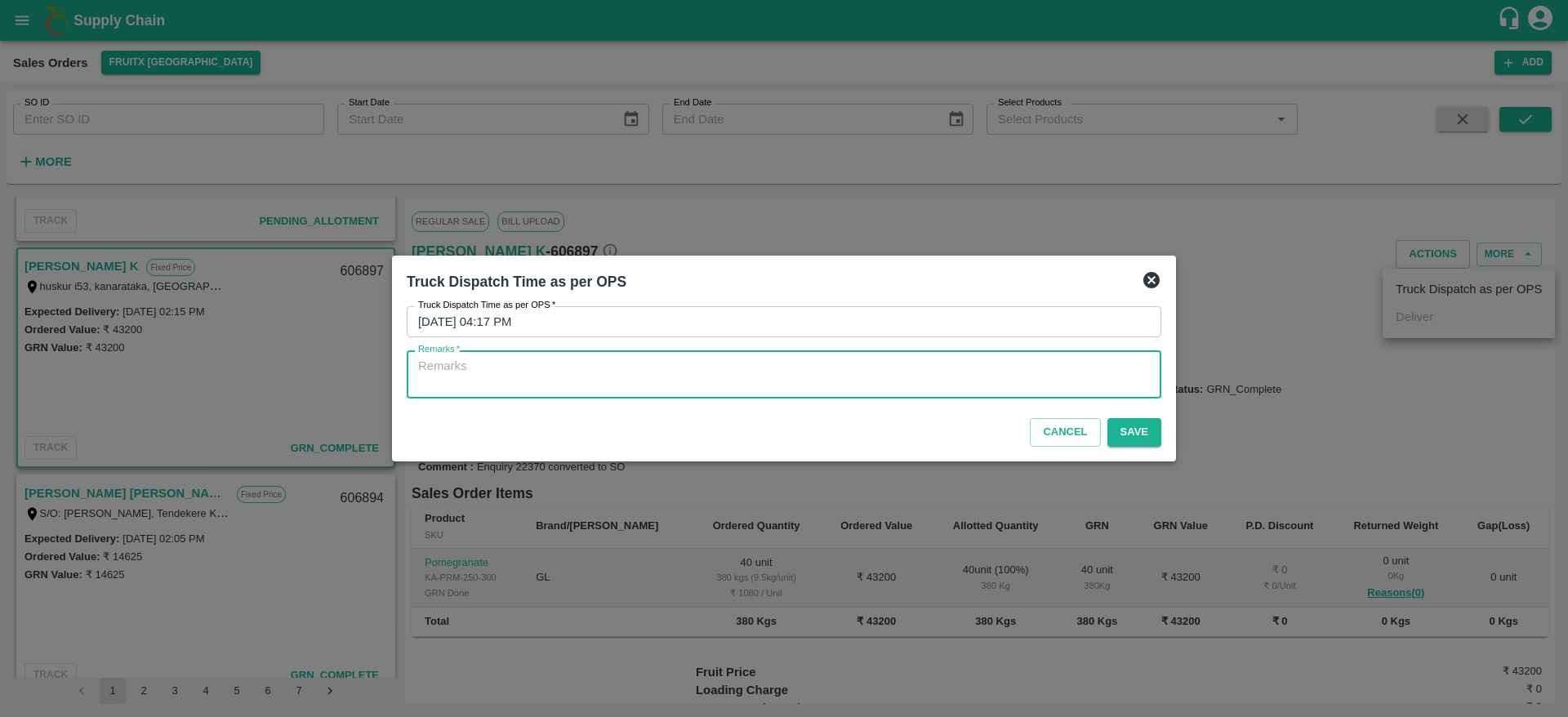
click at [969, 378] on textarea "Remarks   *" at bounding box center [784, 375] width 731 height 34
type textarea "OTD"
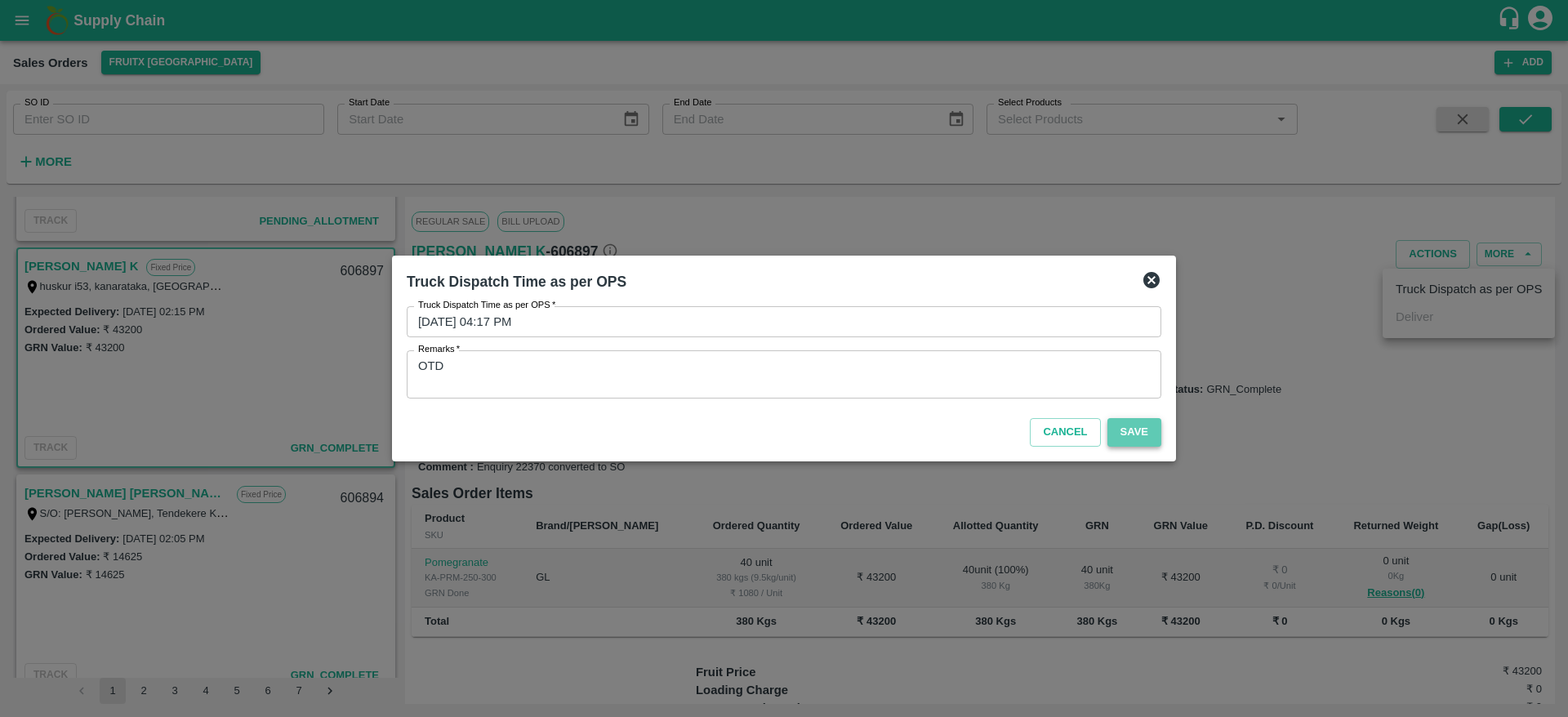
click at [1128, 431] on button "Save" at bounding box center [1135, 432] width 54 height 29
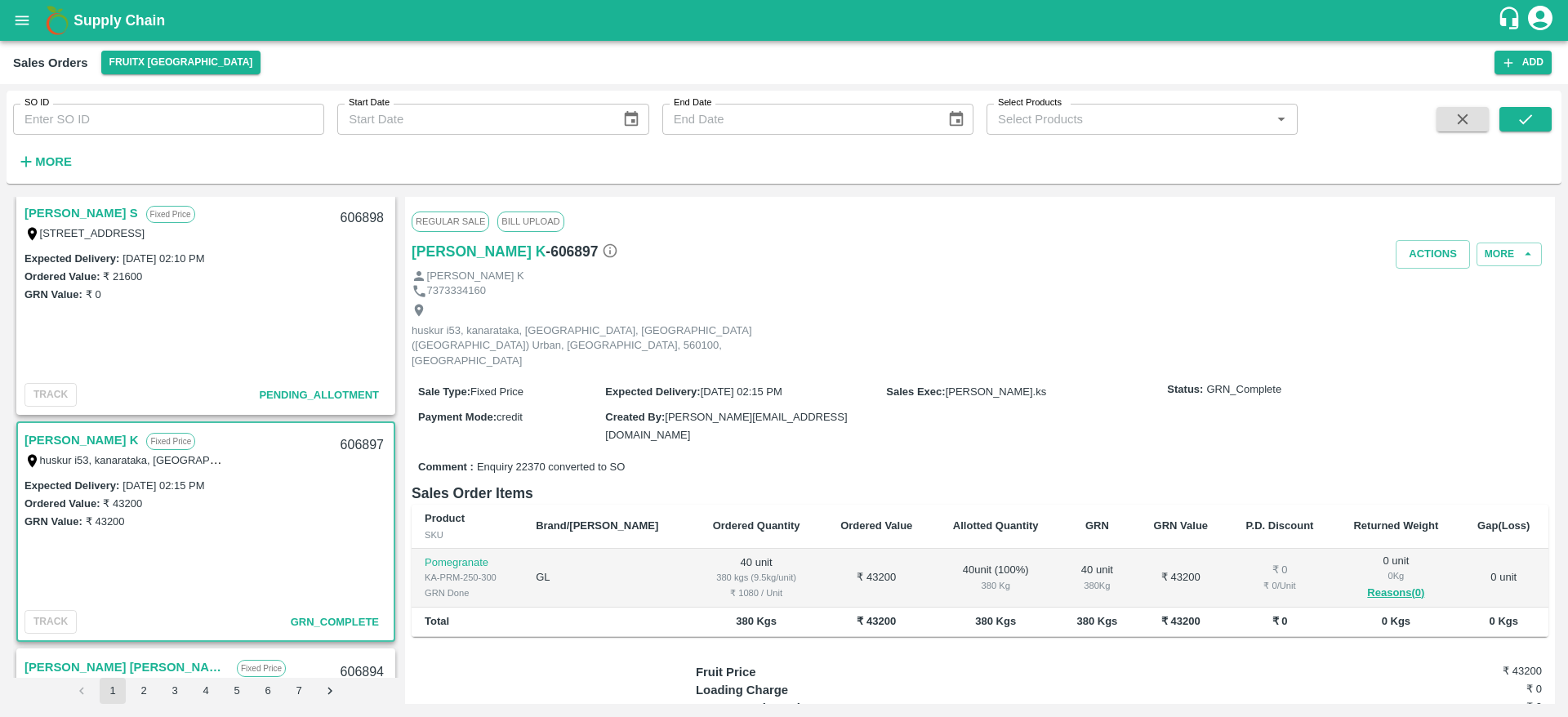
scroll to position [450, 0]
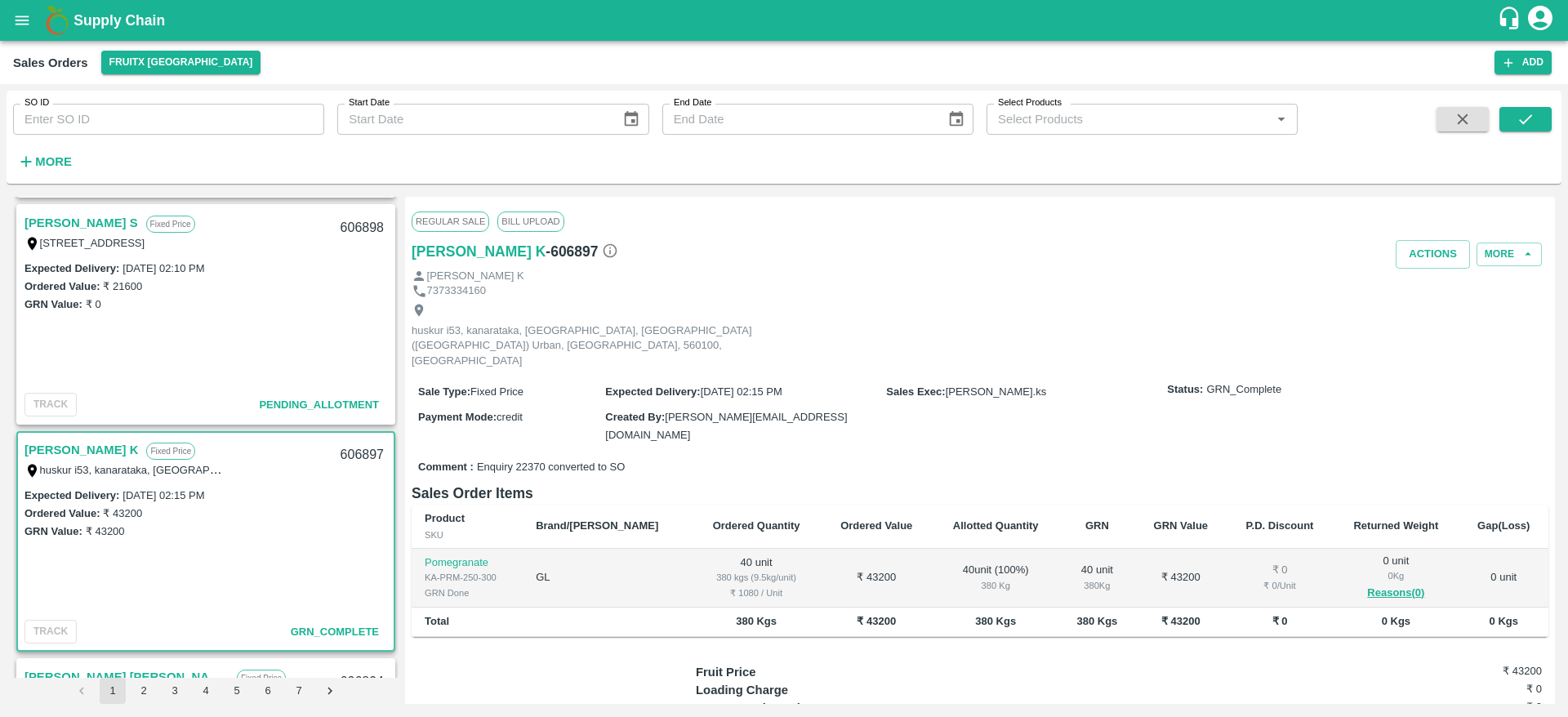
click at [83, 229] on link "[PERSON_NAME] S" at bounding box center [81, 222] width 114 height 21
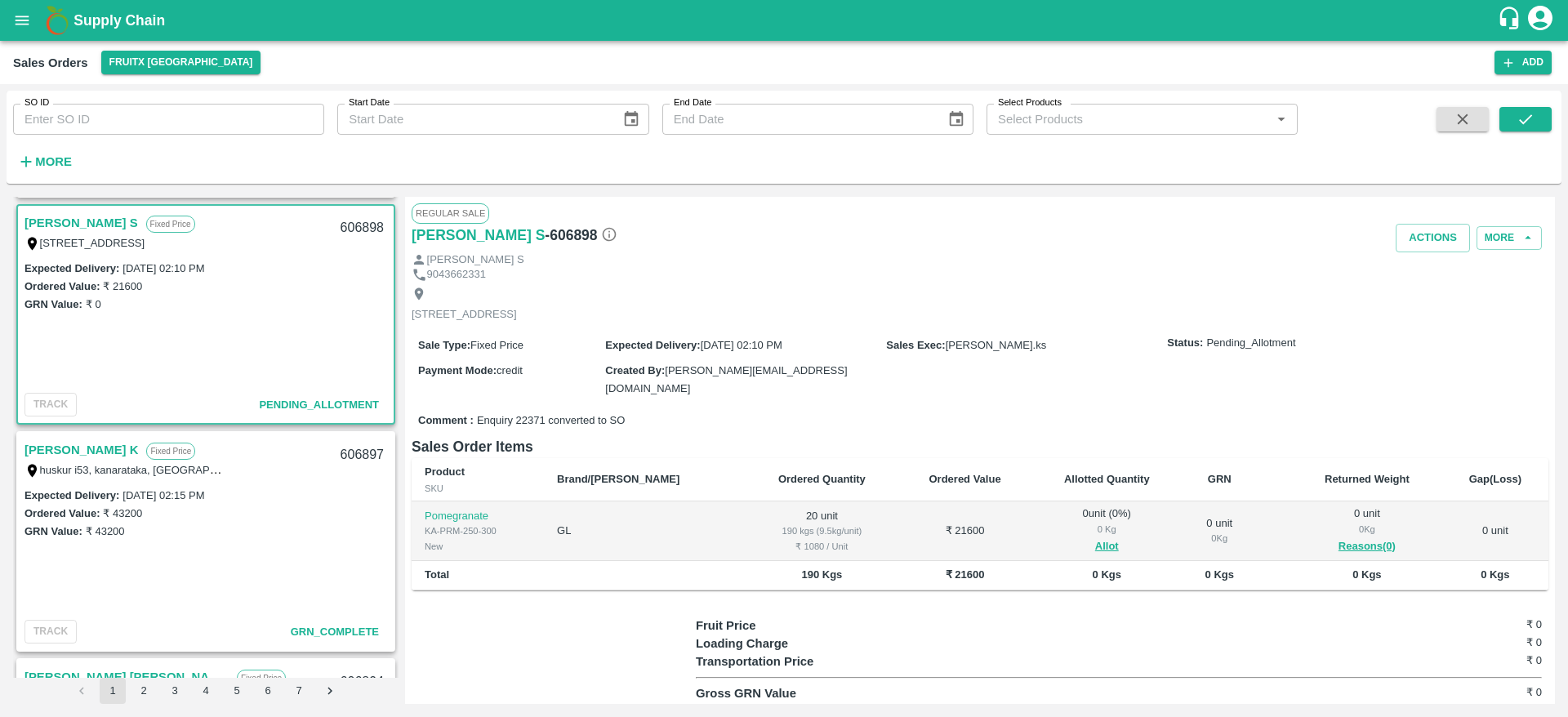
click at [68, 219] on link "[PERSON_NAME] S" at bounding box center [81, 222] width 114 height 21
click at [357, 233] on div "606898" at bounding box center [362, 229] width 63 height 38
copy div "606898"
click at [1095, 548] on button "Allot" at bounding box center [1107, 548] width 23 height 19
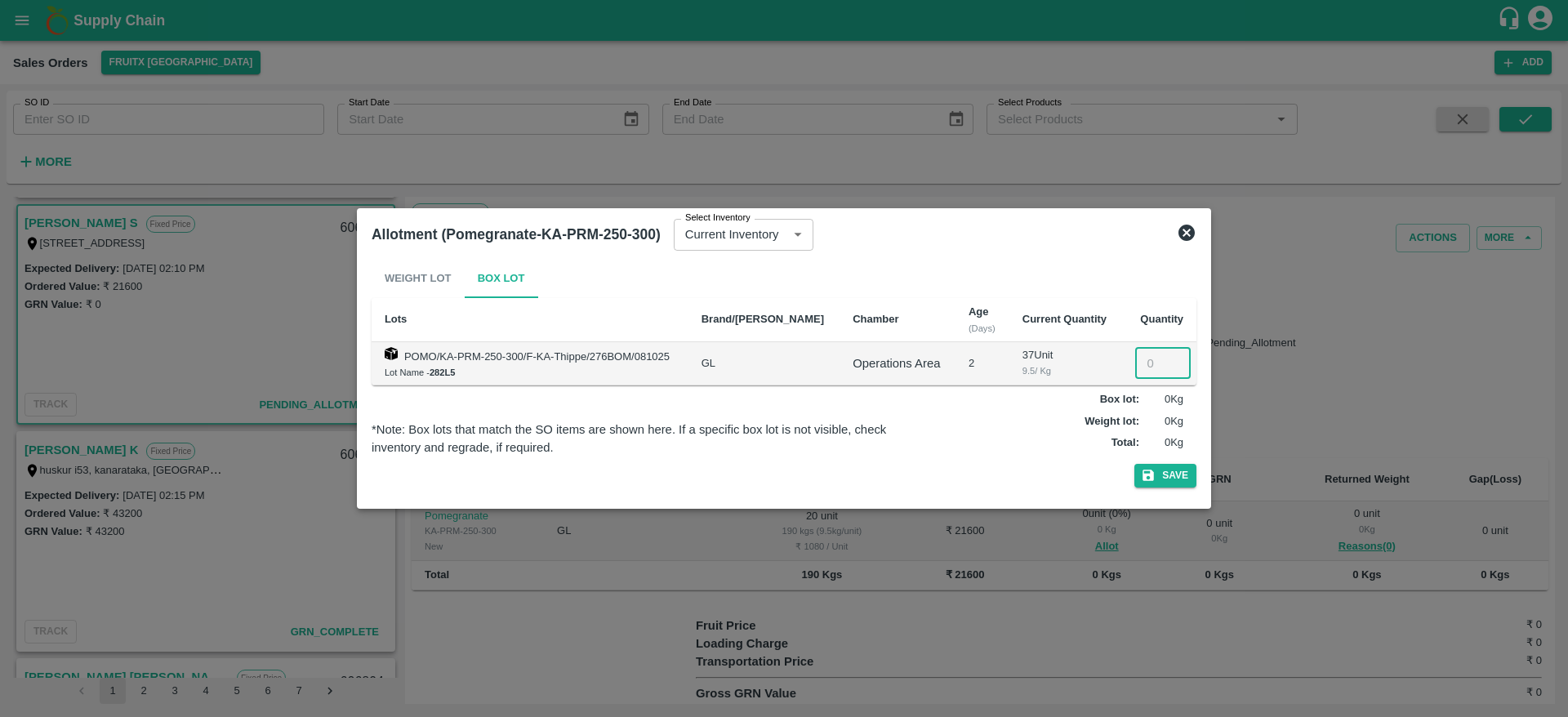
click at [1140, 366] on input "number" at bounding box center [1163, 364] width 56 height 31
click at [1188, 234] on icon at bounding box center [1187, 233] width 20 height 20
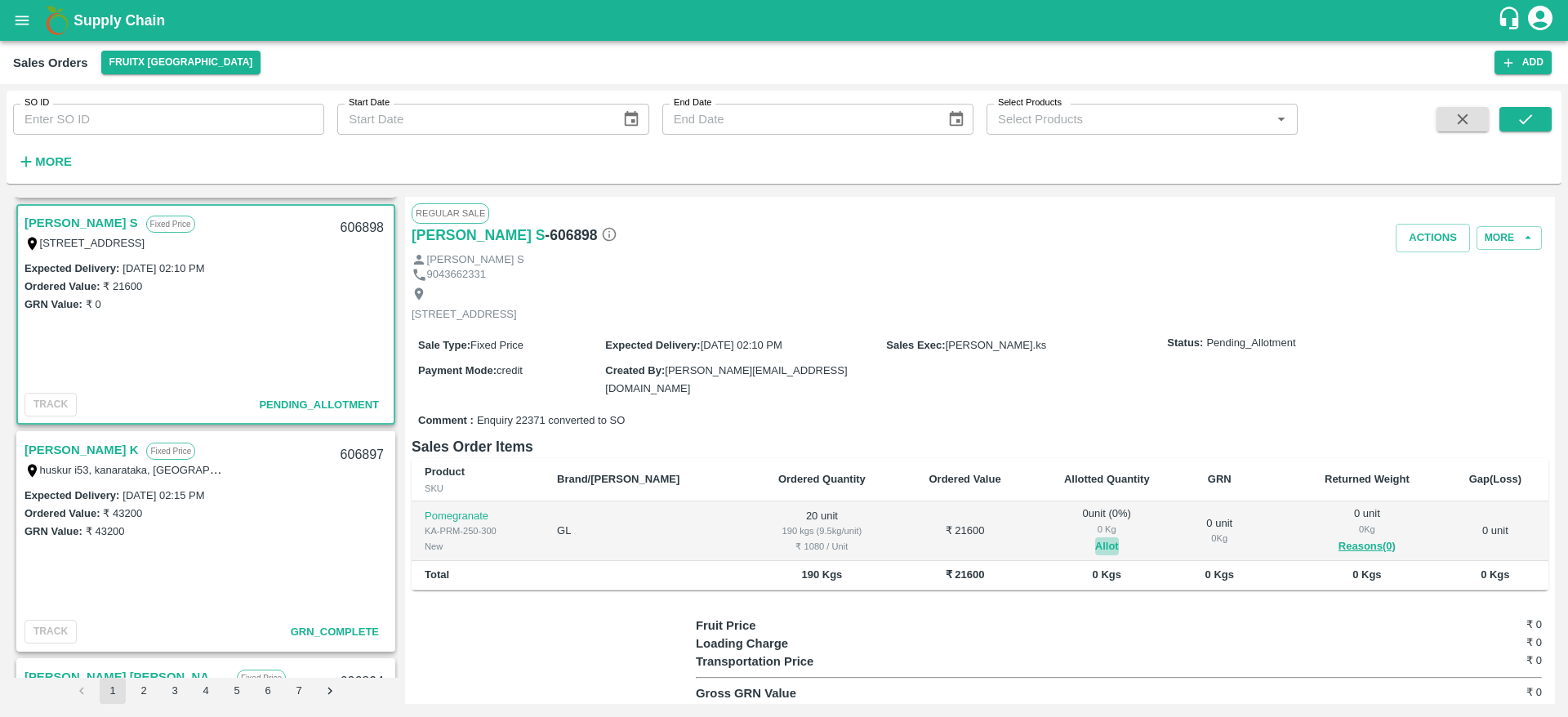
click at [1095, 538] on button "Allot" at bounding box center [1107, 548] width 23 height 19
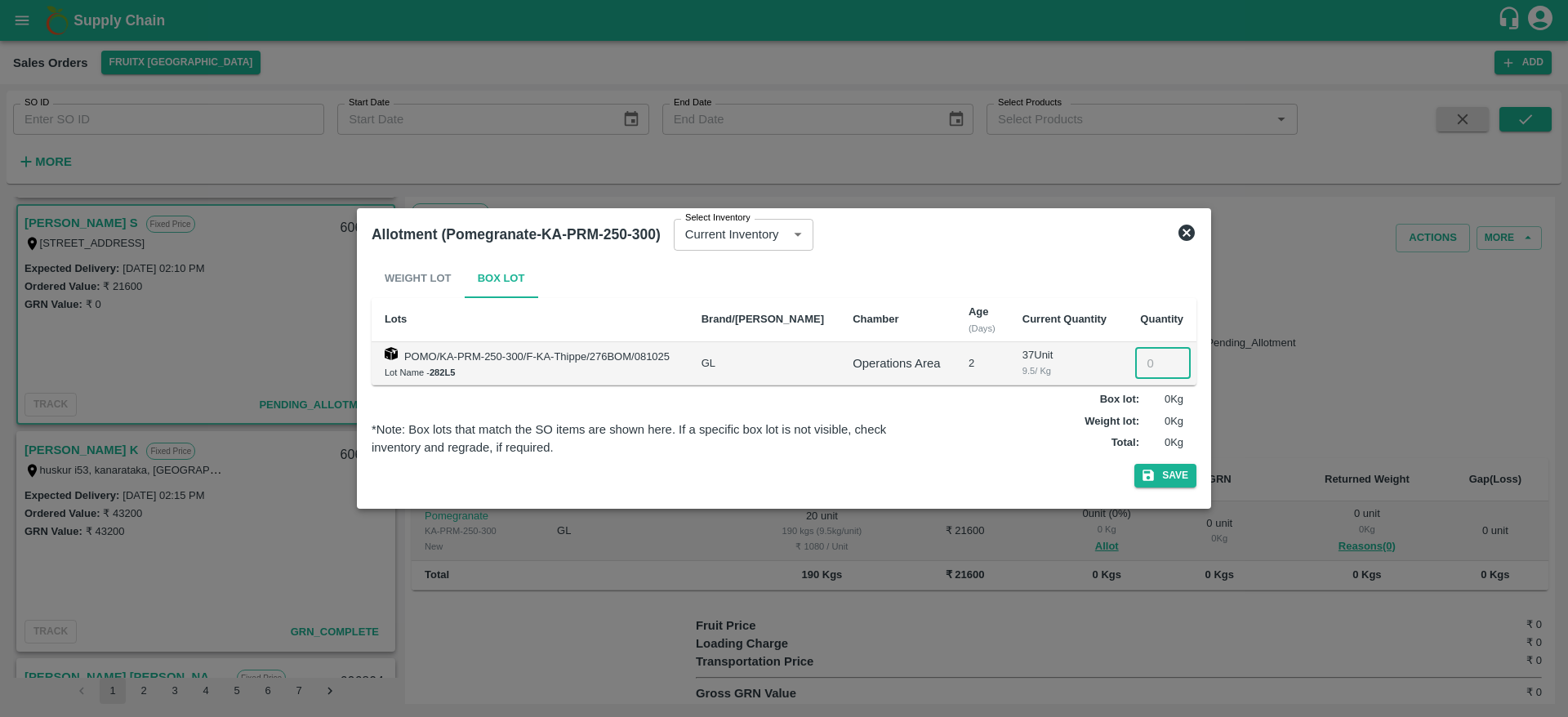
click at [1148, 363] on input "number" at bounding box center [1163, 364] width 56 height 31
type input "020"
click at [1182, 483] on button "Save" at bounding box center [1165, 475] width 62 height 23
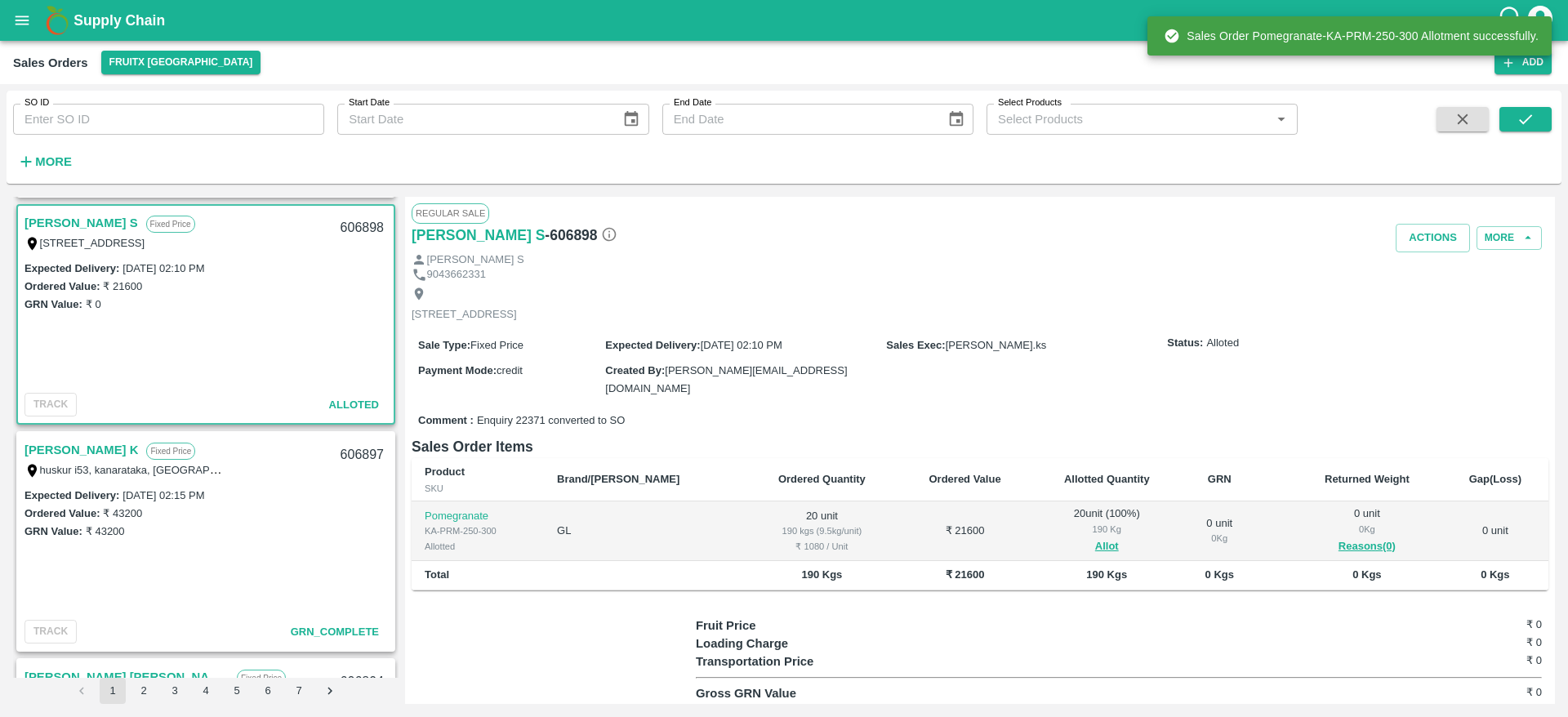
click at [378, 222] on div "606898" at bounding box center [362, 229] width 63 height 38
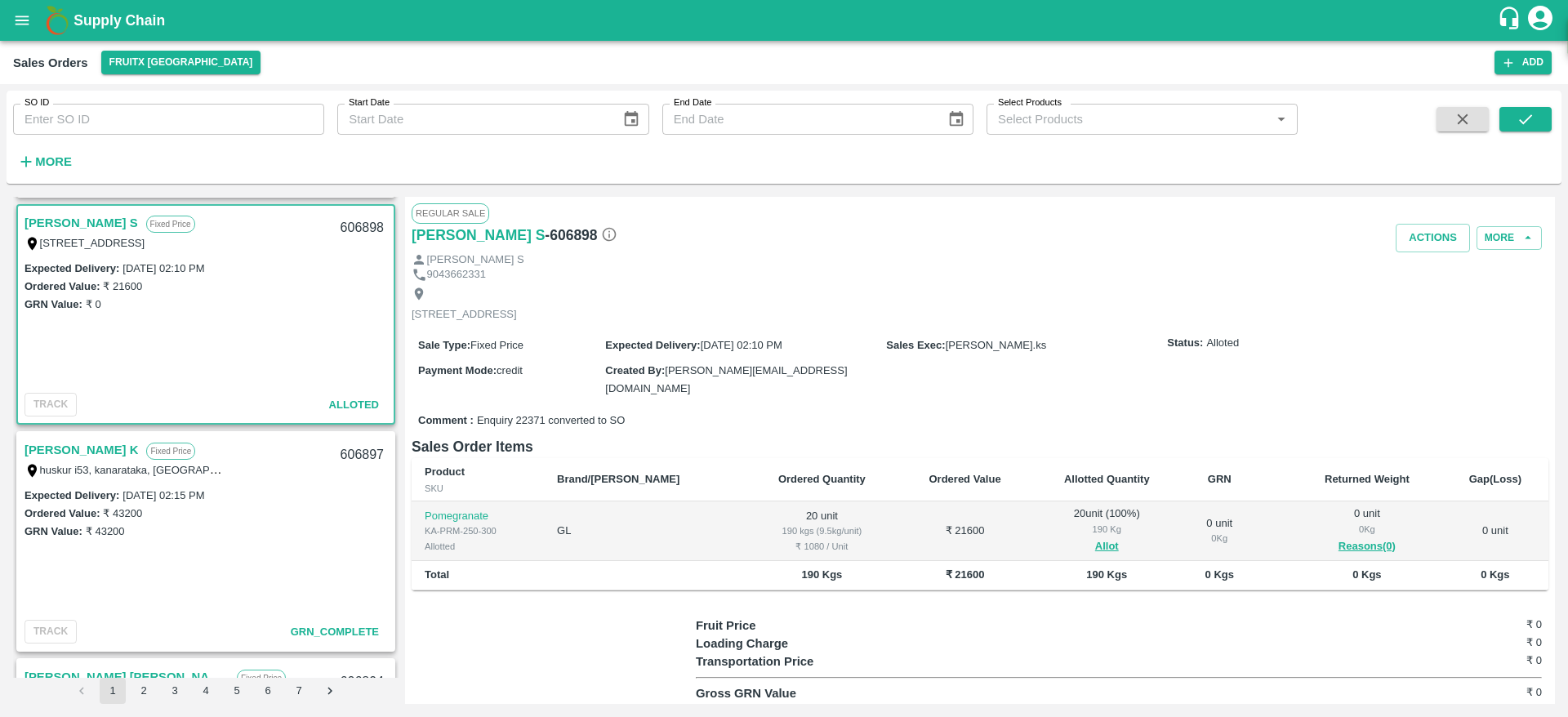
click at [378, 222] on div "606898" at bounding box center [362, 229] width 63 height 38
click at [358, 223] on div "606898" at bounding box center [362, 229] width 63 height 38
copy div "606898"
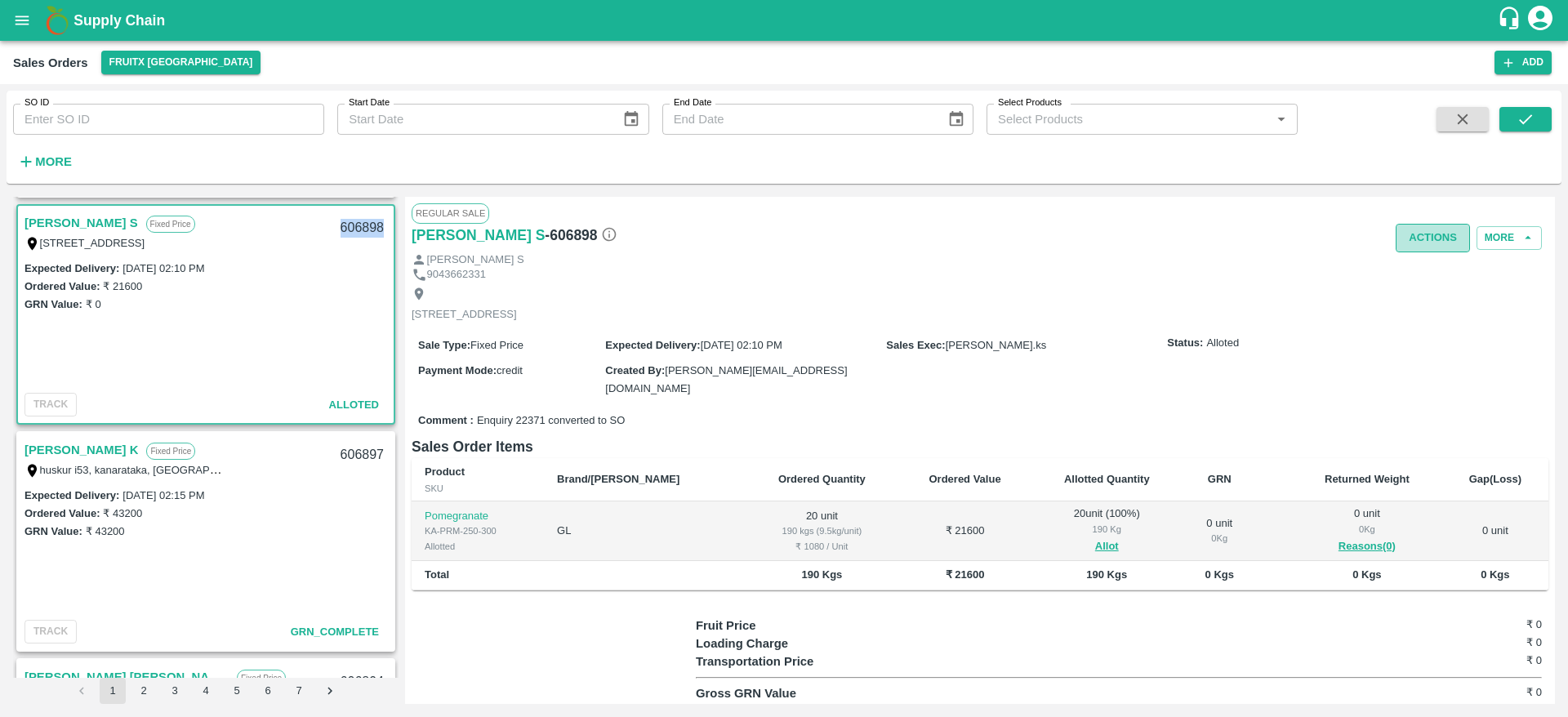
click at [1442, 246] on button "Actions" at bounding box center [1433, 238] width 75 height 29
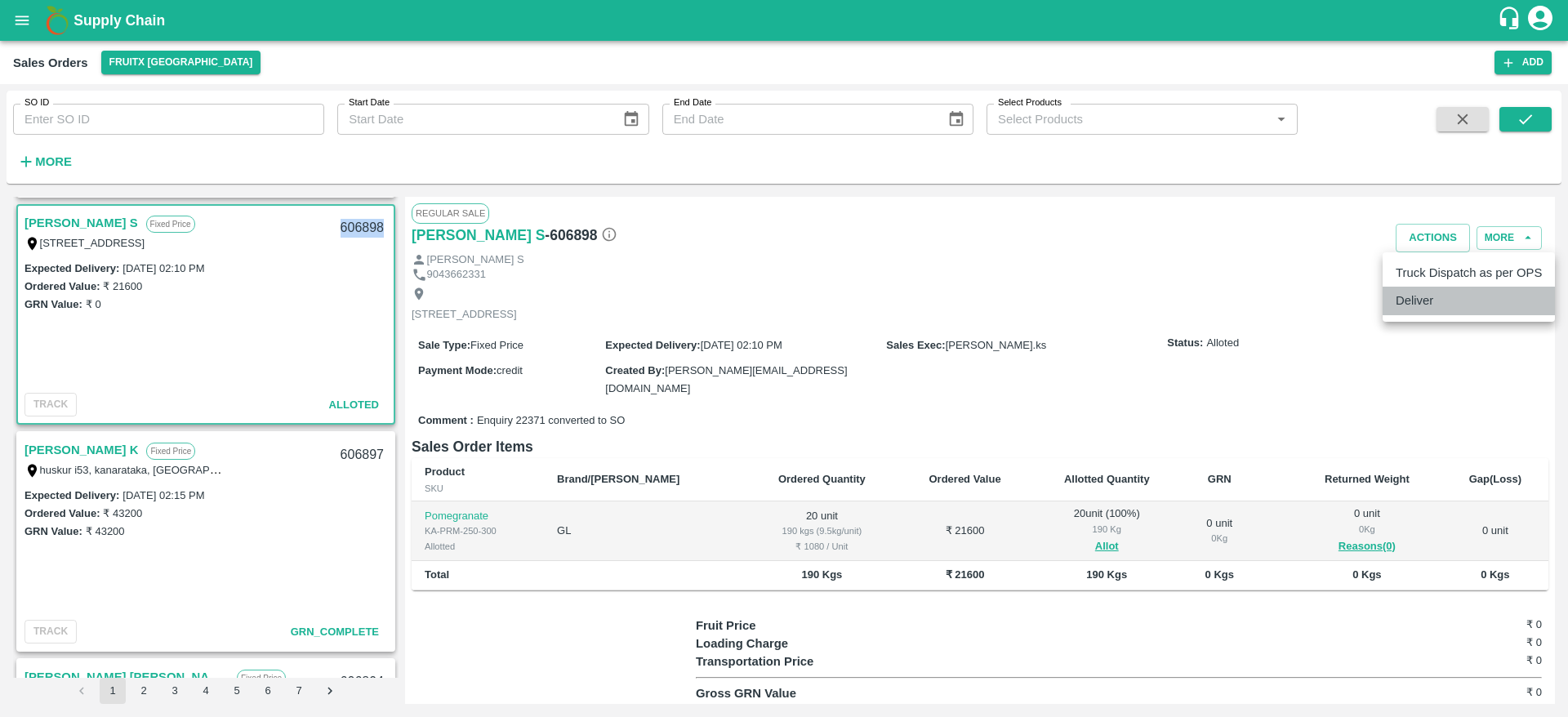
click at [1431, 304] on li "Deliver" at bounding box center [1469, 301] width 172 height 28
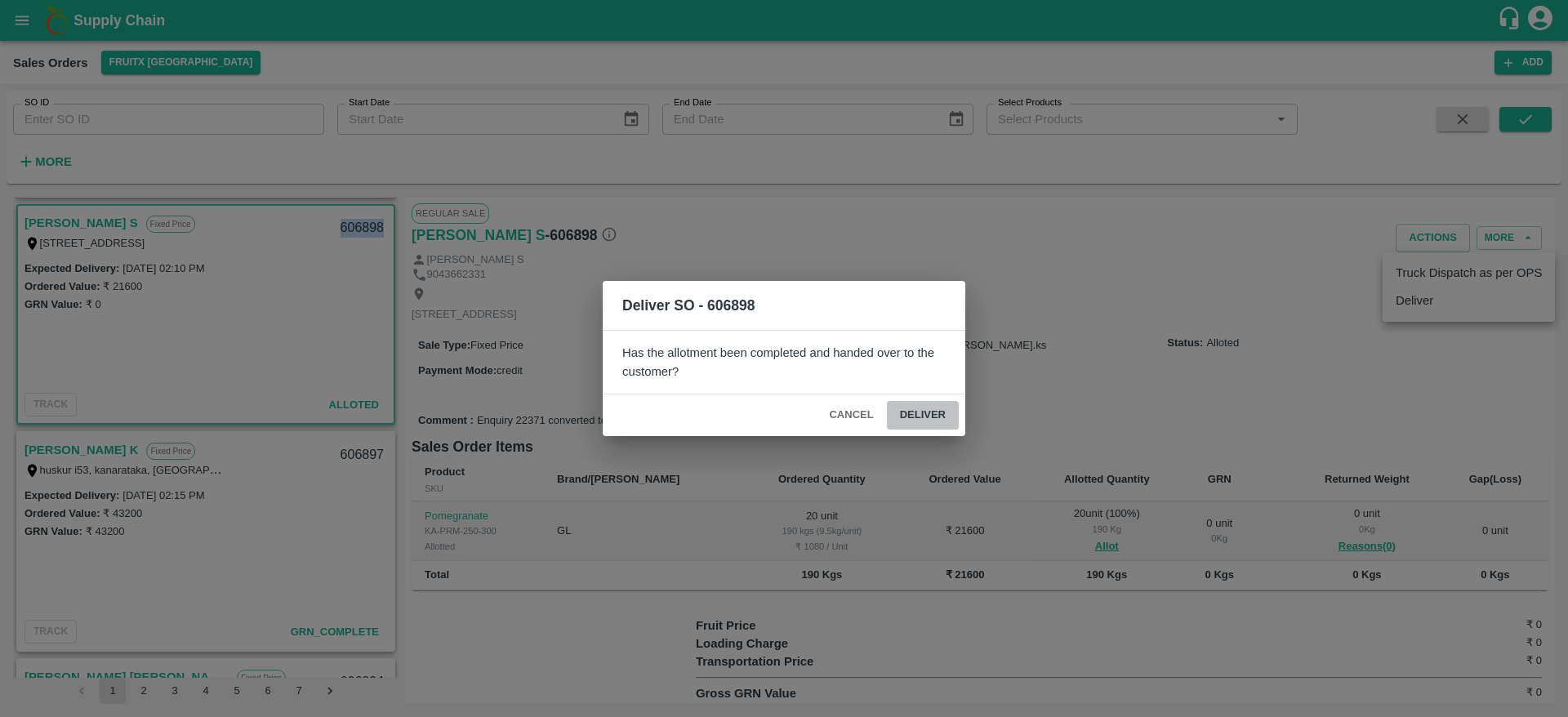
click at [905, 412] on button "Deliver" at bounding box center [923, 415] width 72 height 29
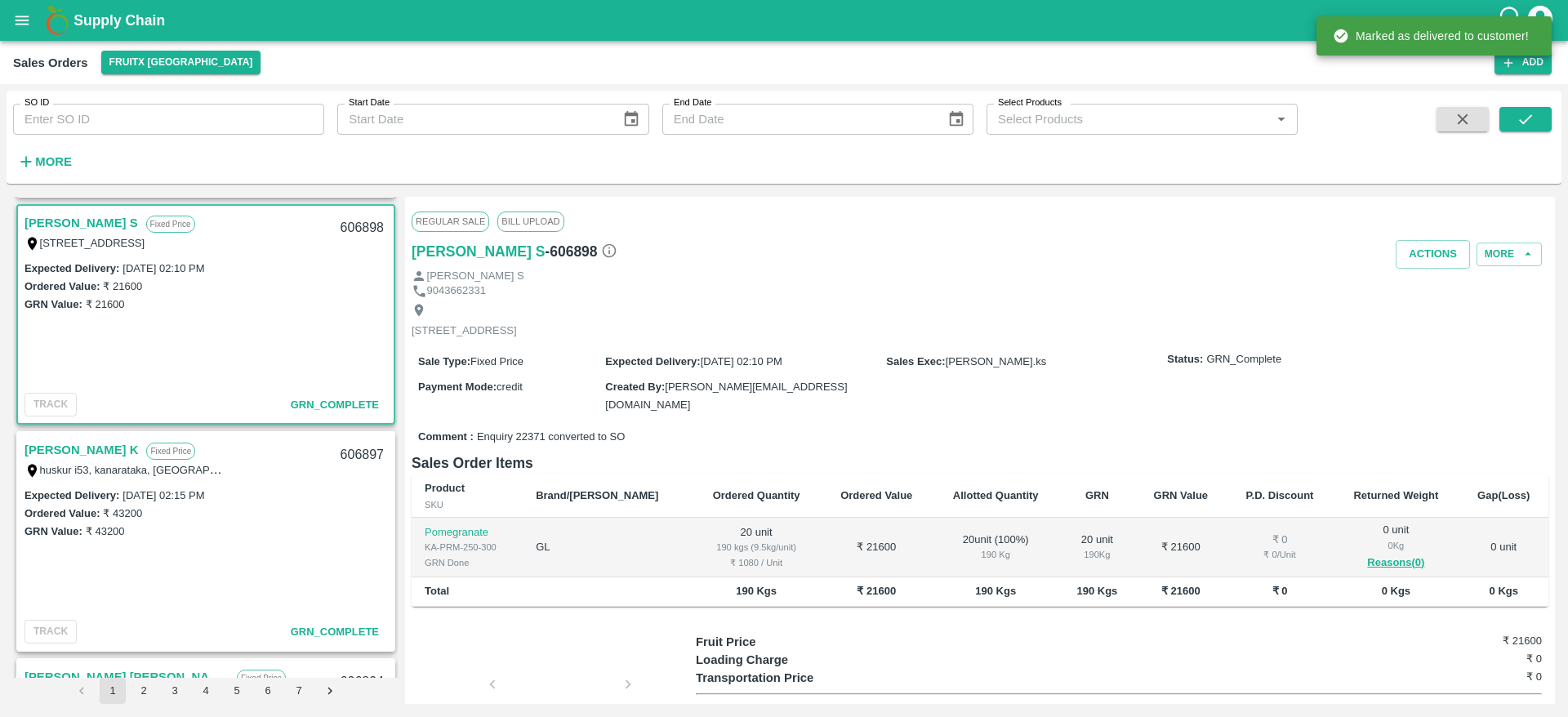
click at [1434, 272] on div "[PERSON_NAME] S" at bounding box center [980, 276] width 1137 height 16
click at [1434, 264] on button "Actions" at bounding box center [1433, 254] width 75 height 29
click at [1433, 289] on li "Truck Dispatch as per OPS" at bounding box center [1469, 289] width 172 height 28
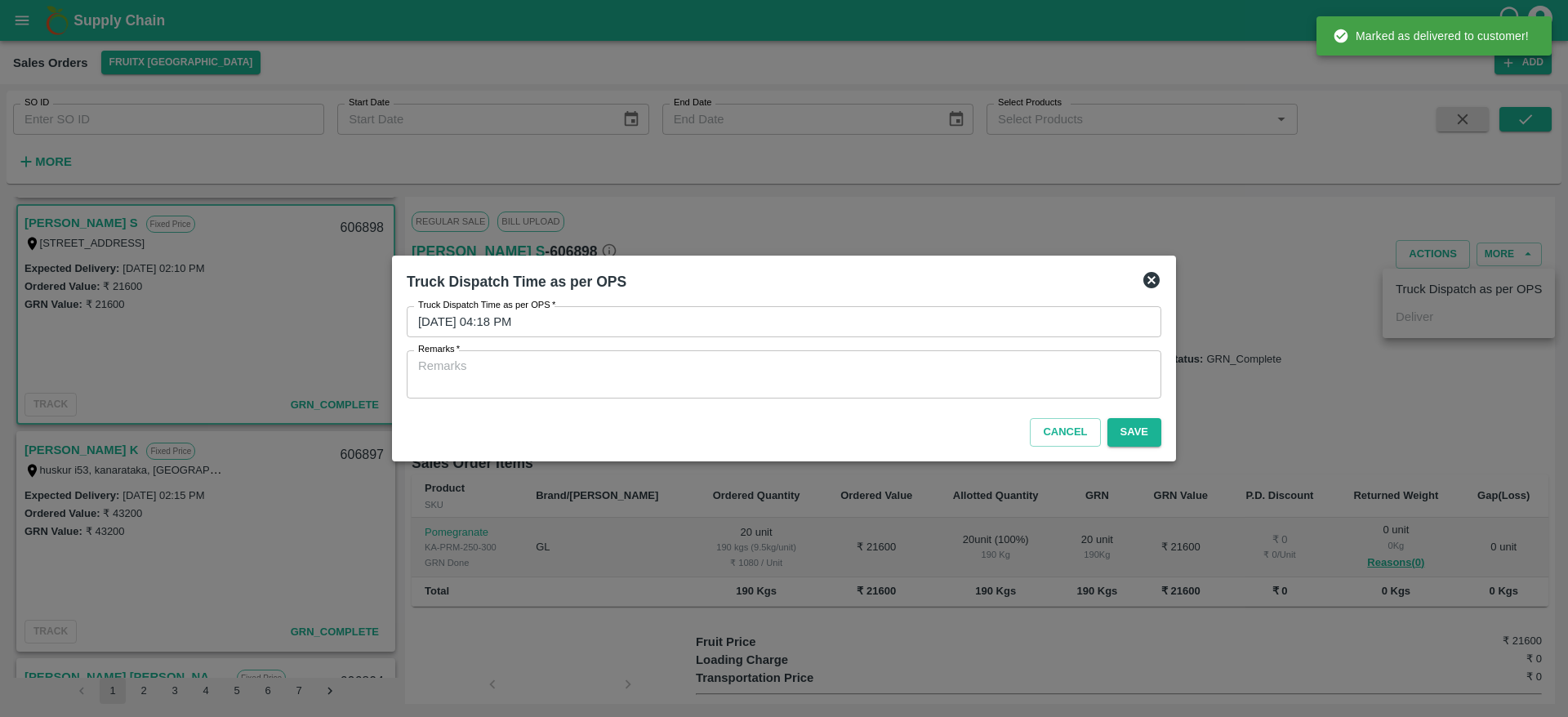
click at [996, 376] on textarea "Remarks   *" at bounding box center [784, 375] width 731 height 34
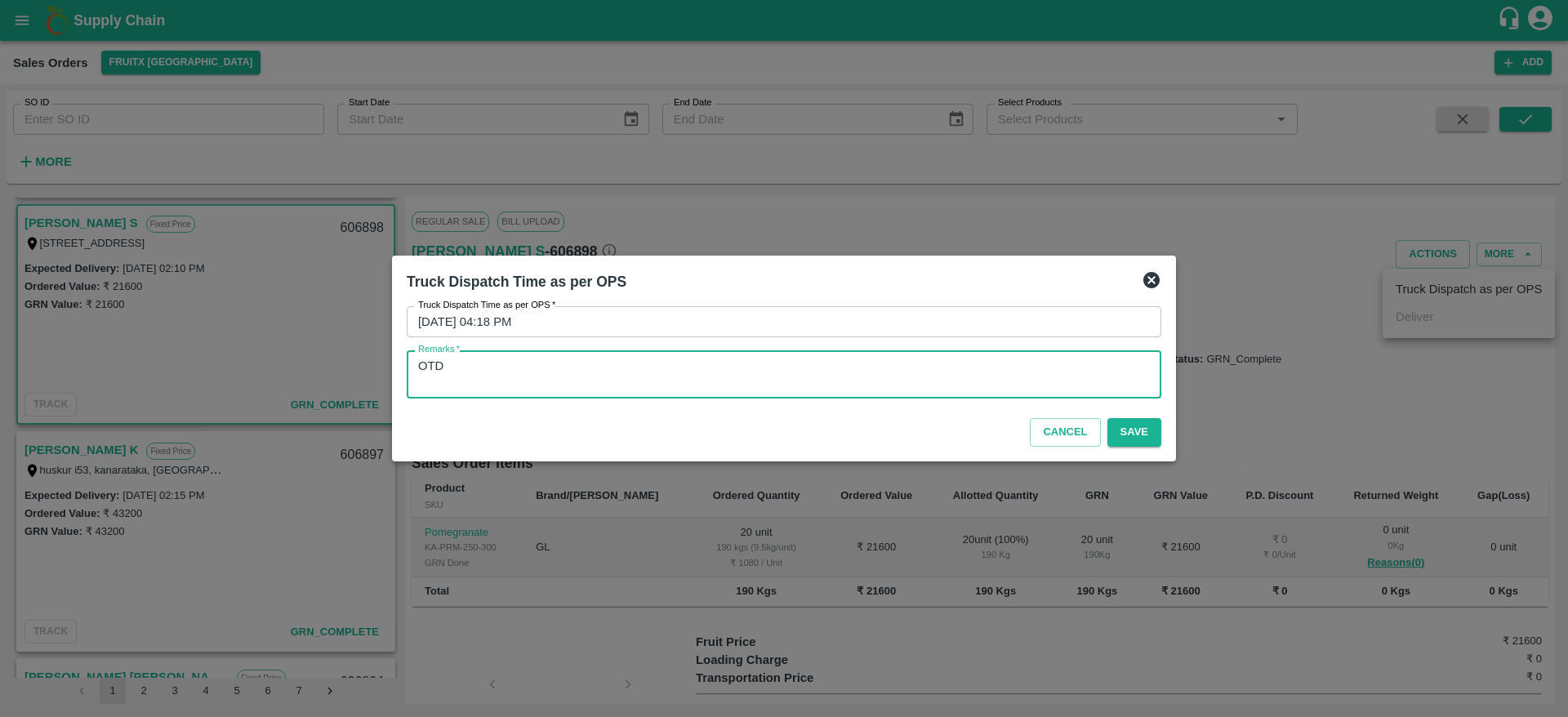
type textarea "OTD"
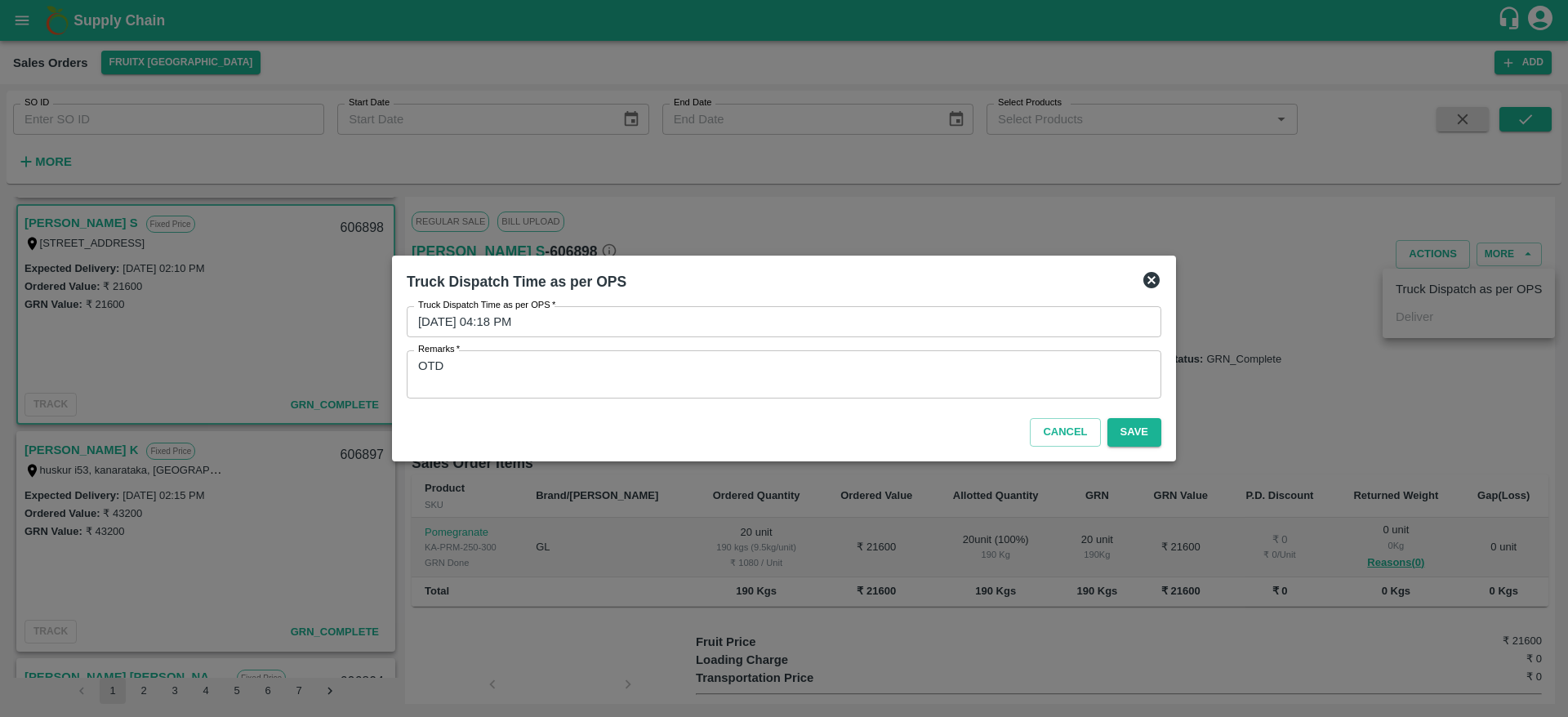
click at [1145, 416] on div "Cancel Save" at bounding box center [784, 428] width 768 height 48
click at [1142, 432] on button "Save" at bounding box center [1135, 432] width 54 height 29
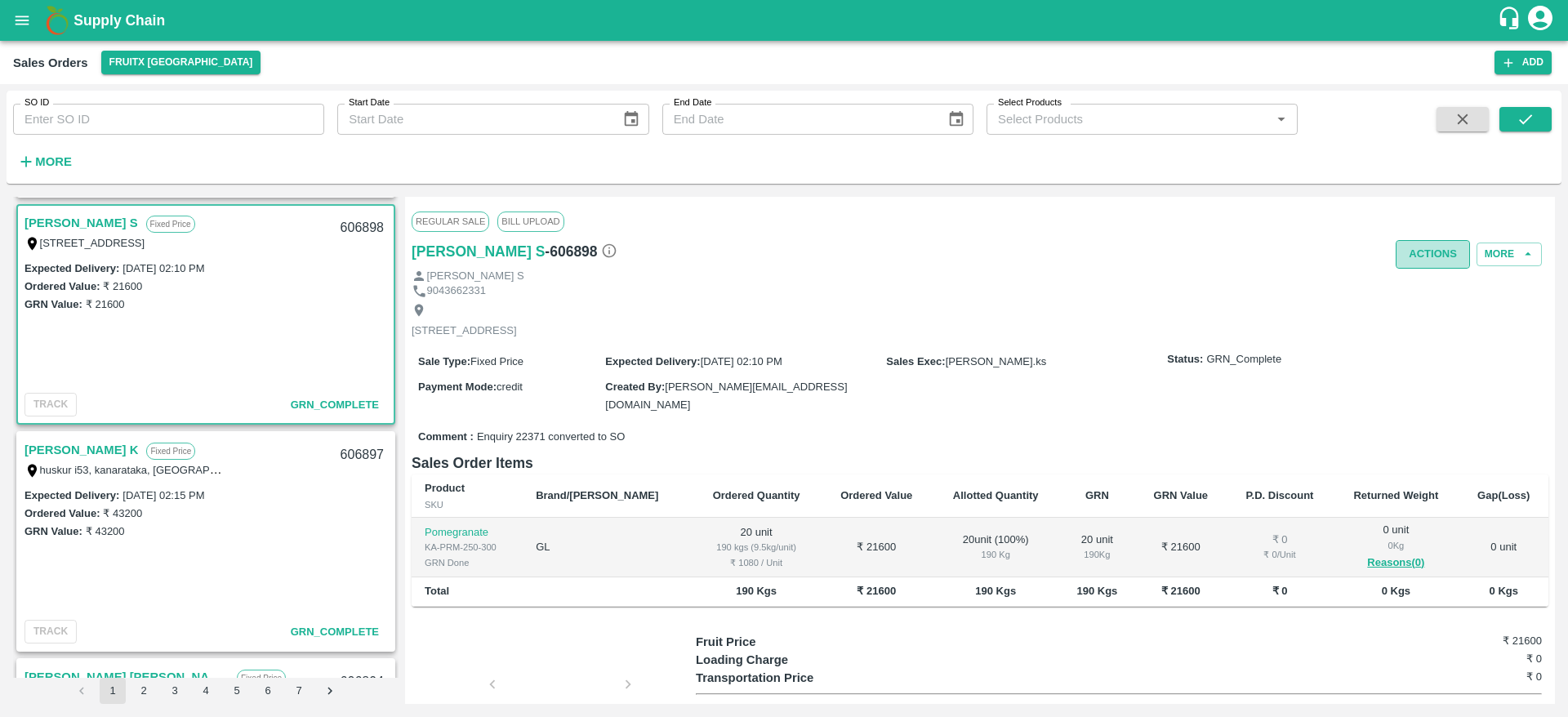
click at [1427, 260] on button "Actions" at bounding box center [1433, 254] width 75 height 29
click at [1227, 335] on div at bounding box center [784, 358] width 1568 height 717
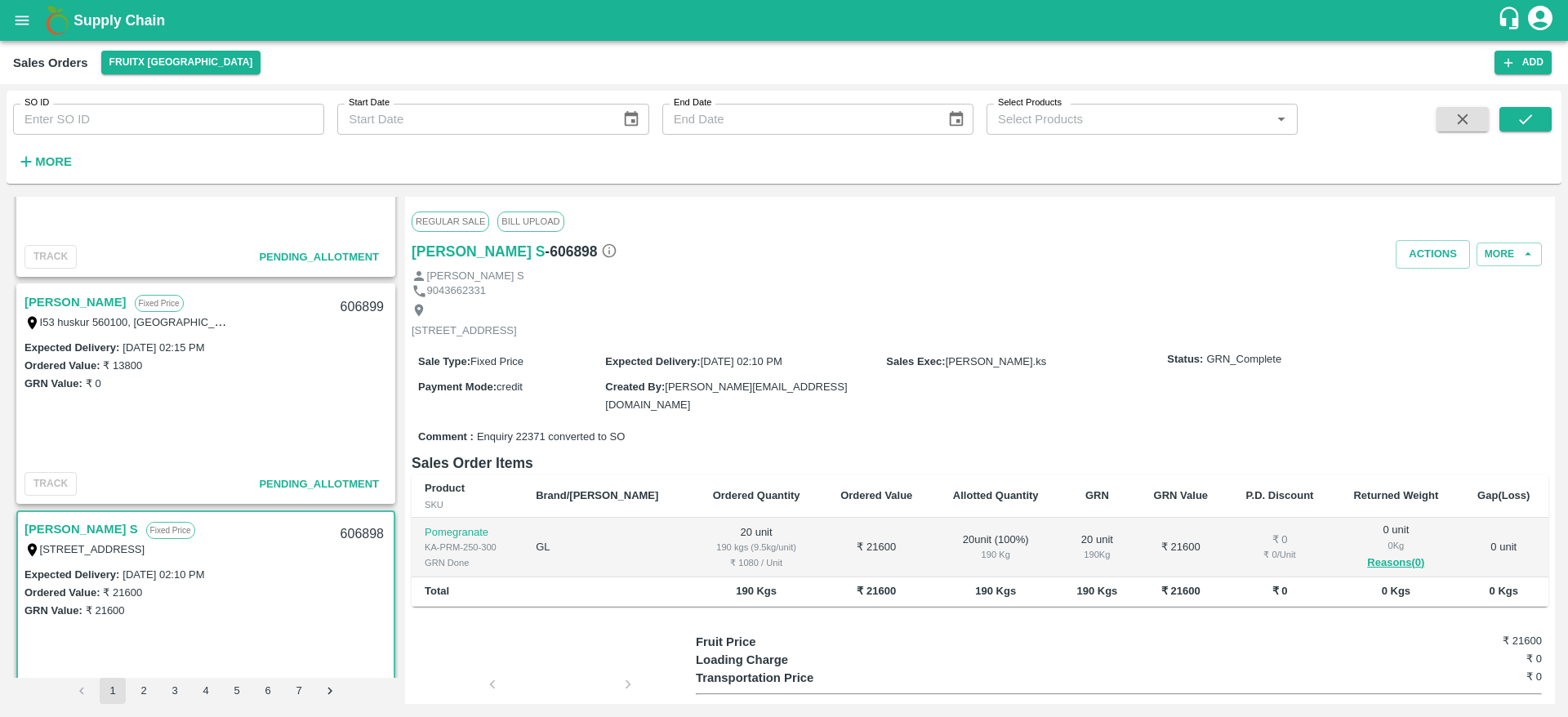
scroll to position [139, 0]
click at [40, 305] on link "[PERSON_NAME]" at bounding box center [76, 307] width 103 height 21
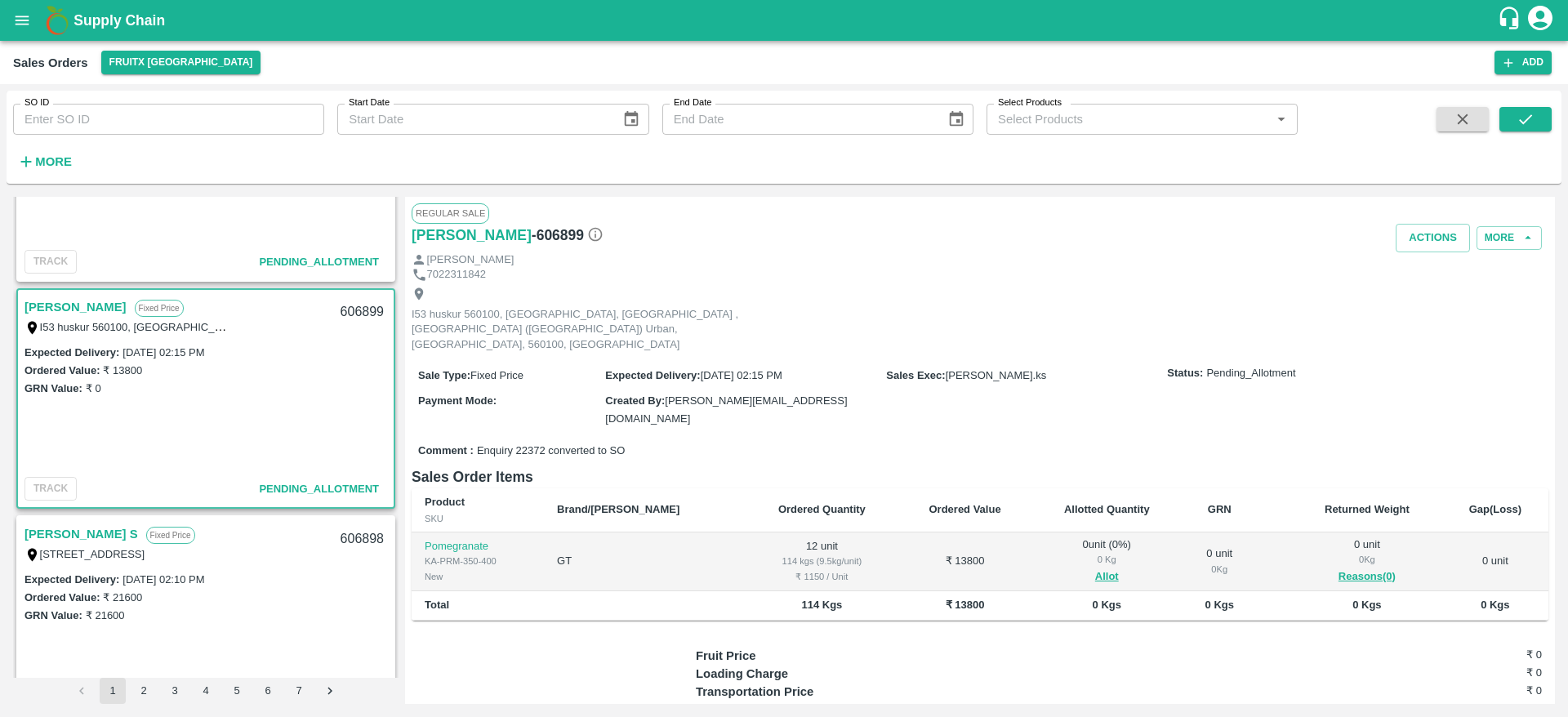
click at [355, 315] on div "606899" at bounding box center [362, 313] width 63 height 38
copy div "606899"
click at [1095, 568] on button "Allot" at bounding box center [1107, 577] width 23 height 19
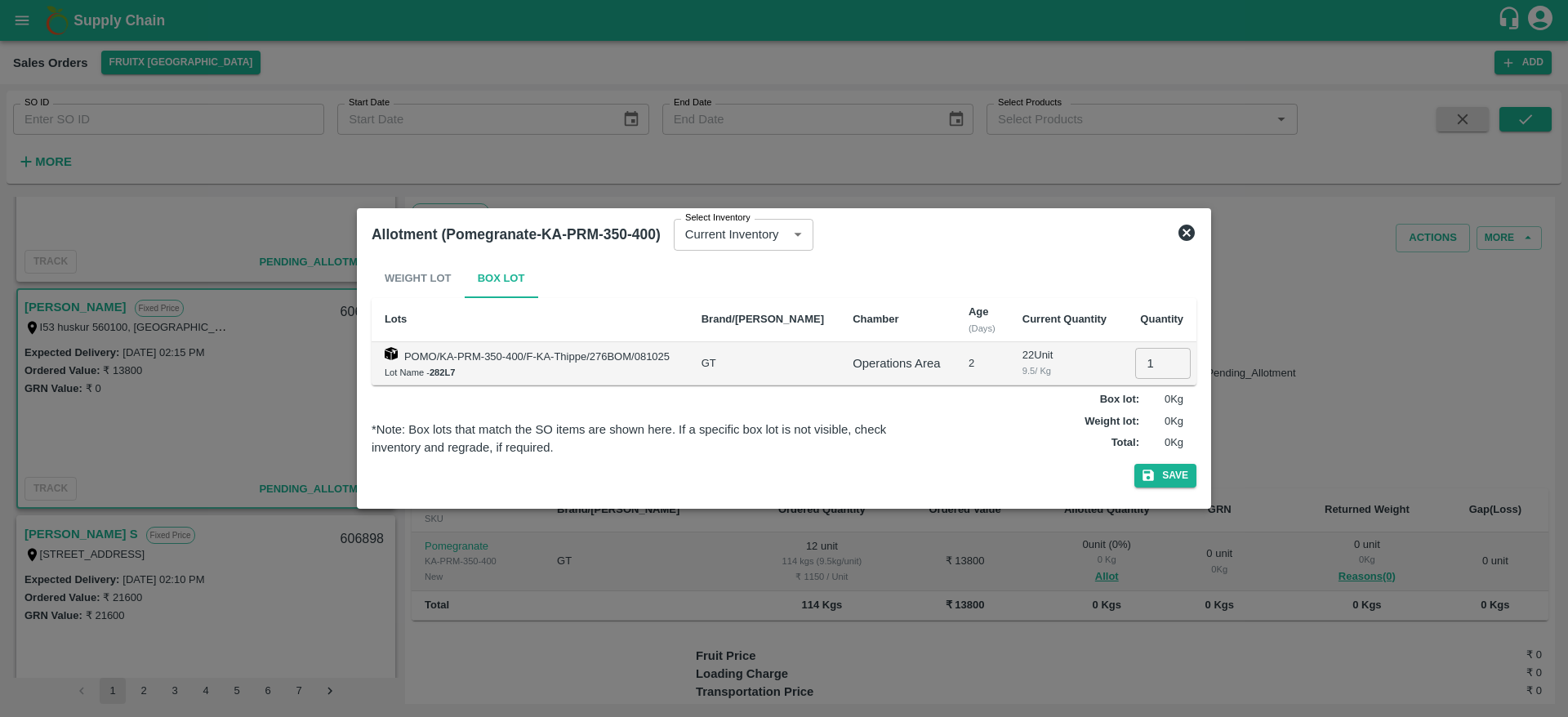
click at [1154, 368] on input "1" at bounding box center [1163, 364] width 56 height 31
type input "12"
click at [1172, 473] on button "Save" at bounding box center [1165, 475] width 62 height 23
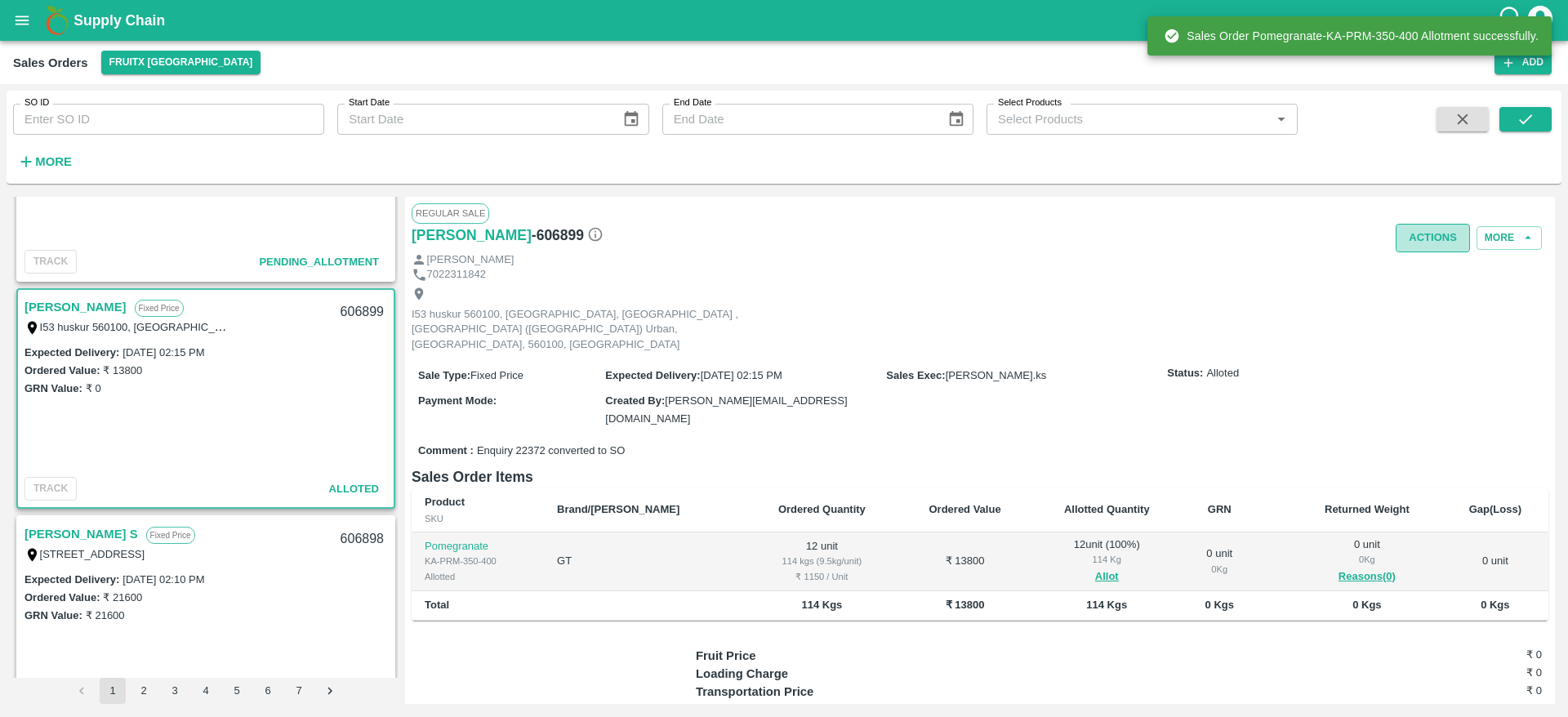
click at [1421, 239] on button "Actions" at bounding box center [1433, 238] width 75 height 29
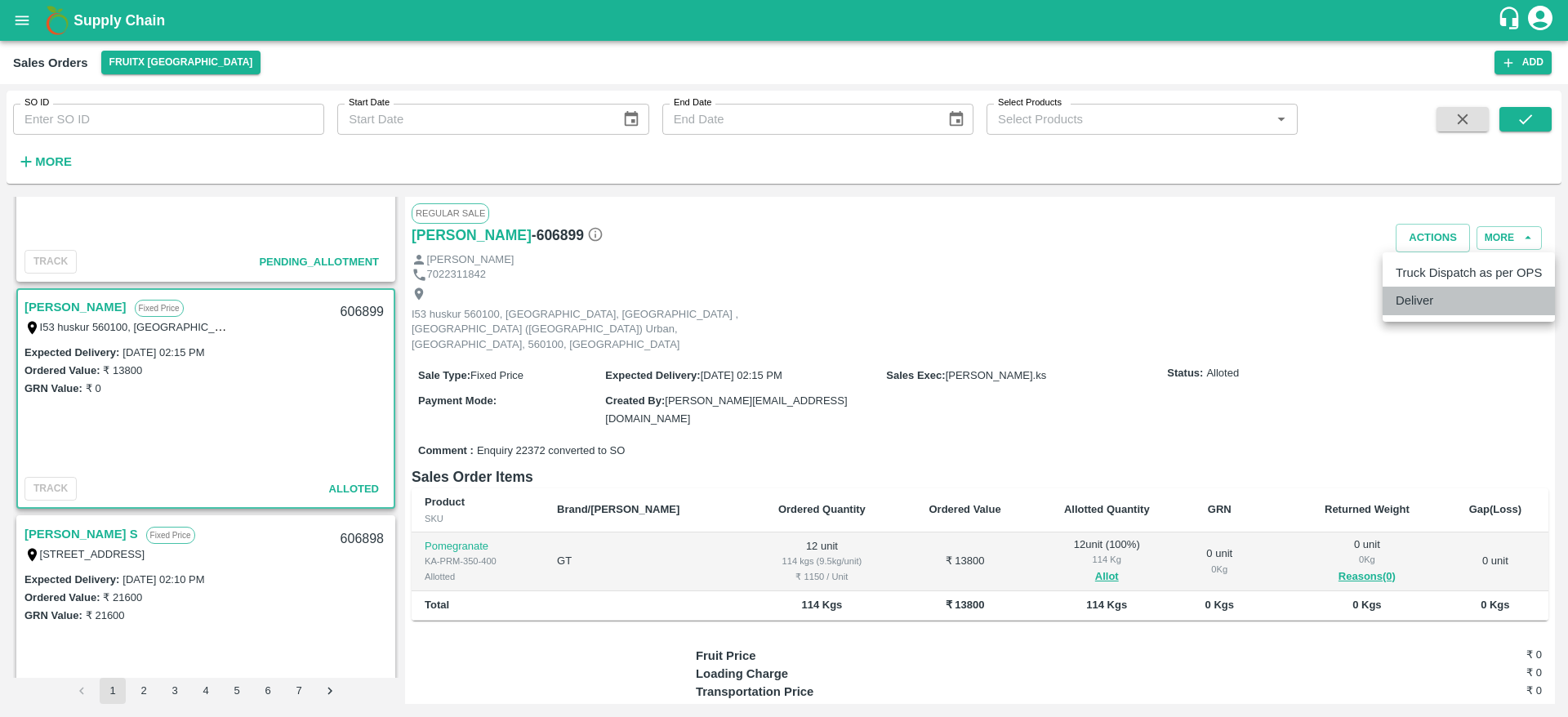
click at [1419, 289] on li "Deliver" at bounding box center [1469, 301] width 172 height 28
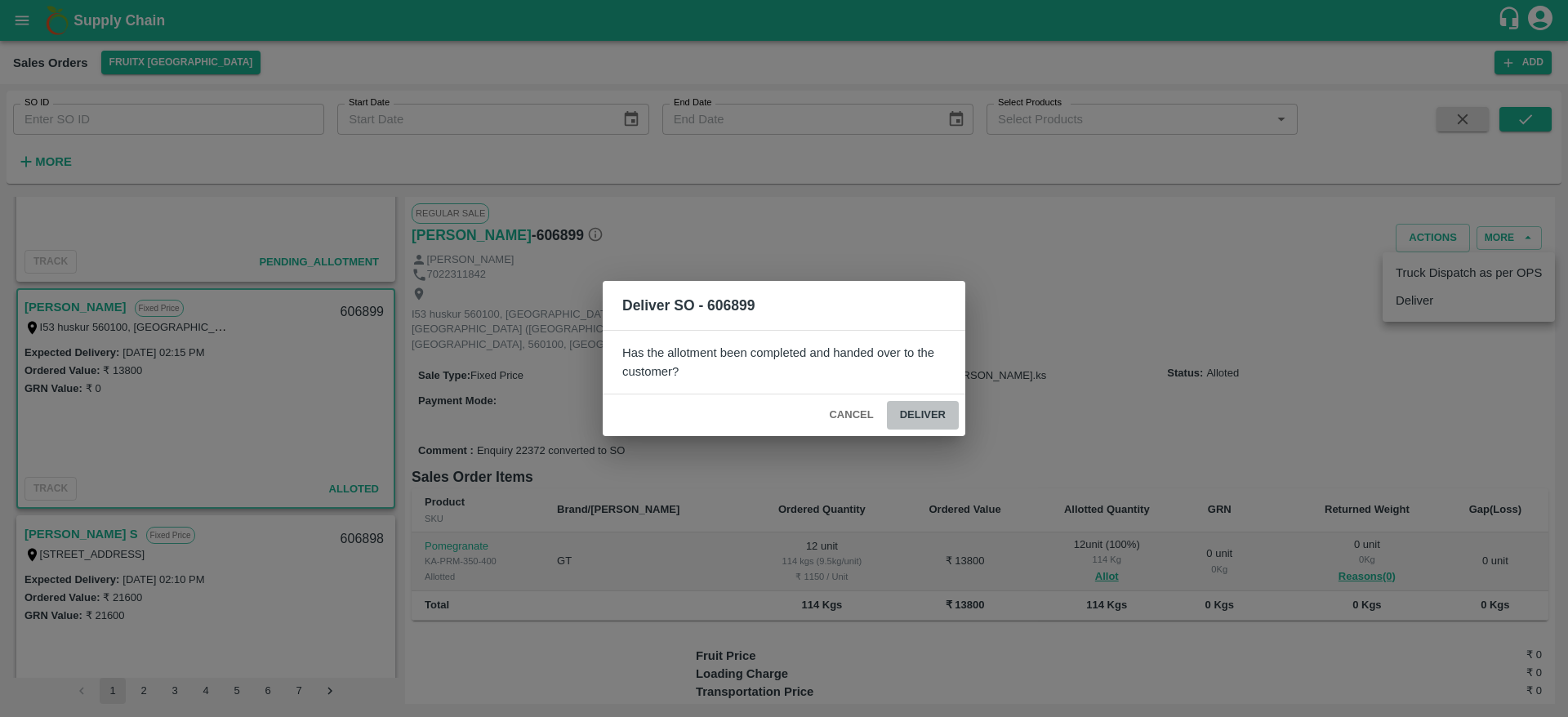
click at [952, 405] on button "Deliver" at bounding box center [923, 415] width 72 height 29
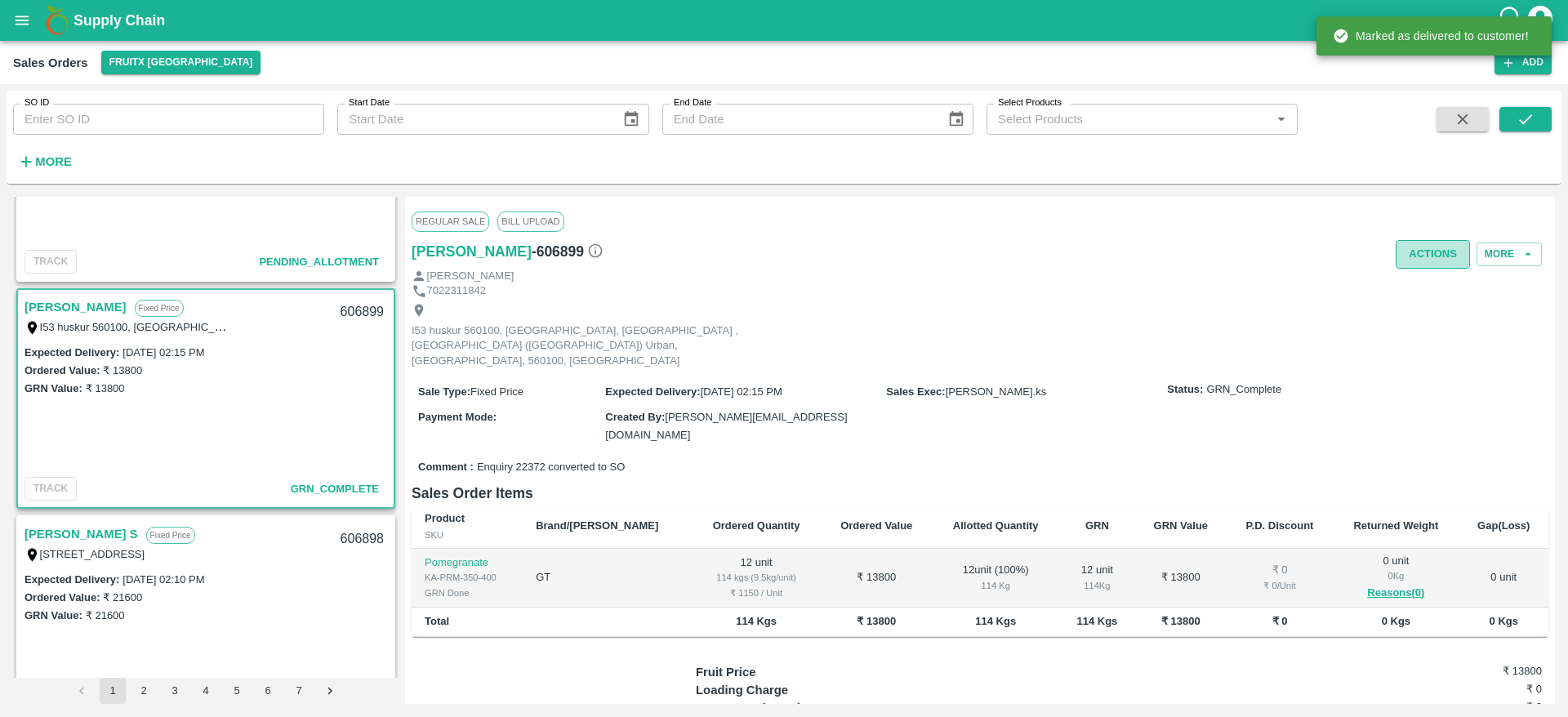
click at [1426, 259] on button "Actions" at bounding box center [1433, 254] width 75 height 29
click at [1423, 271] on ul "Truck Dispatch as per OPS Deliver" at bounding box center [1469, 303] width 172 height 70
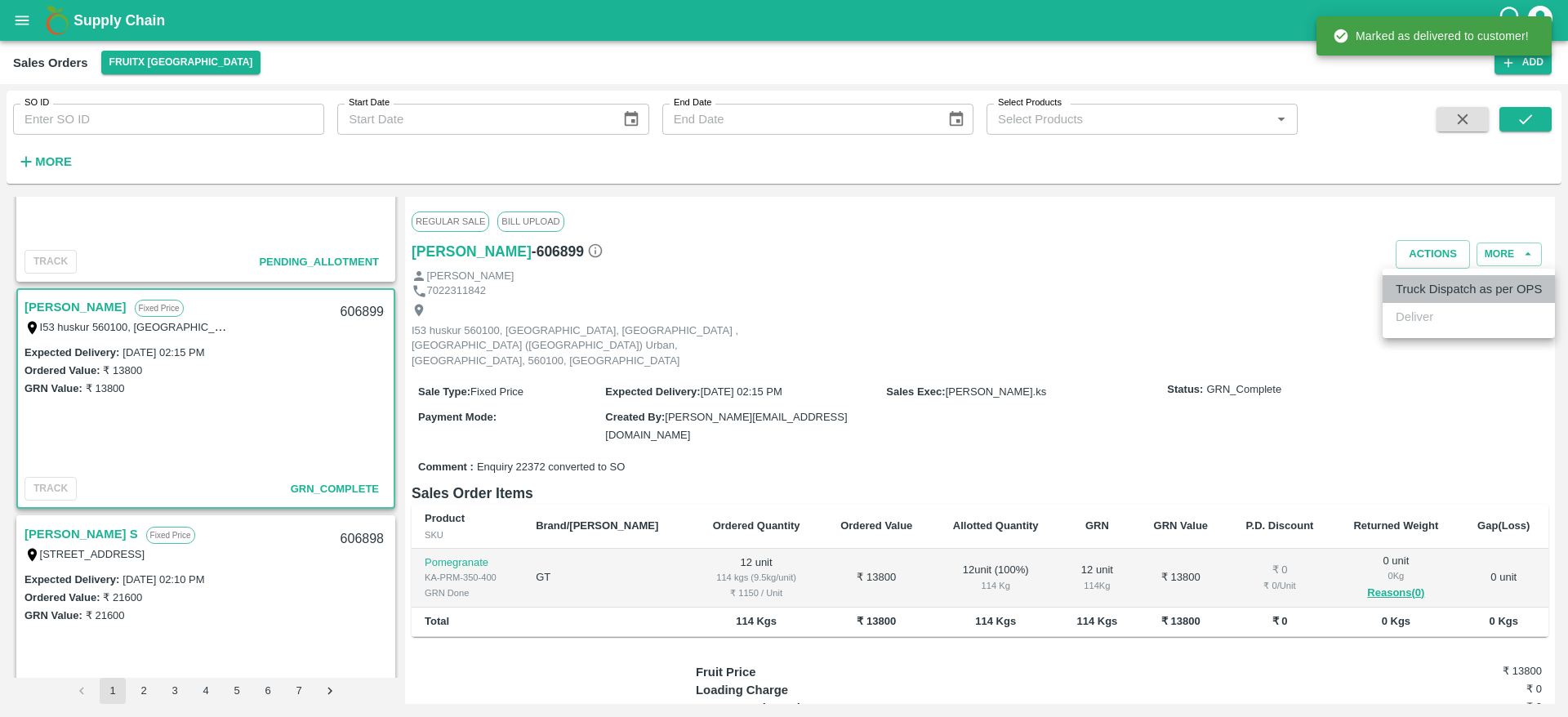
click at [1422, 277] on li "Truck Dispatch as per OPS" at bounding box center [1469, 289] width 172 height 28
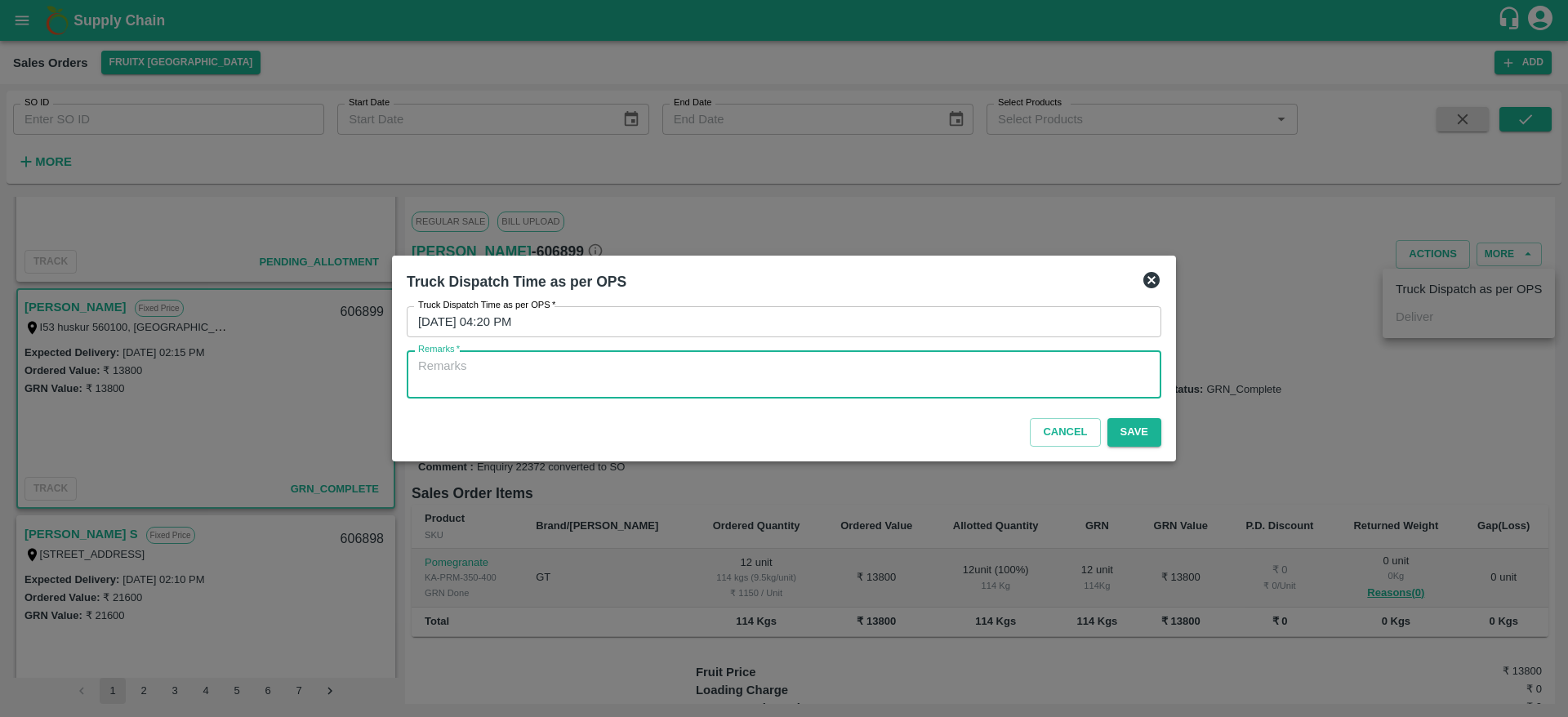
click at [935, 388] on textarea "Remarks   *" at bounding box center [784, 375] width 731 height 34
type textarea "OTD"
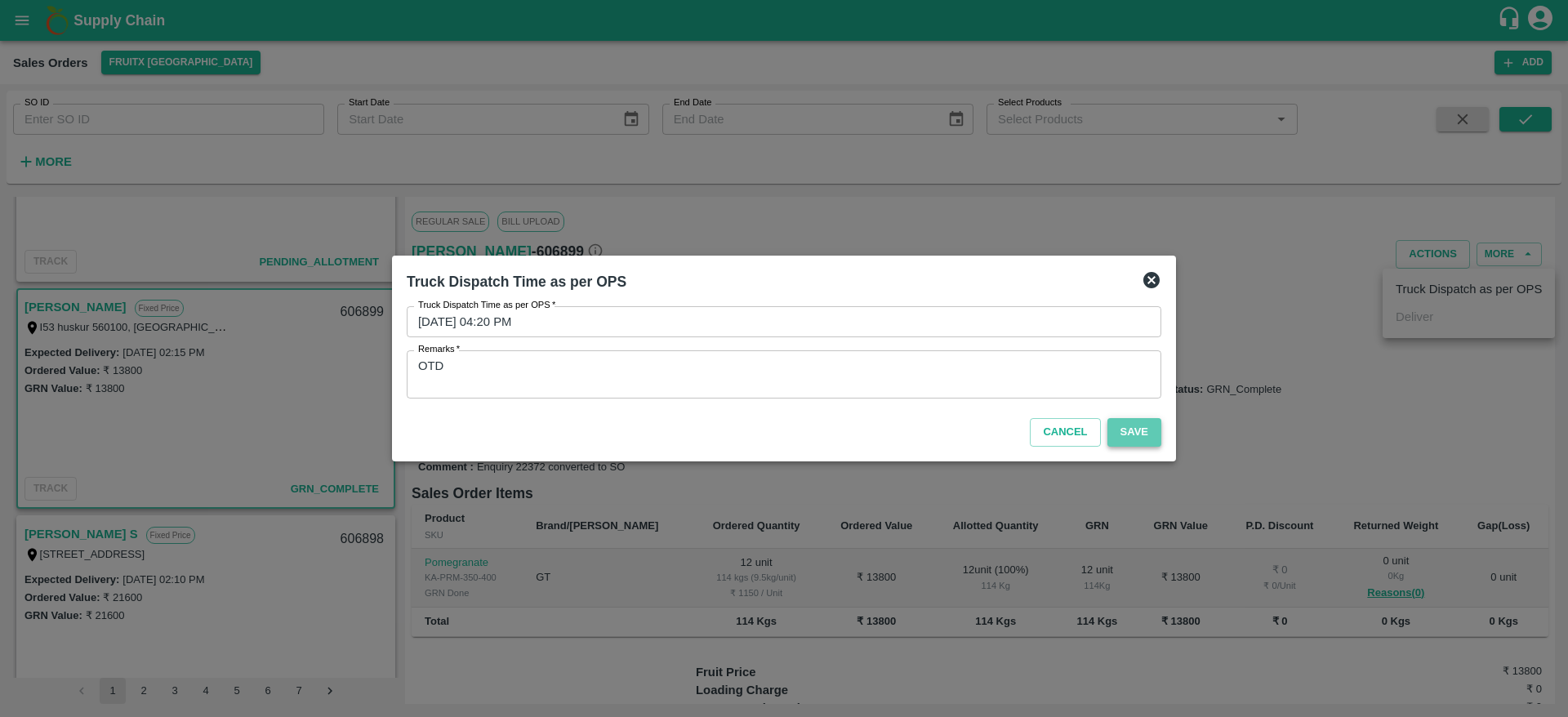
click at [1144, 433] on button "Save" at bounding box center [1135, 432] width 54 height 29
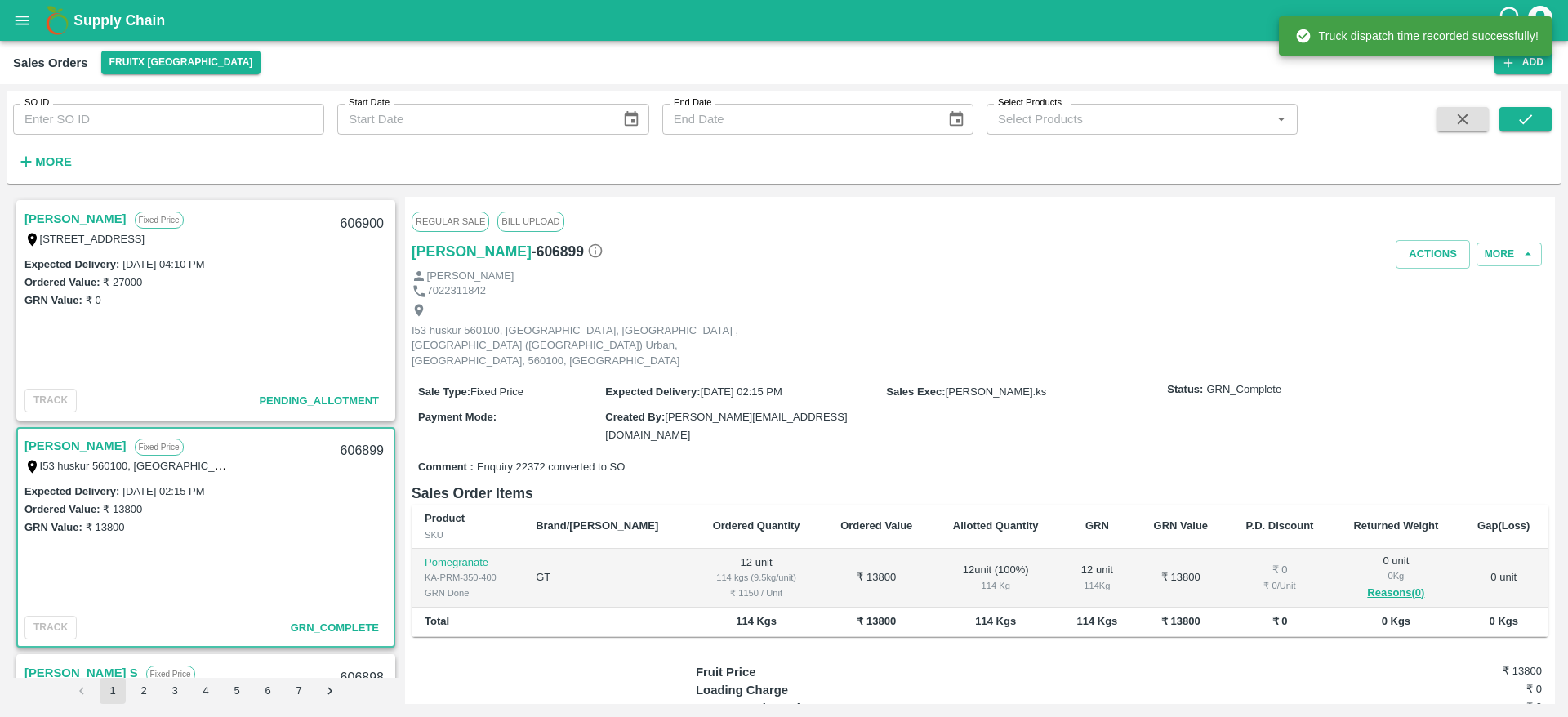
click at [81, 209] on link "[PERSON_NAME]" at bounding box center [76, 219] width 103 height 21
